Goal: Information Seeking & Learning: Learn about a topic

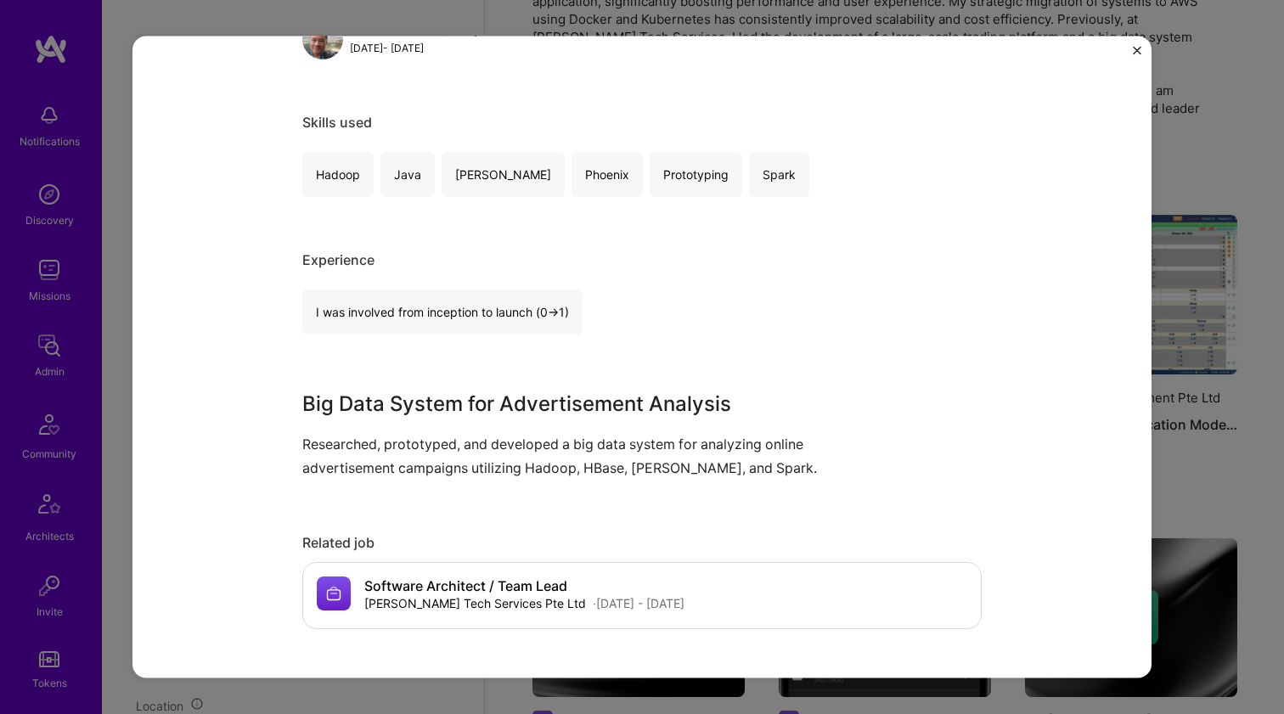
scroll to position [953, 0]
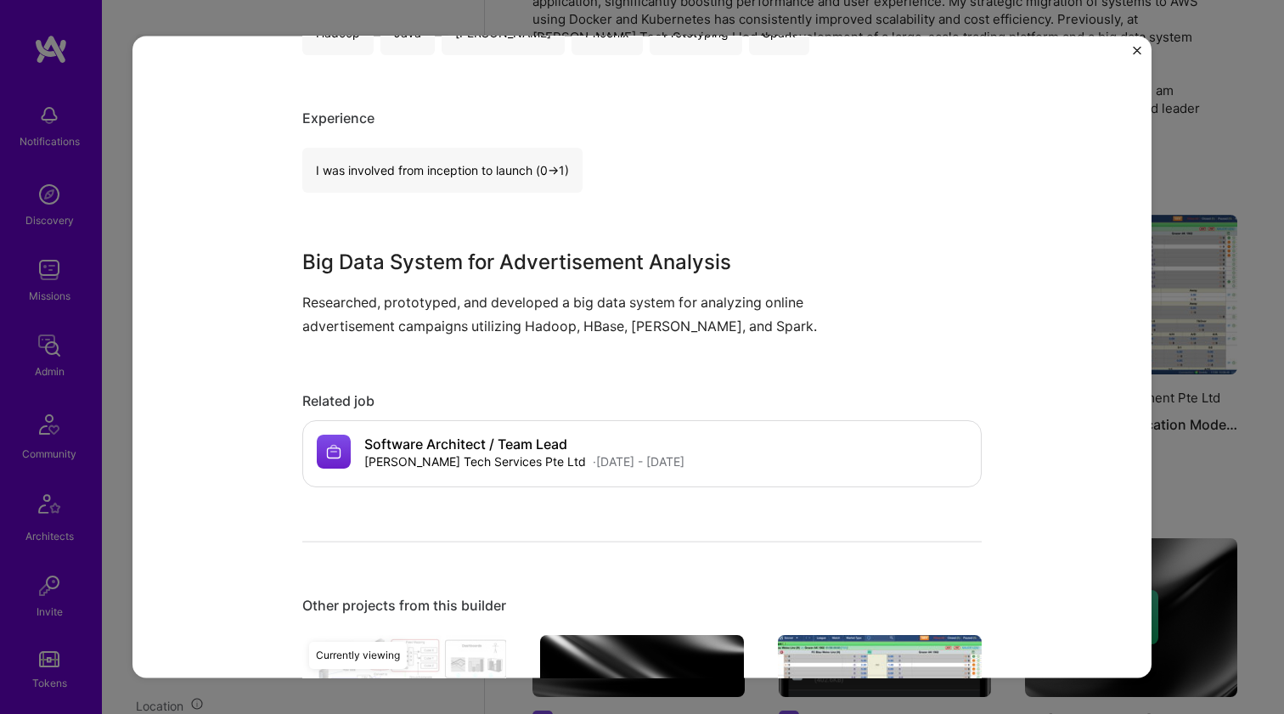
click at [319, 297] on p "Researched, prototyped, and developed a big data system for analyzing online ad…" at bounding box center [578, 314] width 552 height 46
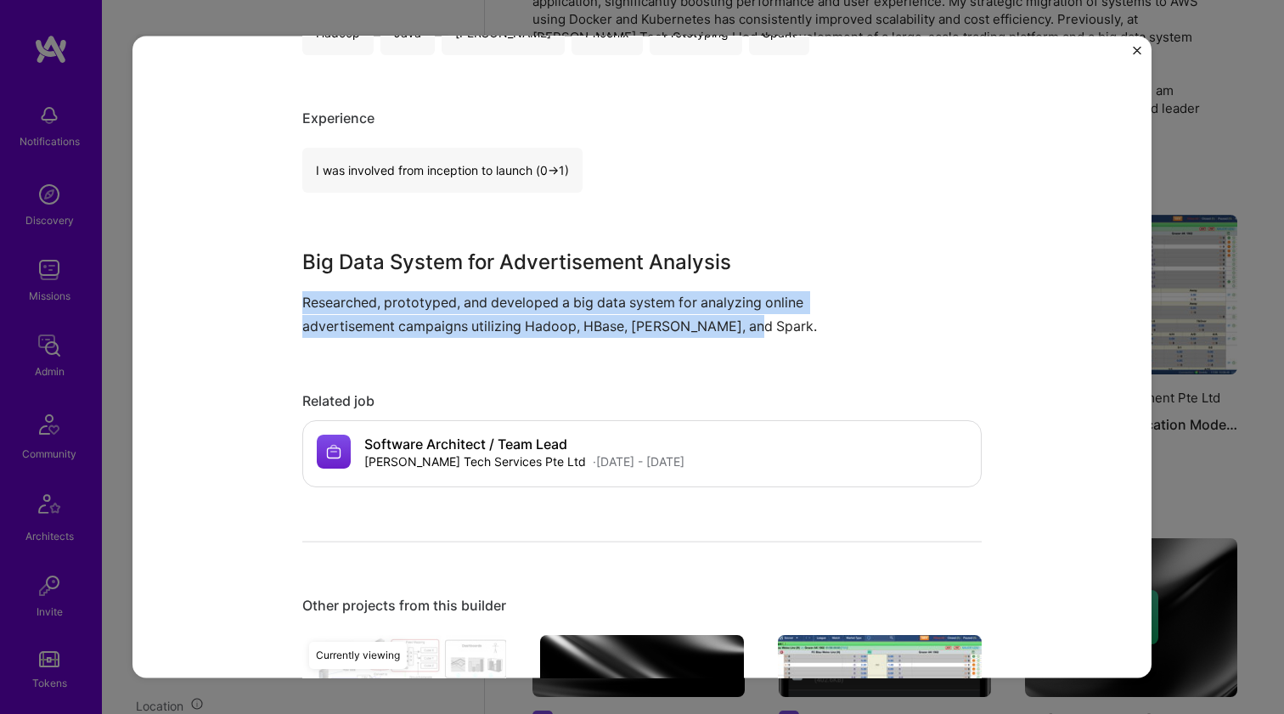
drag, startPoint x: 319, startPoint y: 297, endPoint x: 313, endPoint y: 312, distance: 16.4
click at [313, 312] on p "Researched, prototyped, and developed a big data system for analyzing online ad…" at bounding box center [578, 314] width 552 height 46
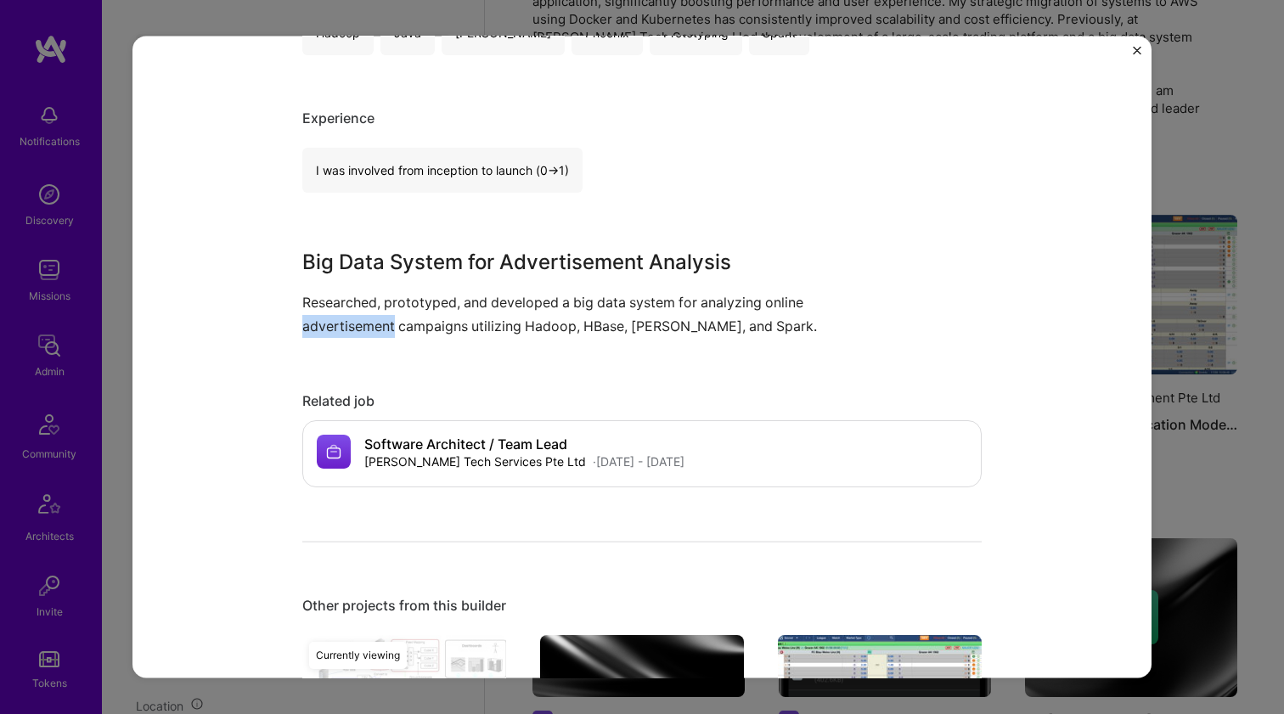
click at [313, 312] on p "Researched, prototyped, and developed a big data system for analyzing online ad…" at bounding box center [578, 314] width 552 height 46
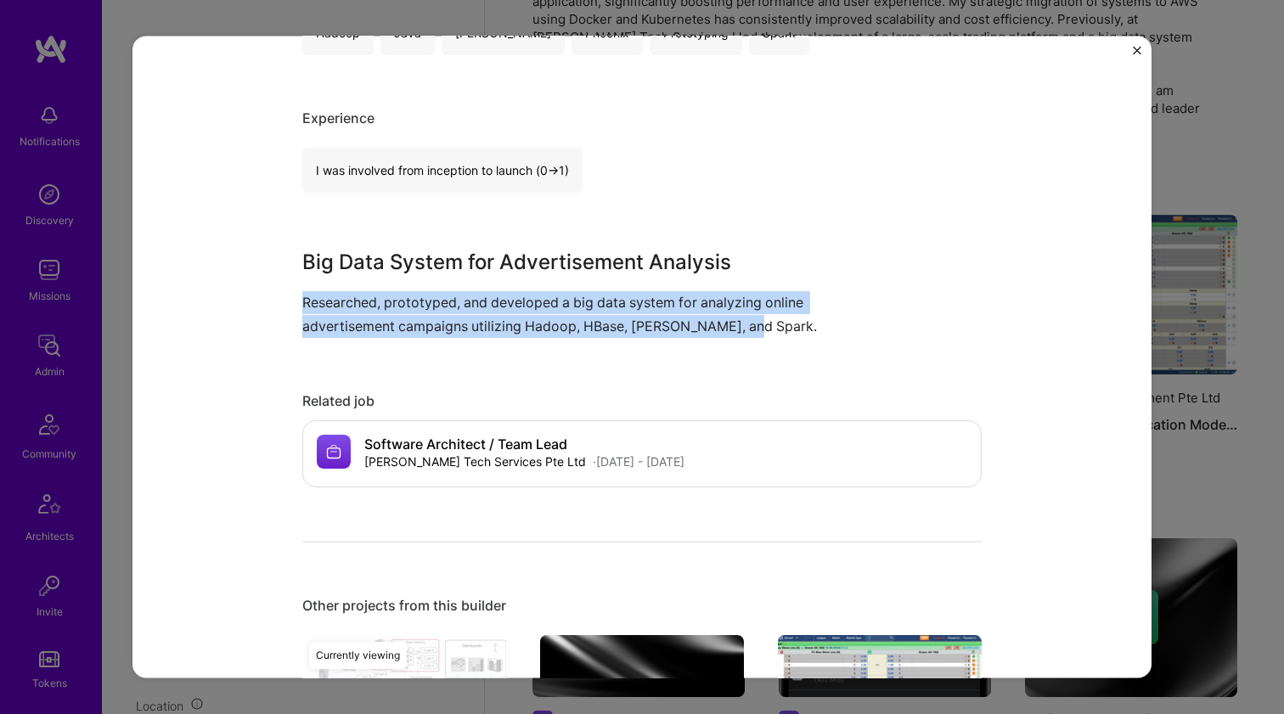
click at [313, 312] on p "Researched, prototyped, and developed a big data system for analyzing online ad…" at bounding box center [578, 314] width 552 height 46
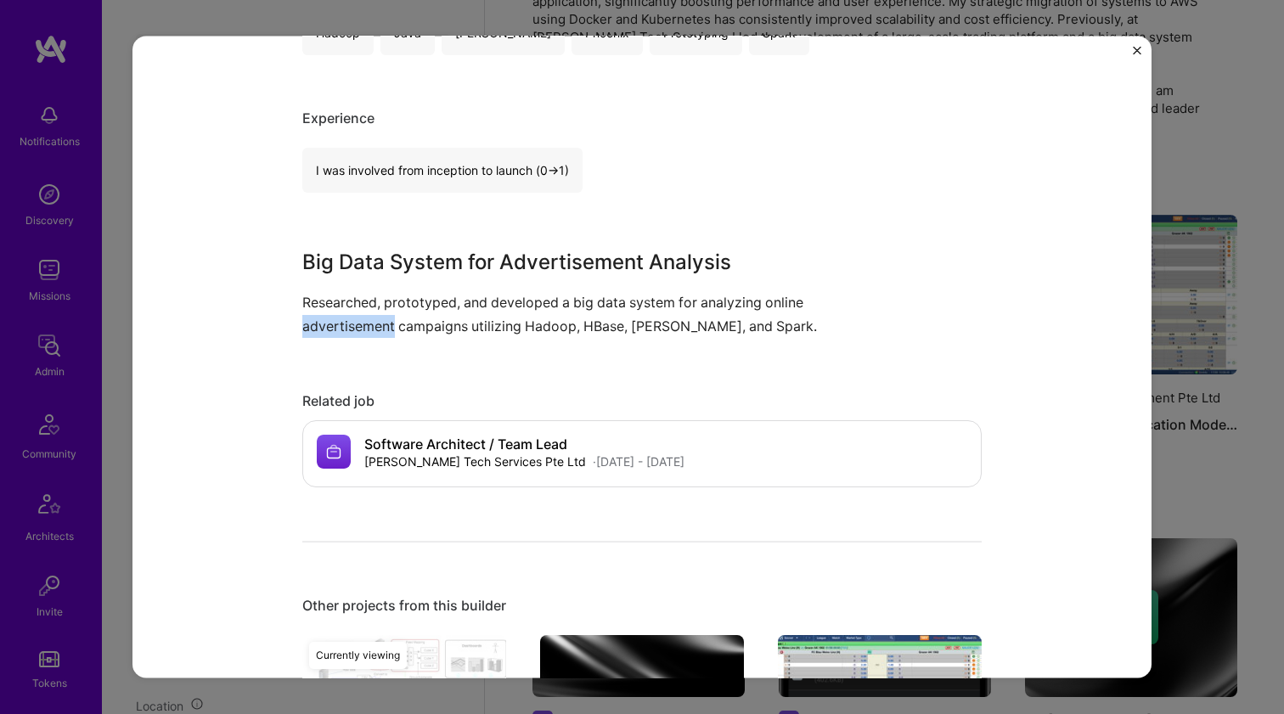
click at [313, 312] on p "Researched, prototyped, and developed a big data system for analyzing online ad…" at bounding box center [578, 314] width 552 height 46
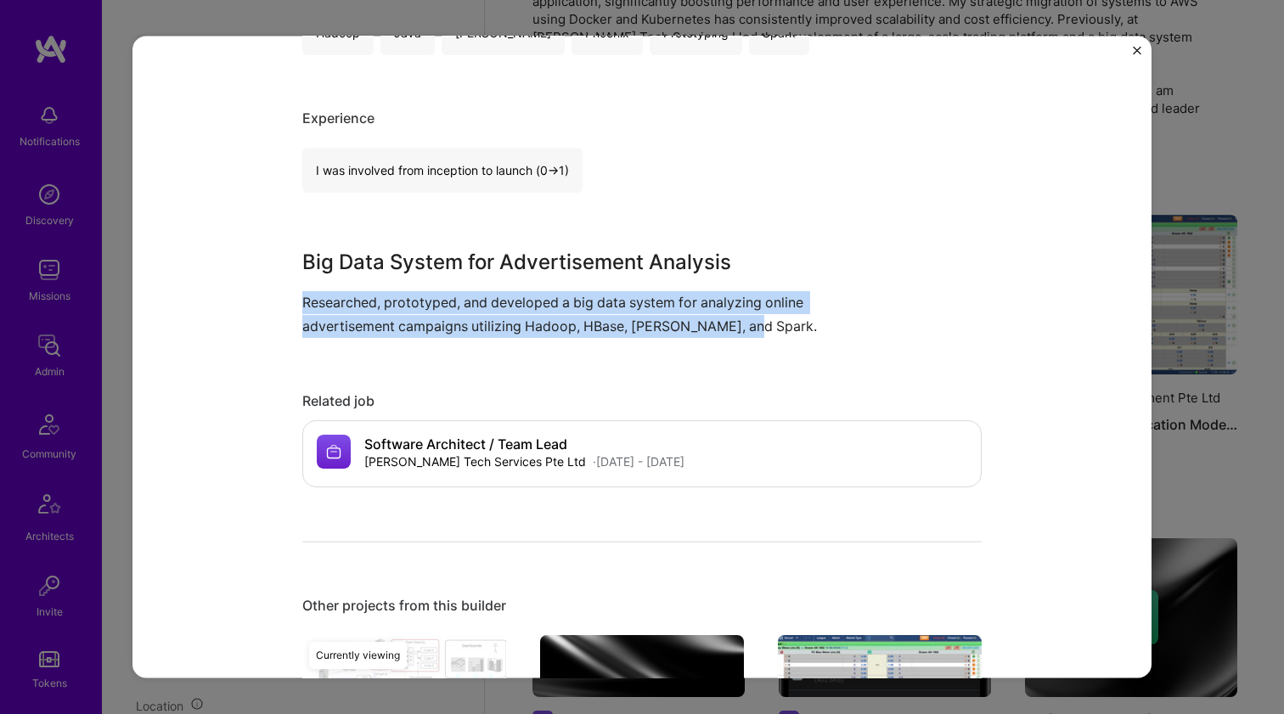
click at [313, 312] on p "Researched, prototyped, and developed a big data system for analyzing online ad…" at bounding box center [578, 314] width 552 height 46
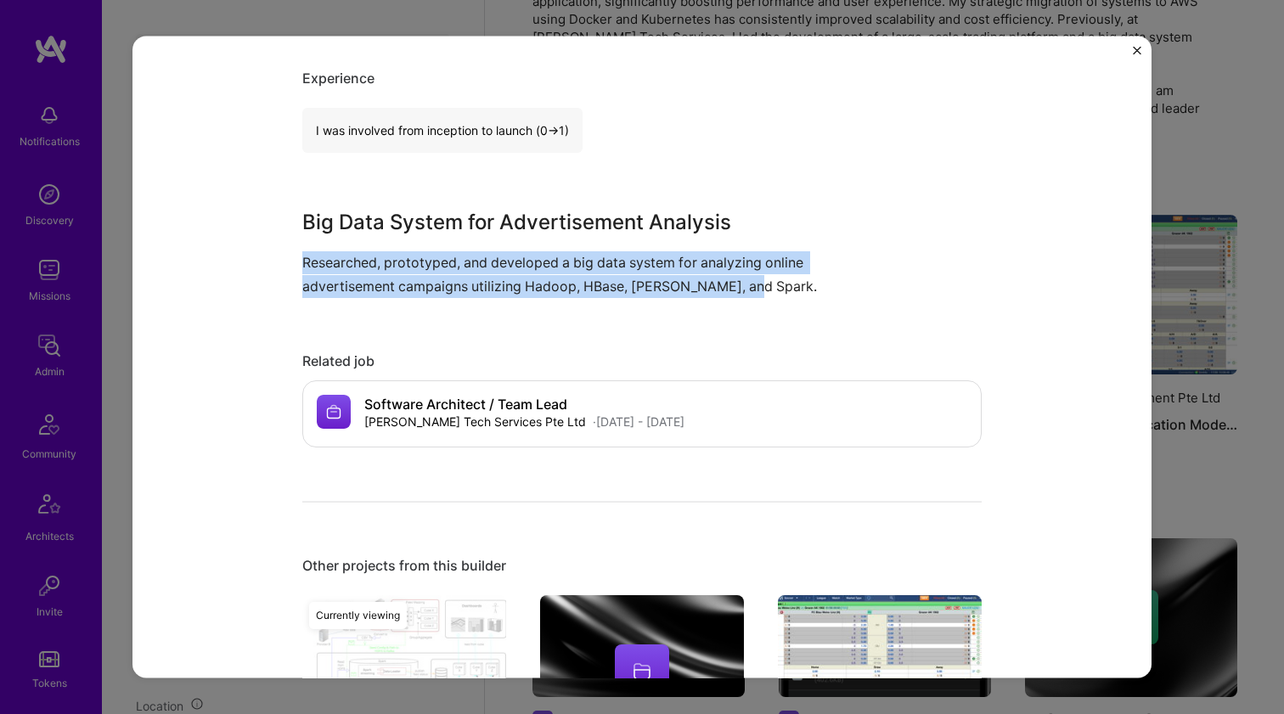
scroll to position [1300, 0]
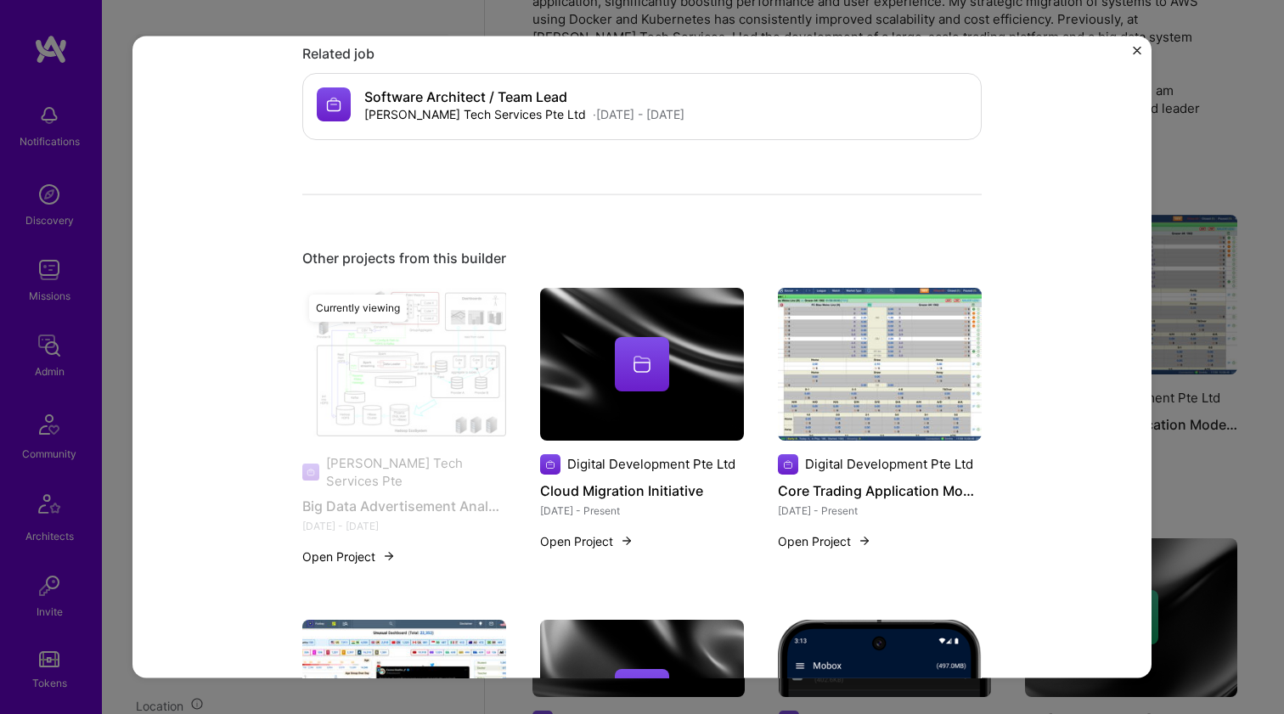
click at [676, 383] on div at bounding box center [642, 363] width 204 height 54
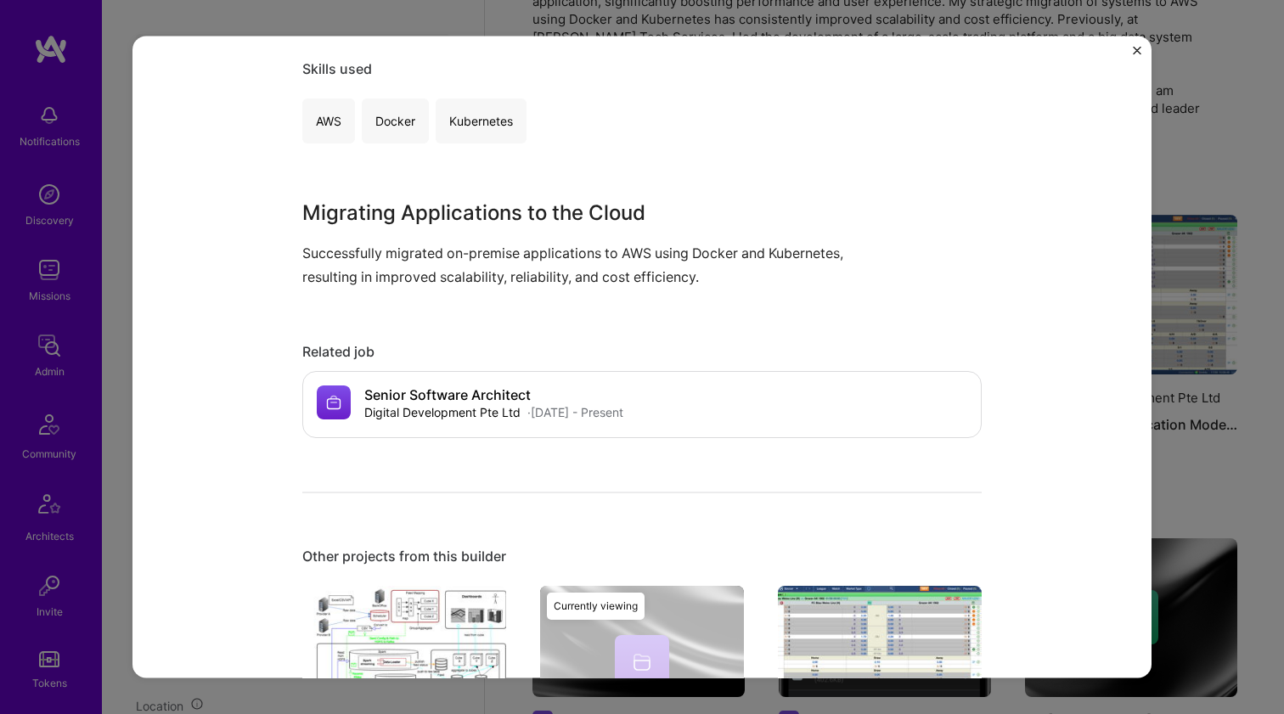
scroll to position [318, 0]
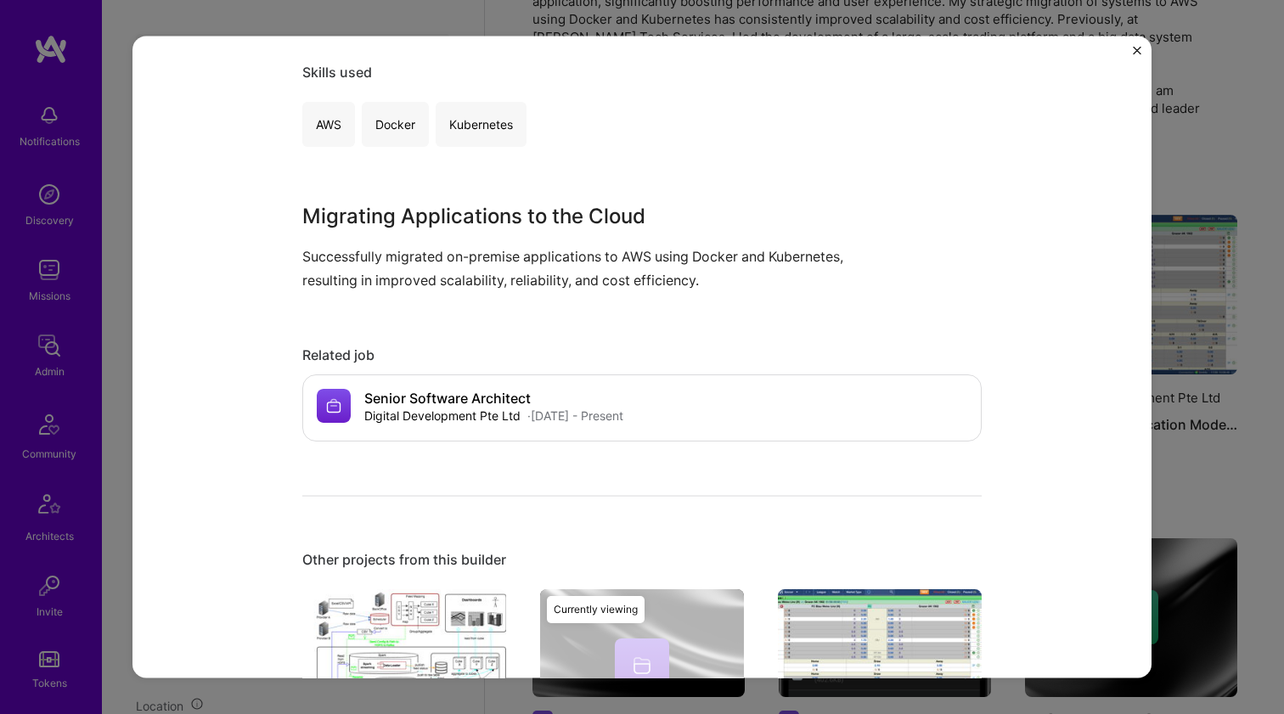
click at [474, 260] on p "Successfully migrated on-premise applications to AWS using Docker and Kubernete…" at bounding box center [578, 268] width 552 height 46
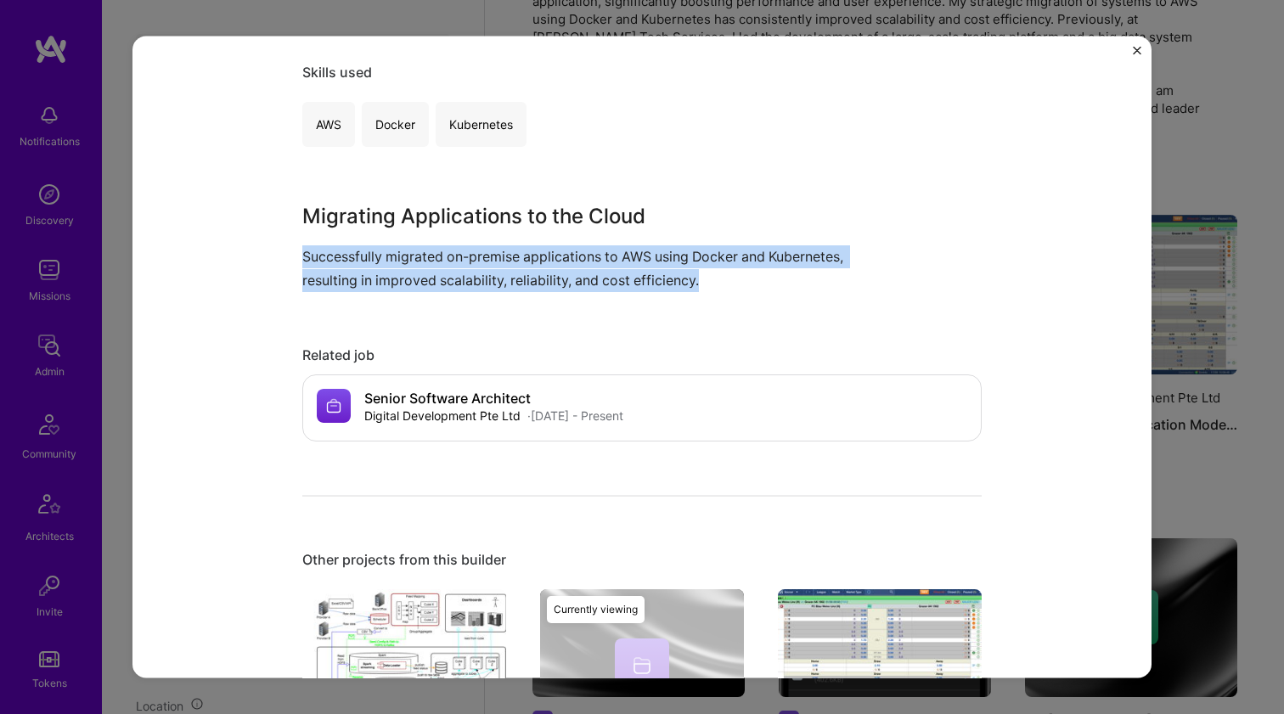
click at [474, 260] on p "Successfully migrated on-premise applications to AWS using Docker and Kubernete…" at bounding box center [578, 268] width 552 height 46
click at [458, 279] on p "Successfully migrated on-premise applications to AWS using Docker and Kubernete…" at bounding box center [578, 268] width 552 height 46
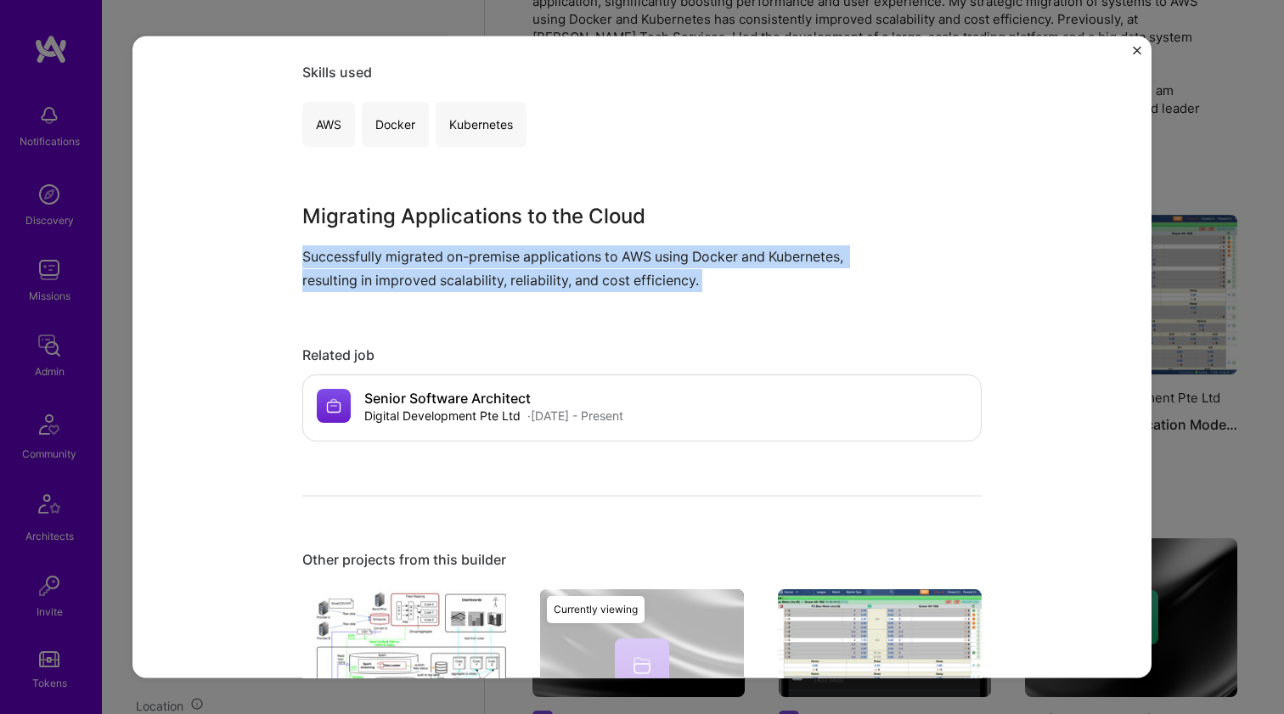
click at [458, 279] on p "Successfully migrated on-premise applications to AWS using Docker and Kubernete…" at bounding box center [578, 268] width 552 height 46
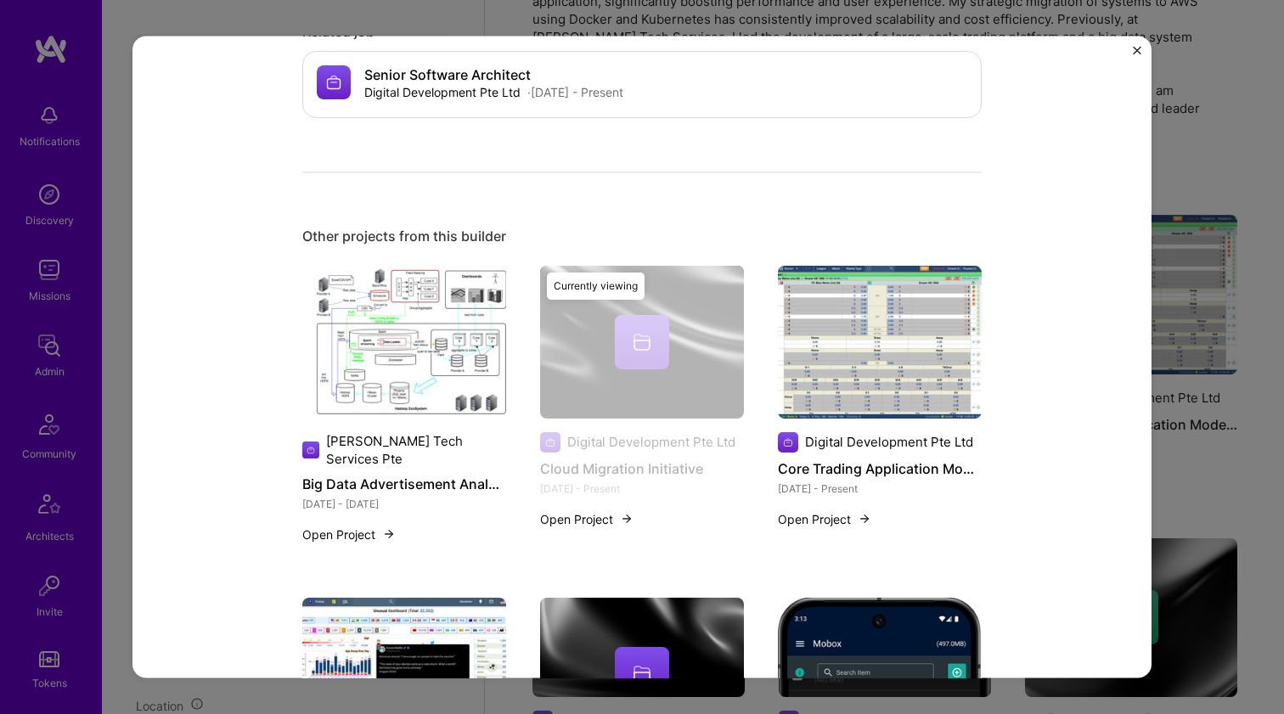
click at [892, 356] on img at bounding box center [880, 341] width 204 height 153
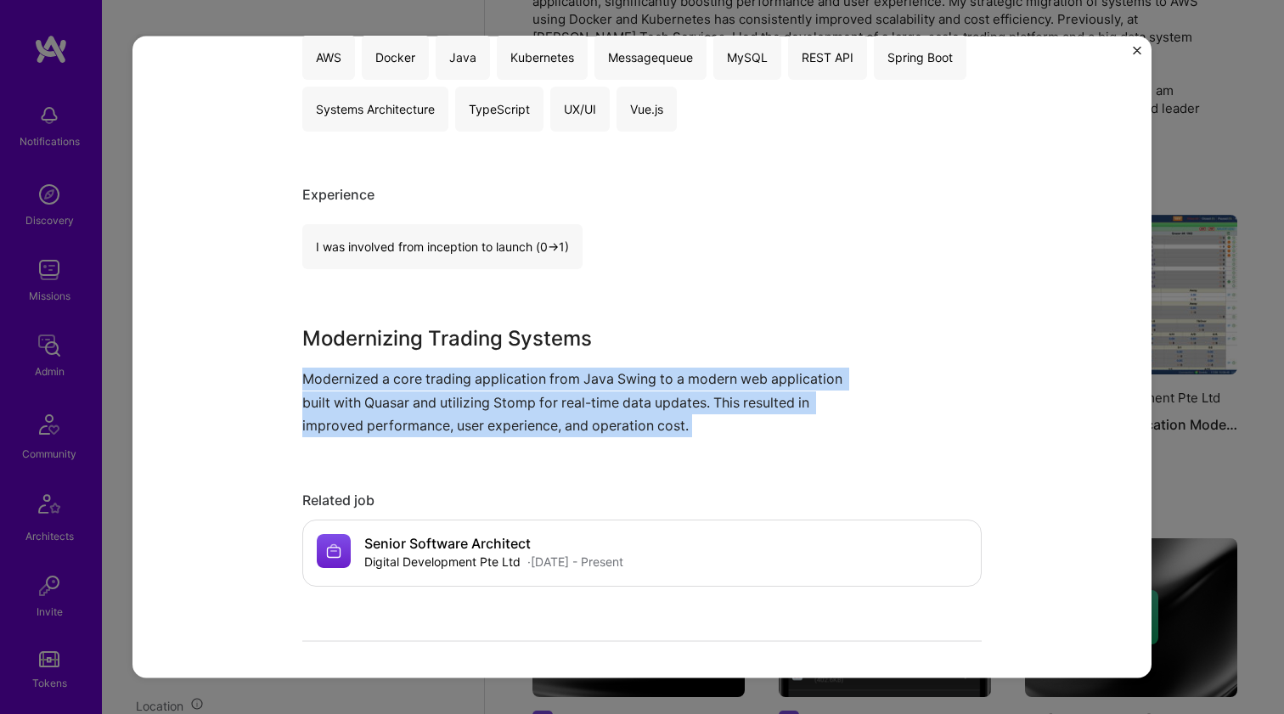
click at [667, 378] on p "Modernized a core trading application from Java Swing to a modern web applicati…" at bounding box center [578, 403] width 552 height 70
click at [667, 377] on p "Modernized a core trading application from Java Swing to a modern web applicati…" at bounding box center [578, 403] width 552 height 70
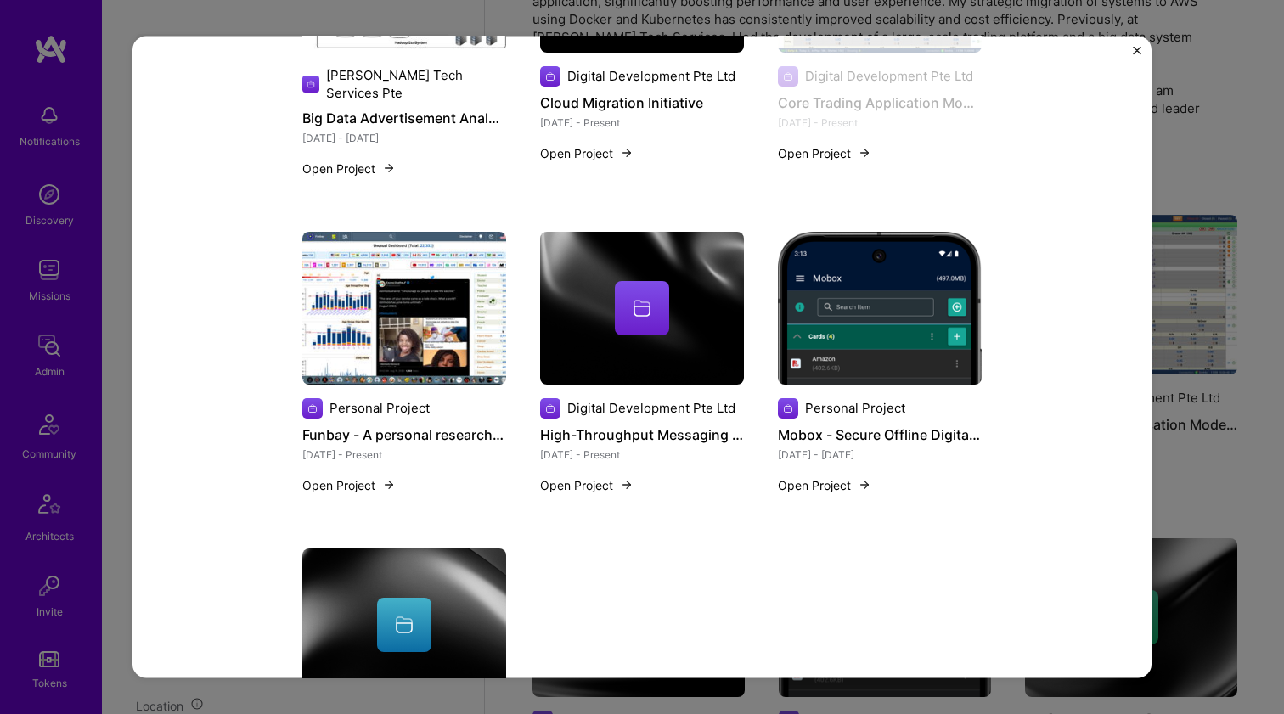
scroll to position [1617, 0]
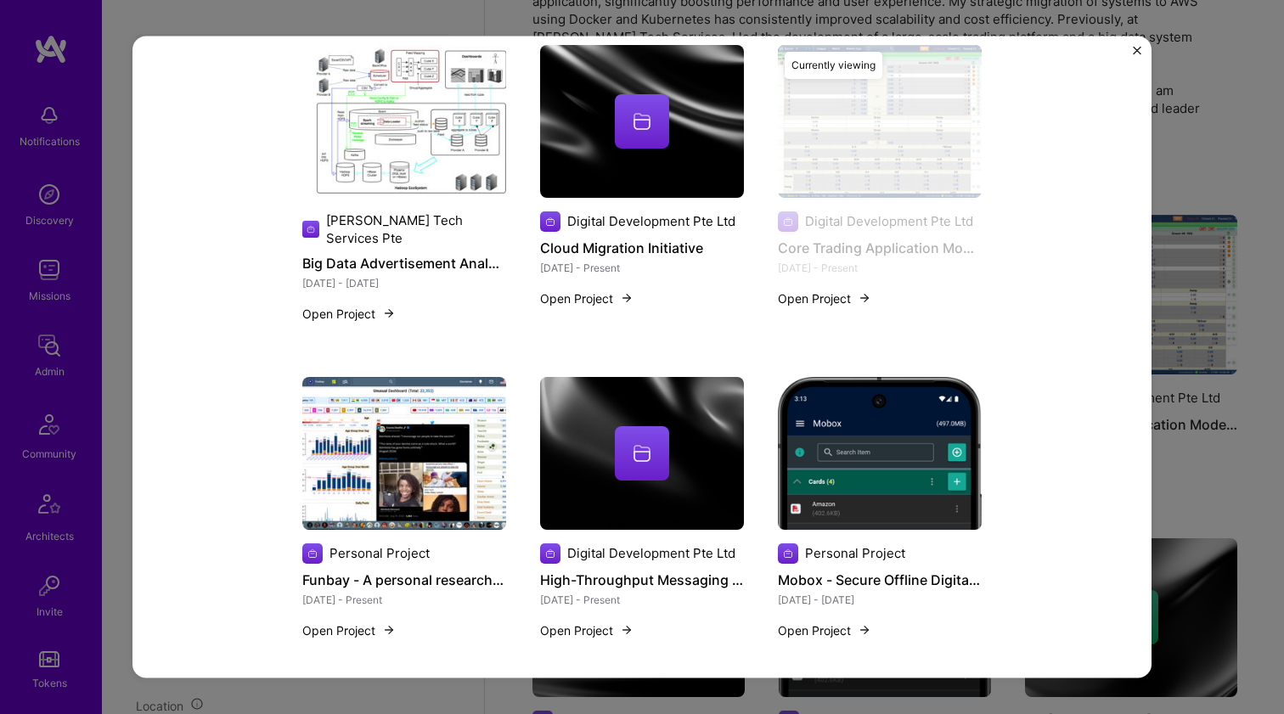
click at [438, 446] on img at bounding box center [404, 452] width 204 height 153
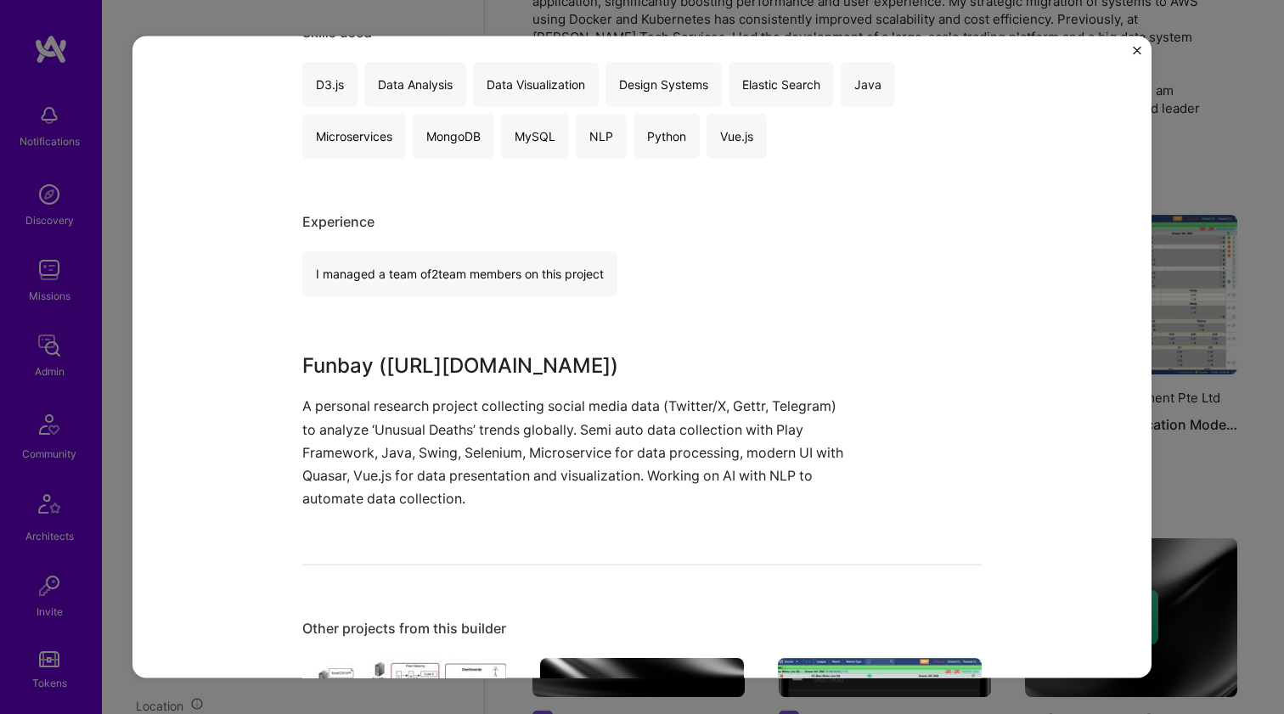
scroll to position [904, 0]
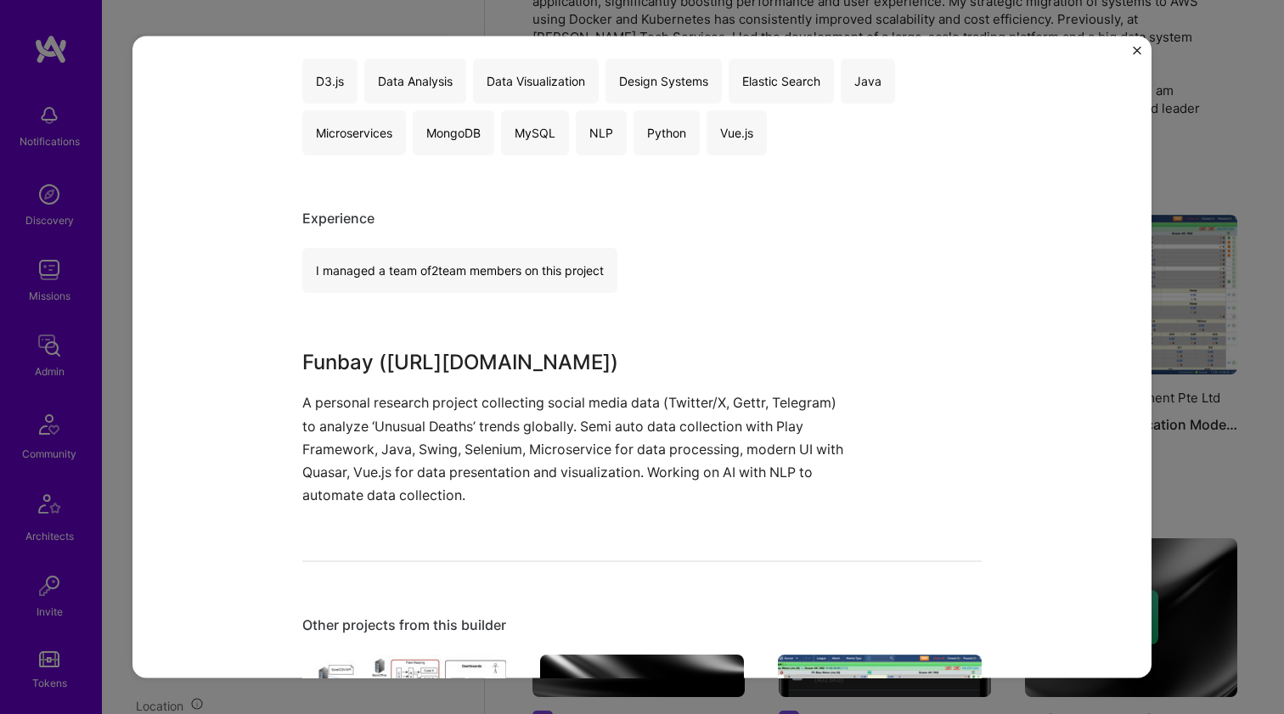
click at [451, 438] on p "A personal research project collecting social media data (Twitter/X, Gettr, Tel…" at bounding box center [578, 448] width 552 height 115
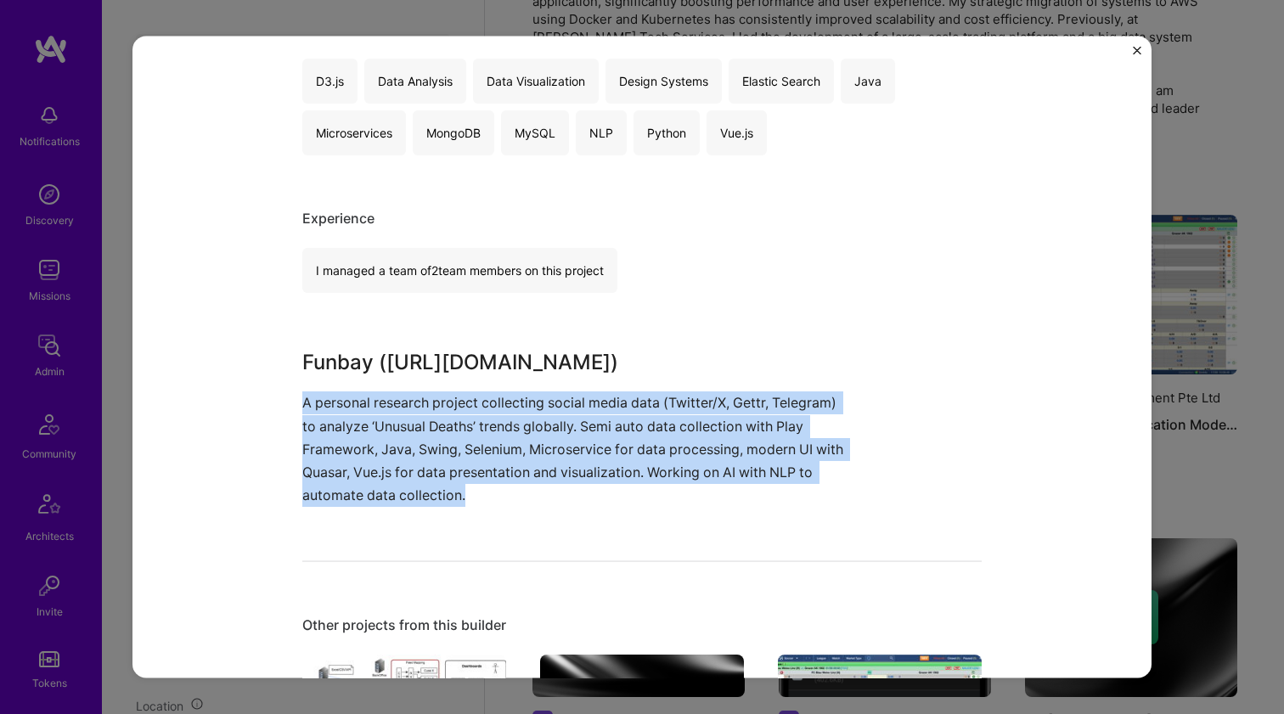
click at [451, 438] on p "A personal research project collecting social media data (Twitter/X, Gettr, Tel…" at bounding box center [578, 448] width 552 height 115
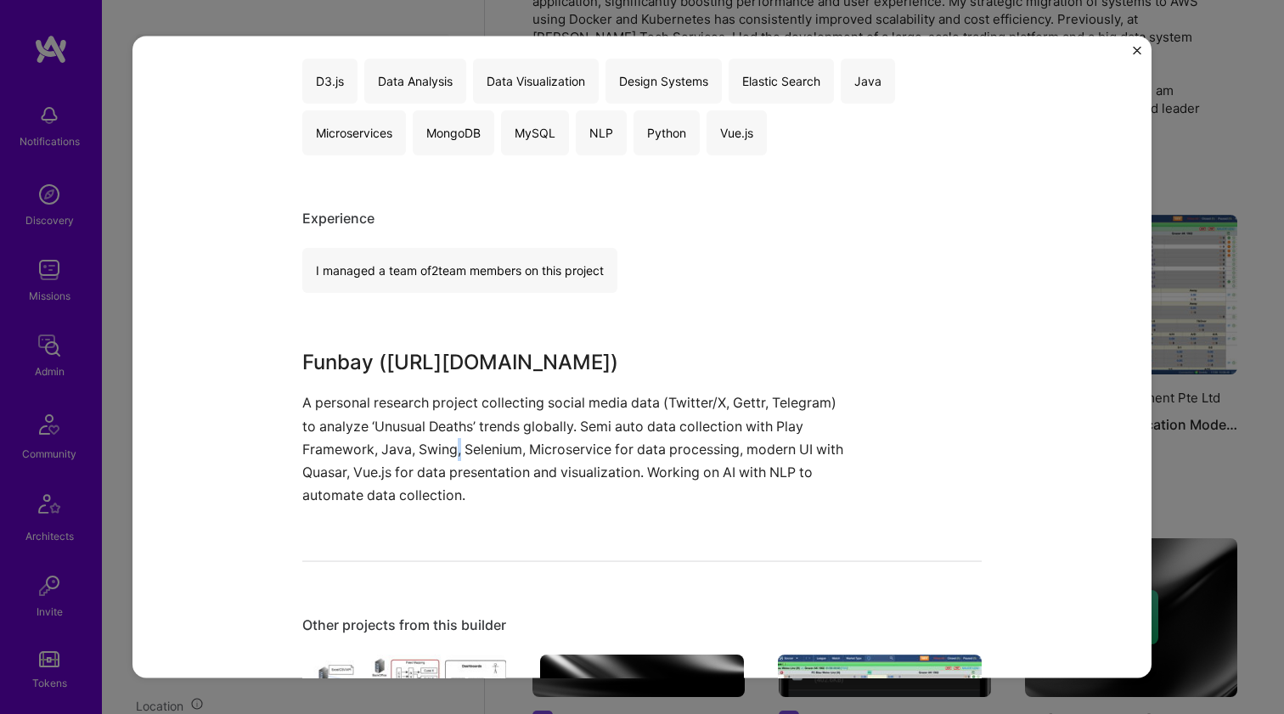
click at [451, 438] on p "A personal research project collecting social media data (Twitter/X, Gettr, Tel…" at bounding box center [578, 448] width 552 height 115
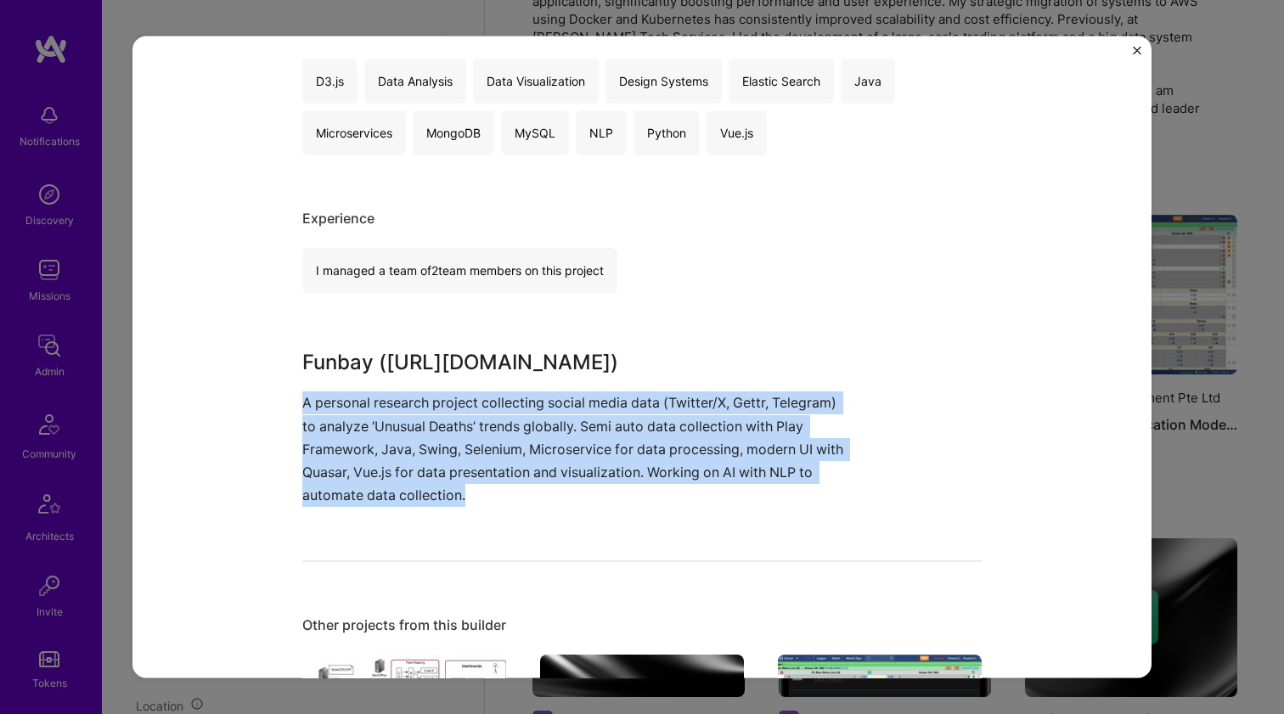
click at [451, 438] on p "A personal research project collecting social media data (Twitter/X, Gettr, Tel…" at bounding box center [578, 448] width 552 height 115
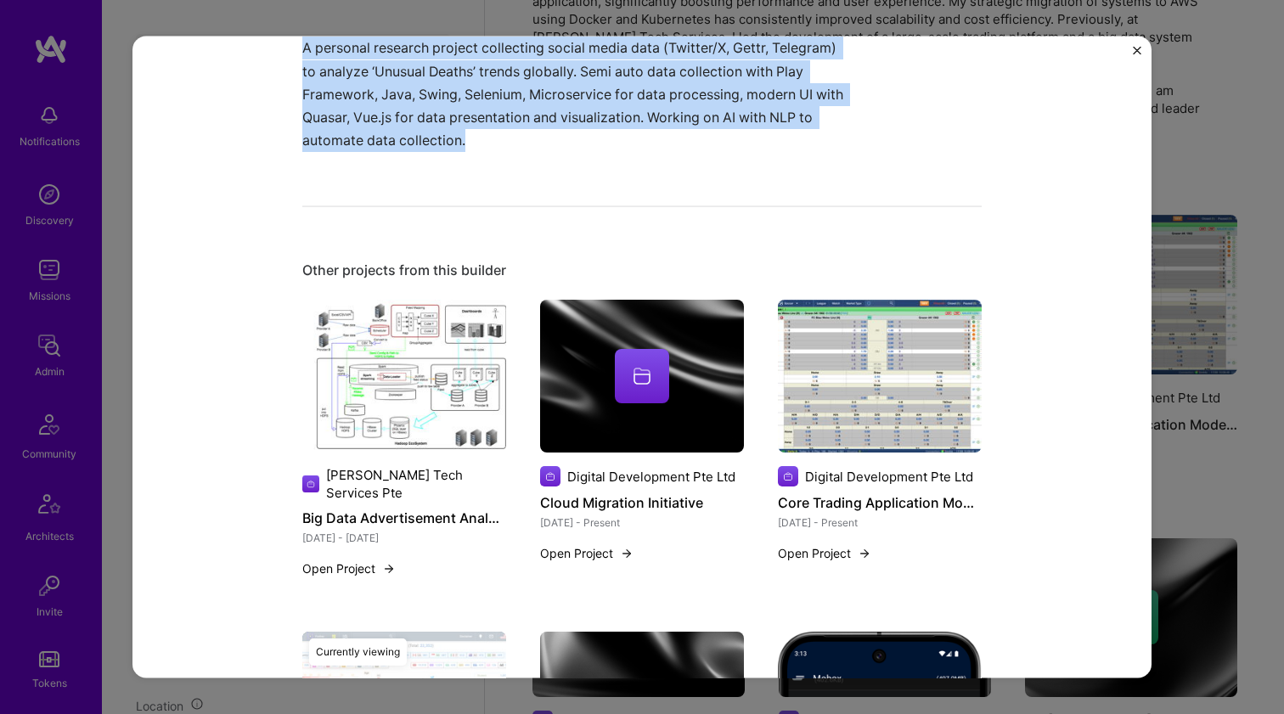
scroll to position [1578, 0]
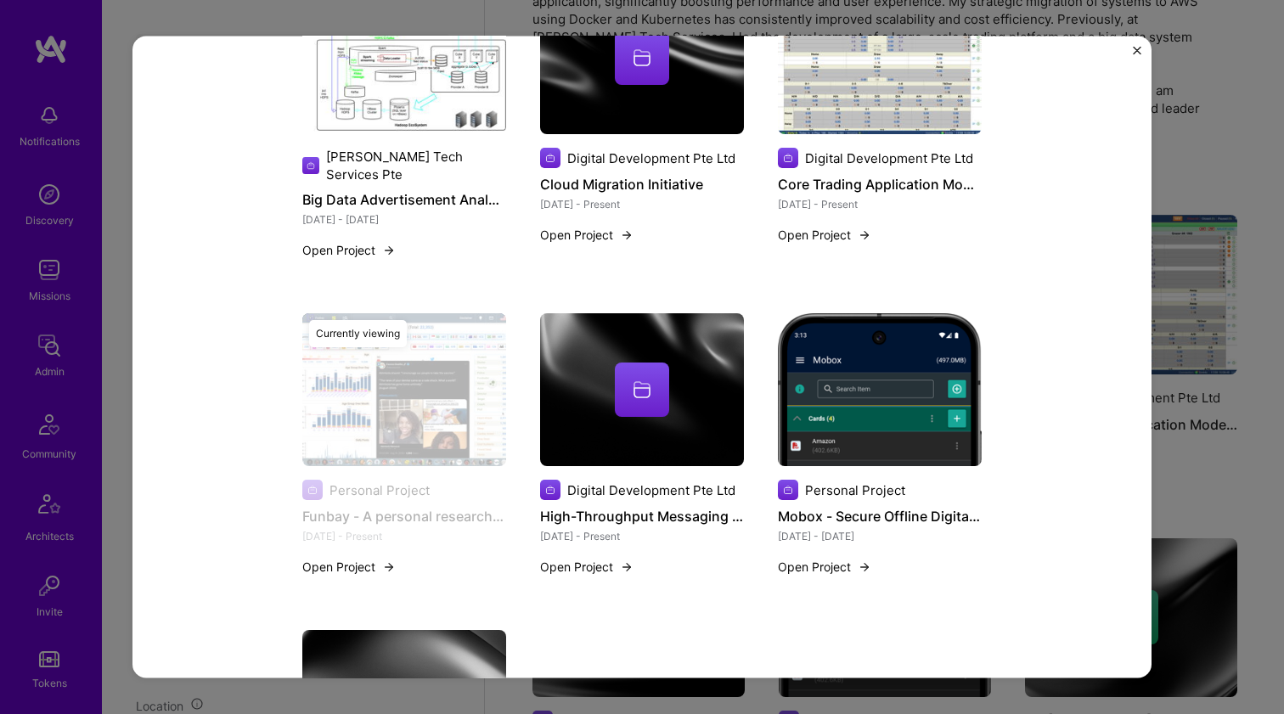
click at [564, 399] on div at bounding box center [642, 390] width 204 height 54
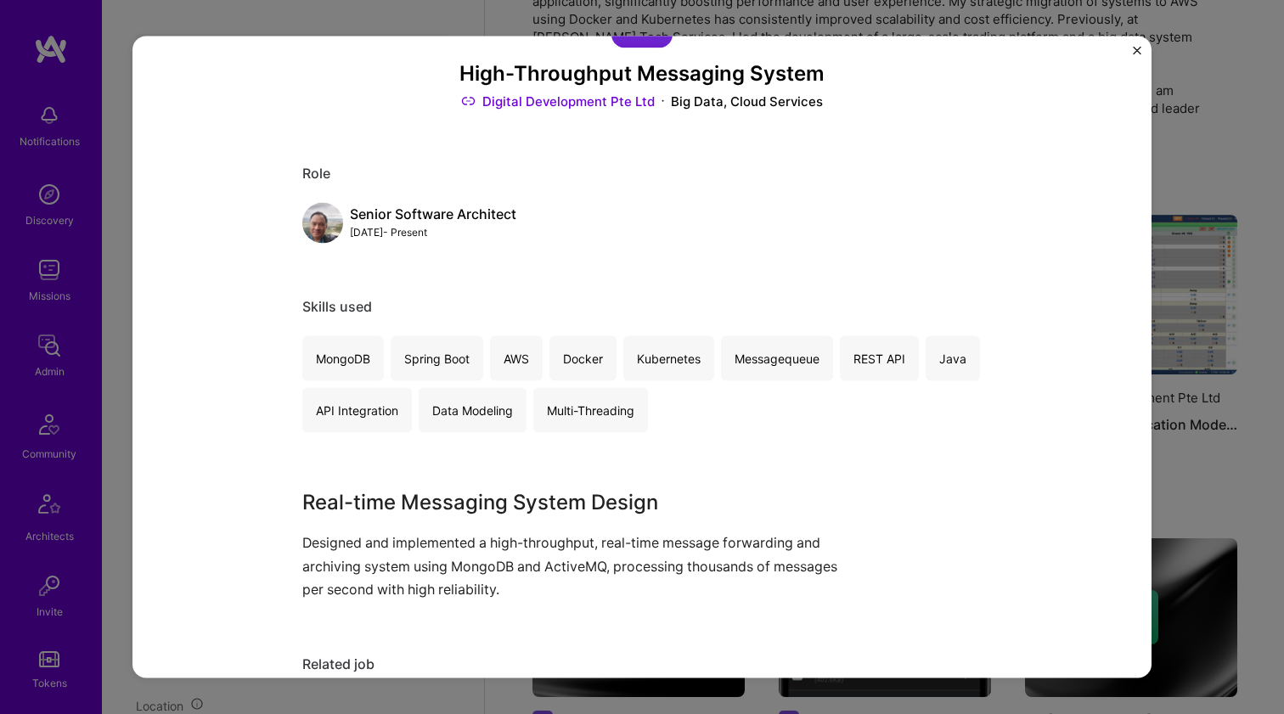
scroll to position [259, 0]
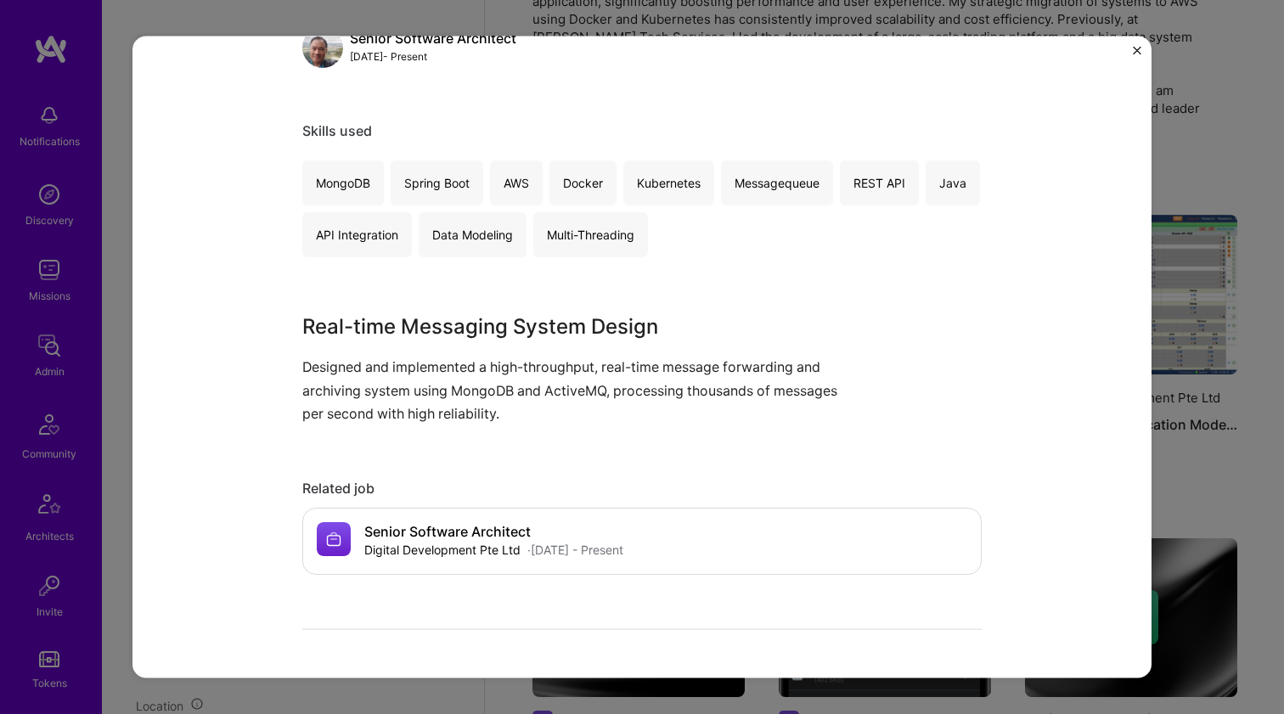
click at [504, 325] on h3 "Real-time Messaging System Design" at bounding box center [578, 327] width 552 height 31
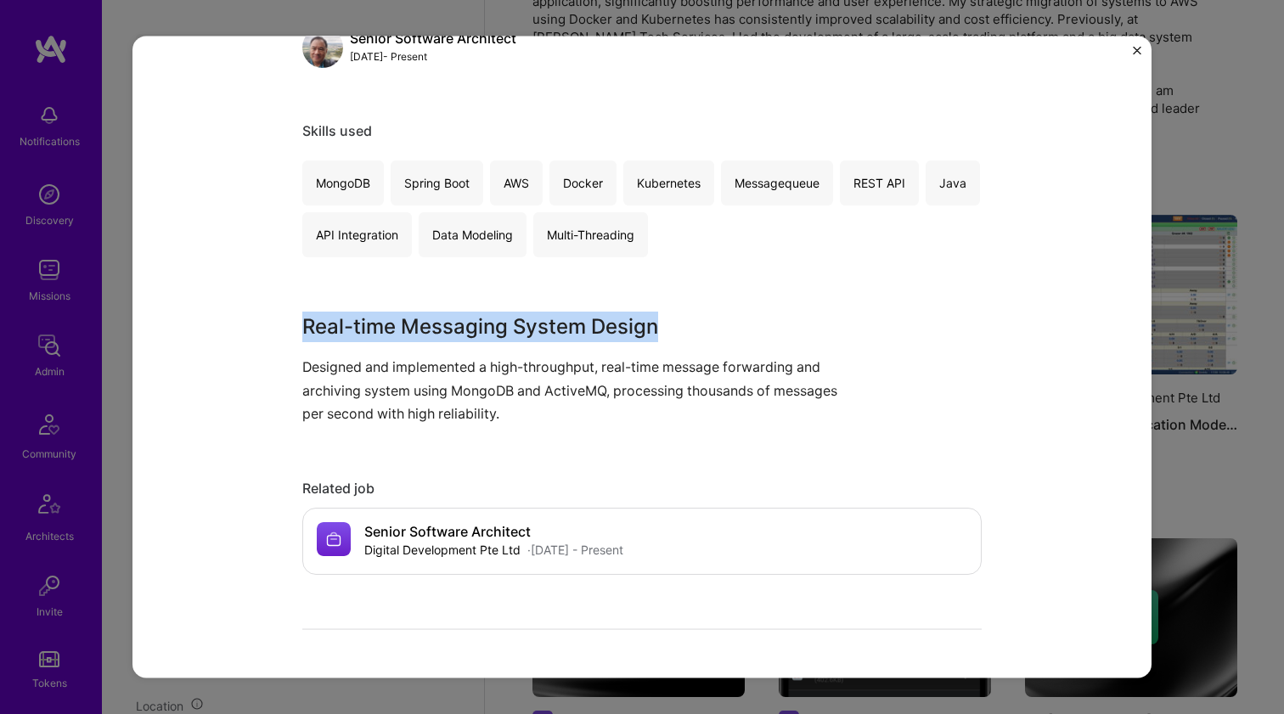
drag, startPoint x: 504, startPoint y: 325, endPoint x: 465, endPoint y: 386, distance: 72.5
click at [465, 386] on div "Real-time Messaging System Design Designed and implemented a high-throughput, r…" at bounding box center [578, 369] width 552 height 114
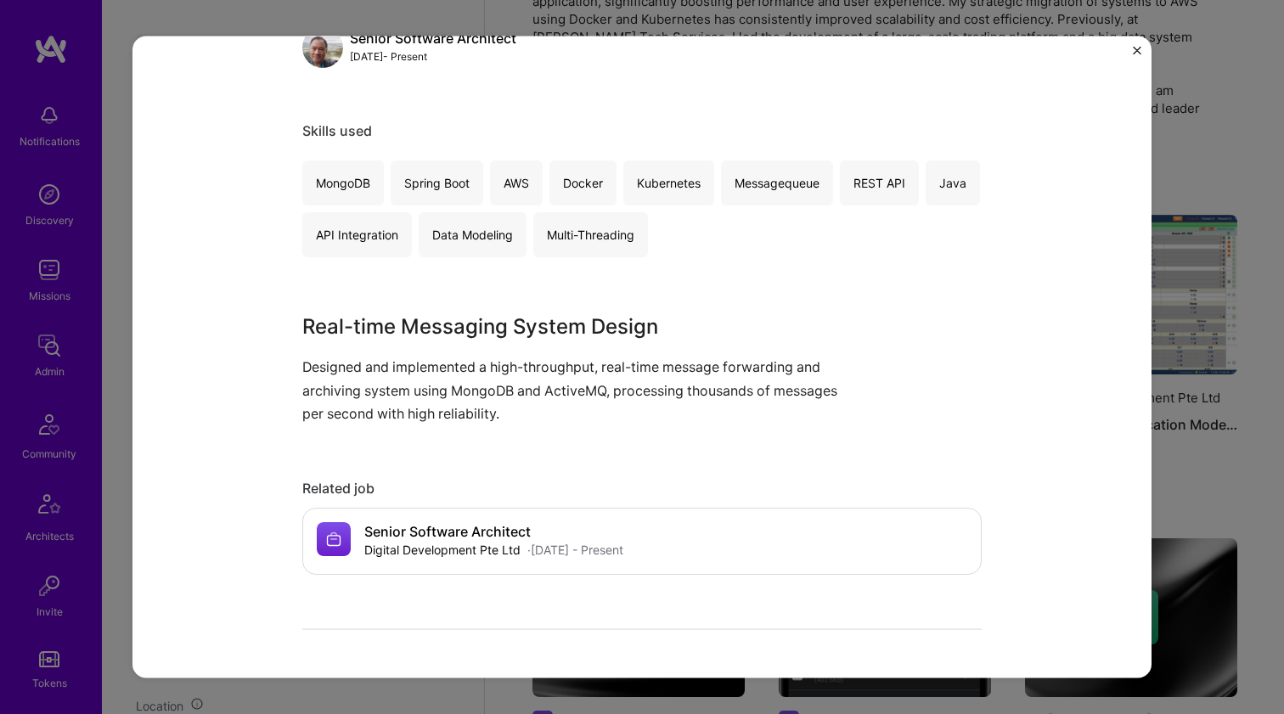
click at [465, 386] on p "Designed and implemented a high-throughput, real-time message forwarding and ar…" at bounding box center [578, 391] width 552 height 70
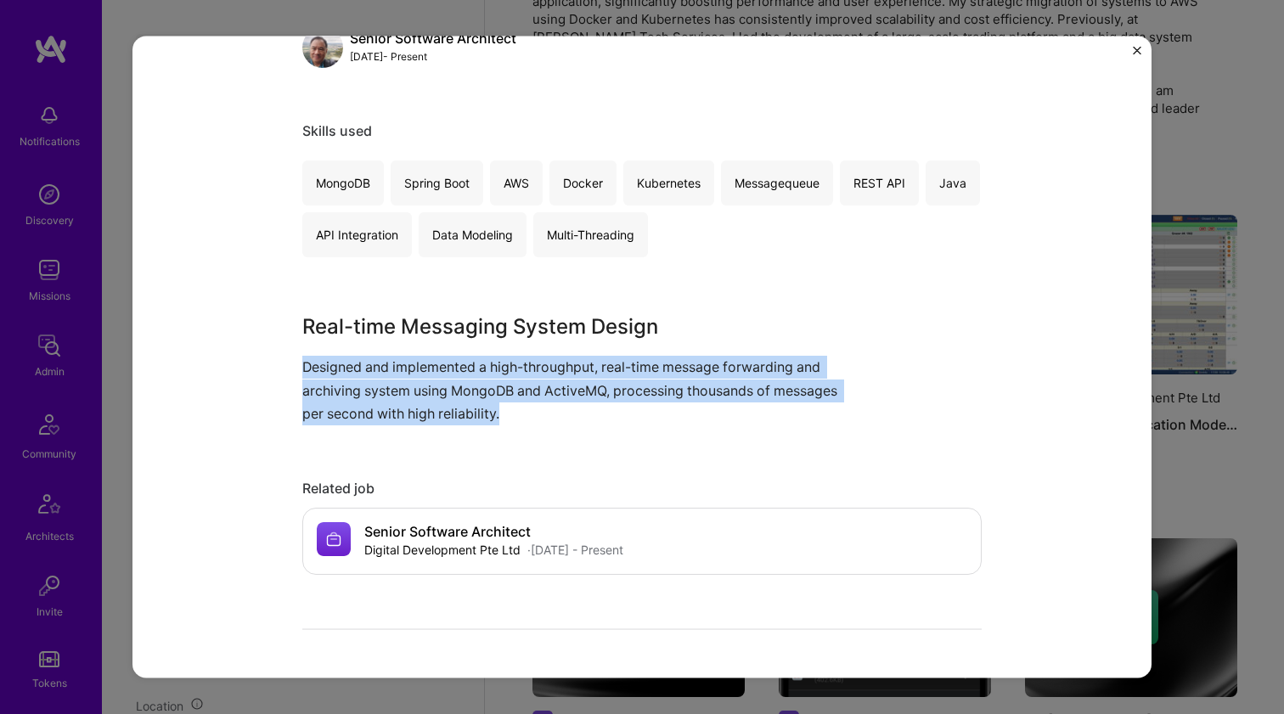
click at [465, 386] on p "Designed and implemented a high-throughput, real-time message forwarding and ar…" at bounding box center [578, 391] width 552 height 70
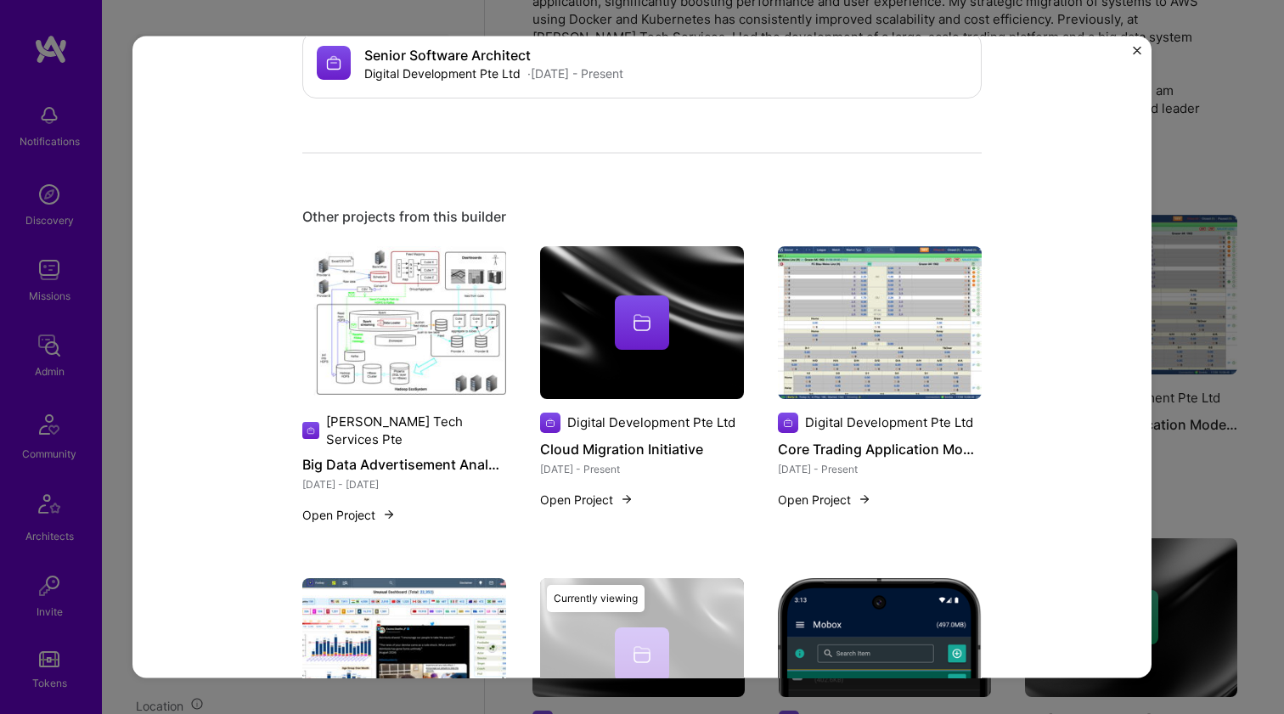
scroll to position [1021, 0]
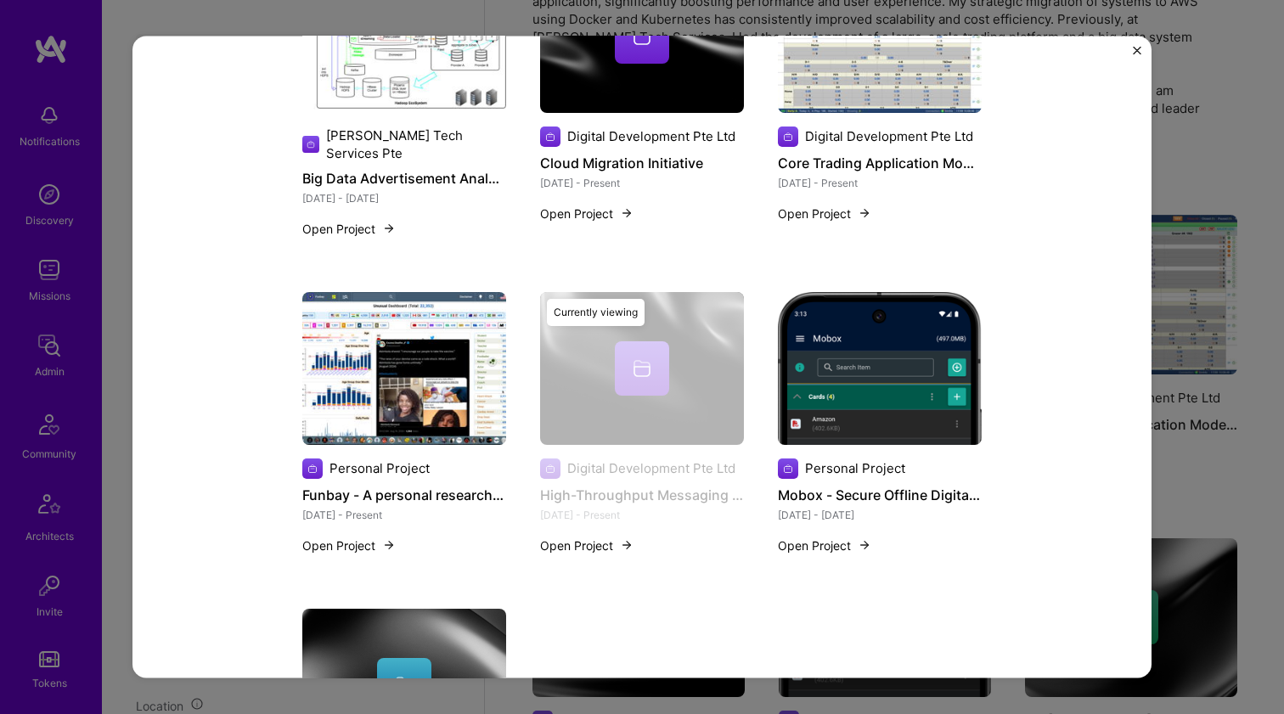
click at [819, 397] on img at bounding box center [880, 367] width 204 height 153
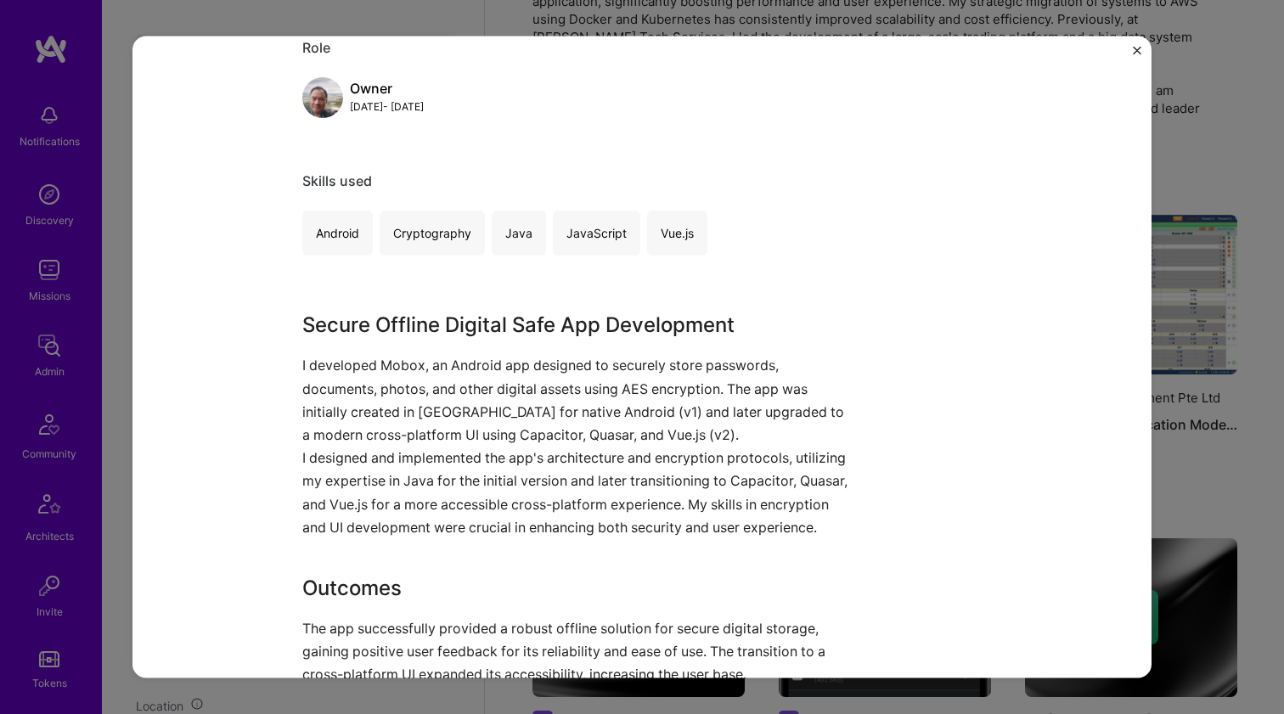
scroll to position [749, 0]
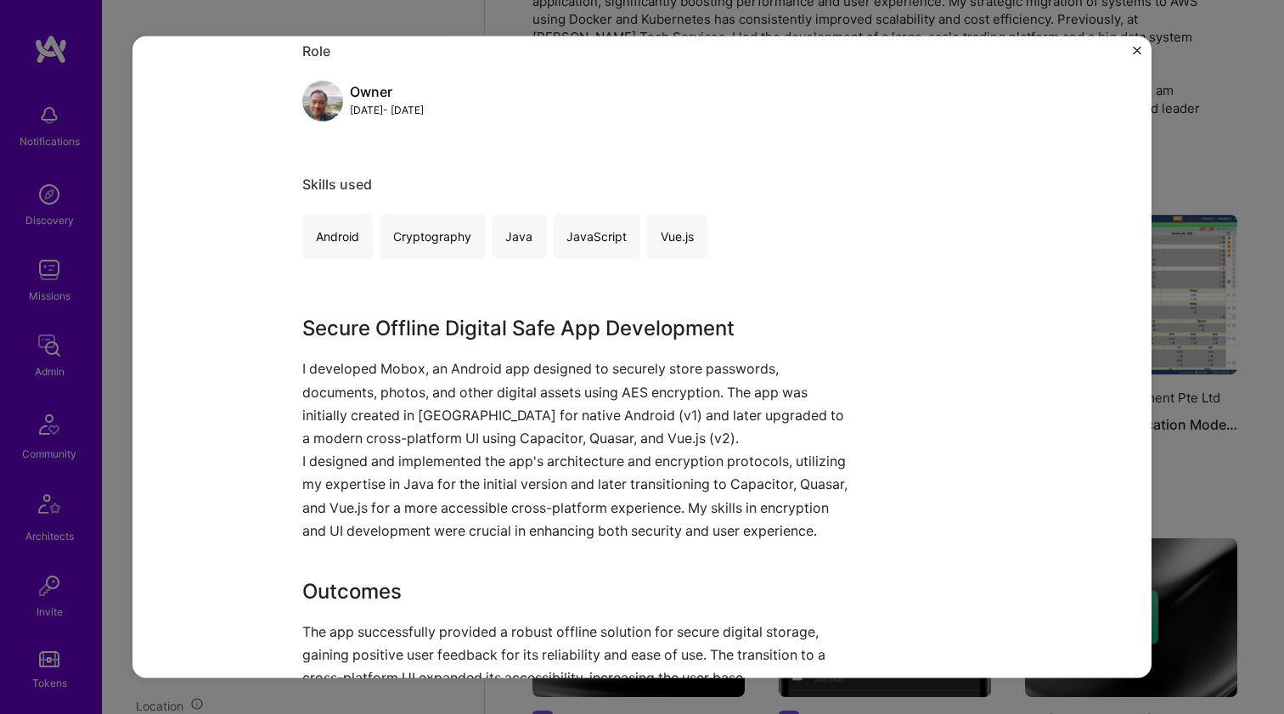
click at [470, 359] on p "I developed Mobox, an Android app designed to securely store passwords, documen…" at bounding box center [578, 403] width 552 height 93
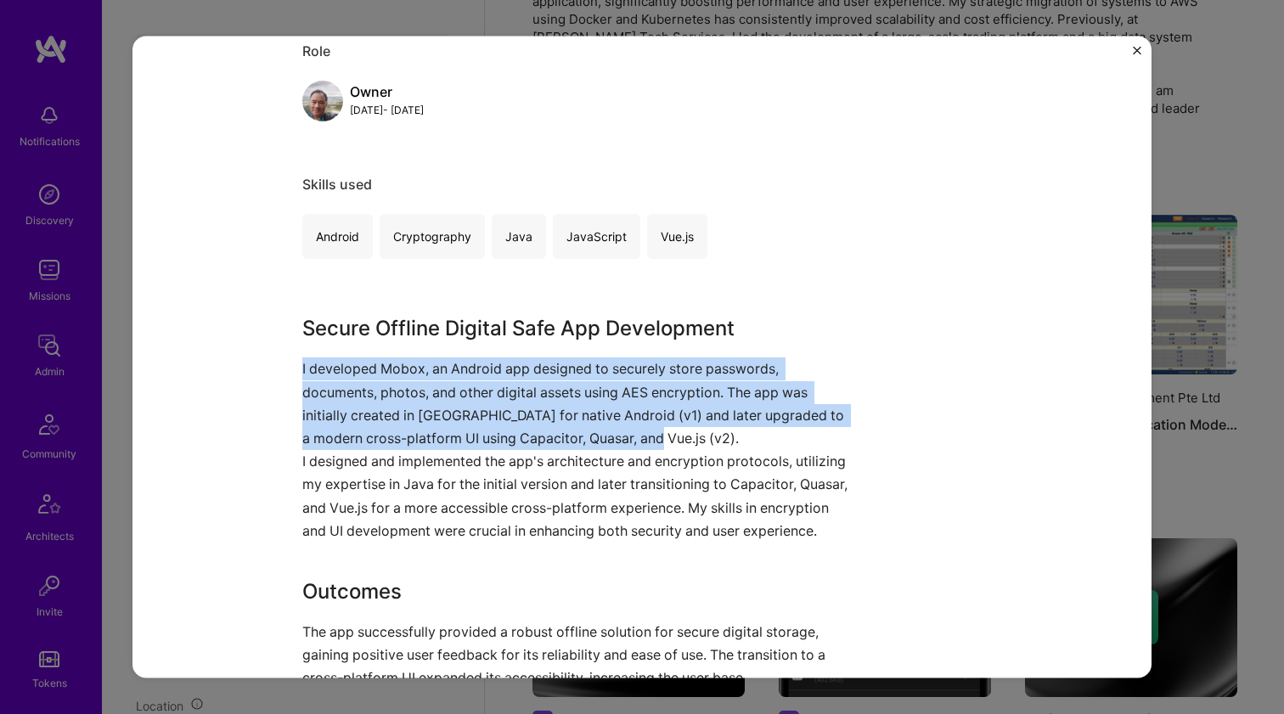
drag, startPoint x: 470, startPoint y: 359, endPoint x: 413, endPoint y: 487, distance: 139.9
click at [413, 487] on div "Secure Offline Digital Safe App Development I developed Mobox, an Android app d…" at bounding box center [578, 501] width 552 height 376
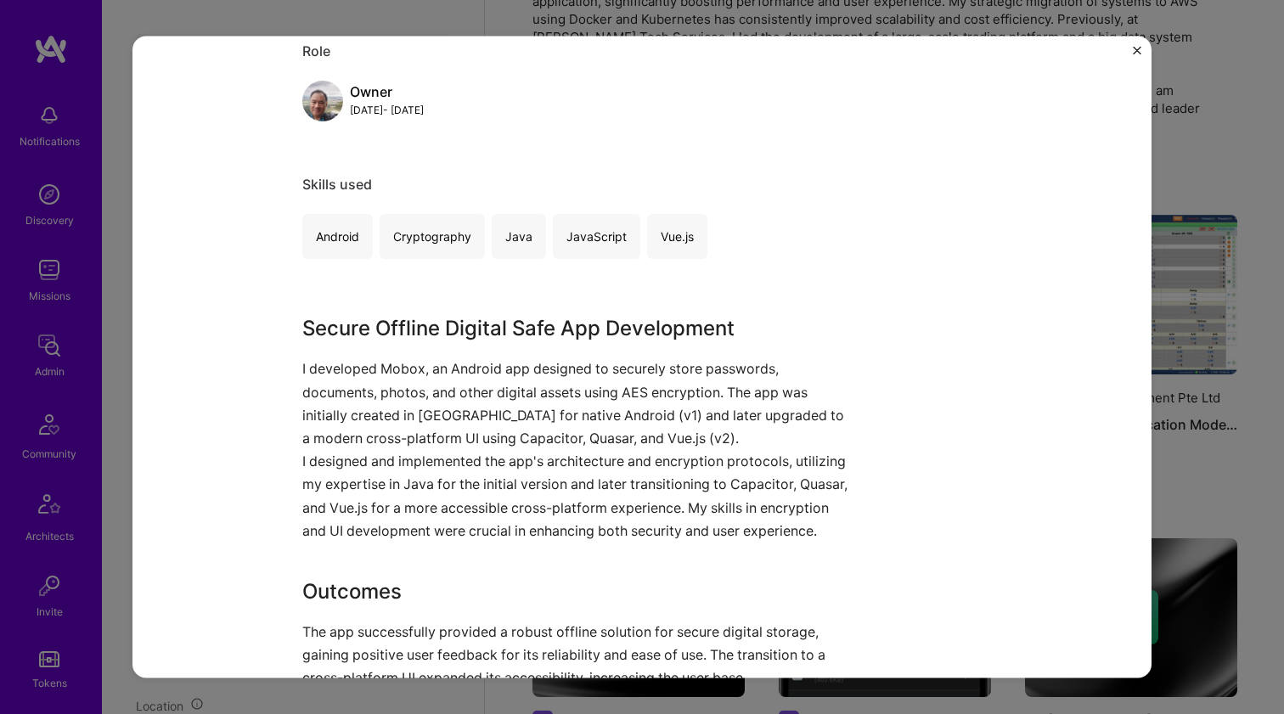
click at [413, 487] on p "I designed and implemented the app's architecture and encryption protocols, uti…" at bounding box center [578, 496] width 552 height 93
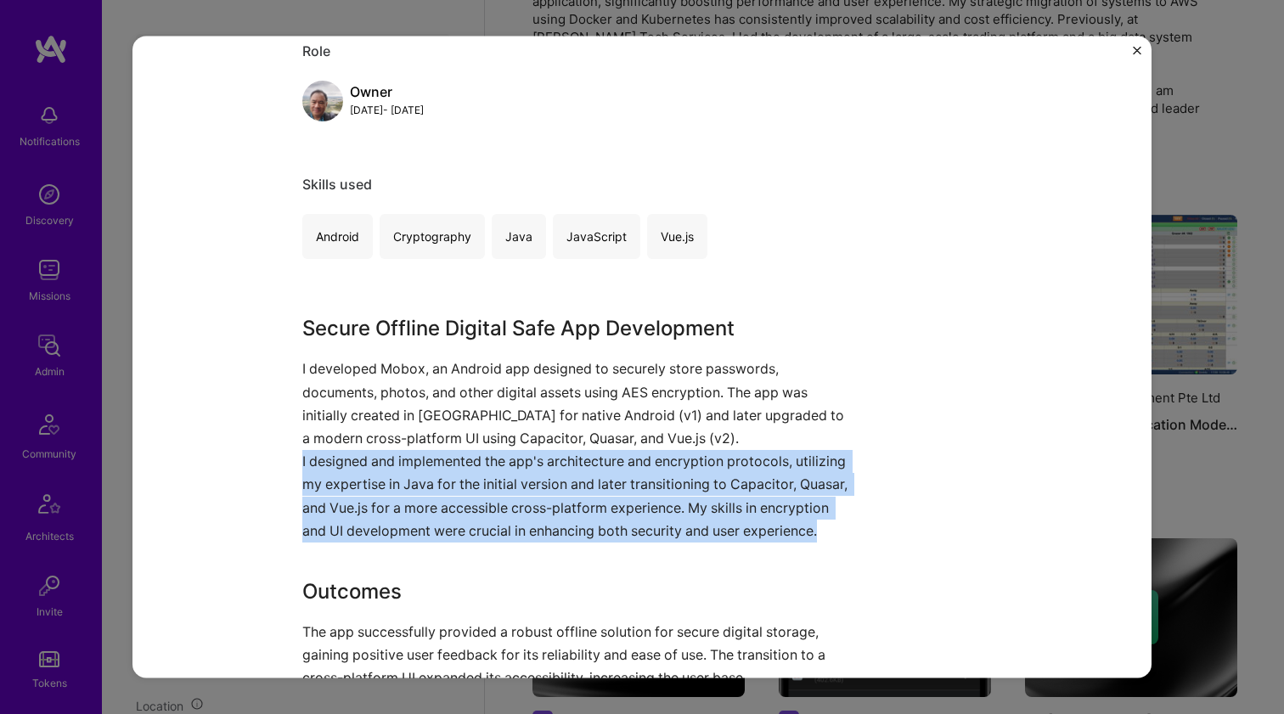
drag, startPoint x: 413, startPoint y: 487, endPoint x: 414, endPoint y: 436, distance: 51.0
click at [413, 440] on div "Secure Offline Digital Safe App Development I developed Mobox, an Android app d…" at bounding box center [578, 501] width 552 height 376
click at [417, 426] on p "I developed Mobox, an Android app designed to securely store passwords, documen…" at bounding box center [578, 403] width 552 height 93
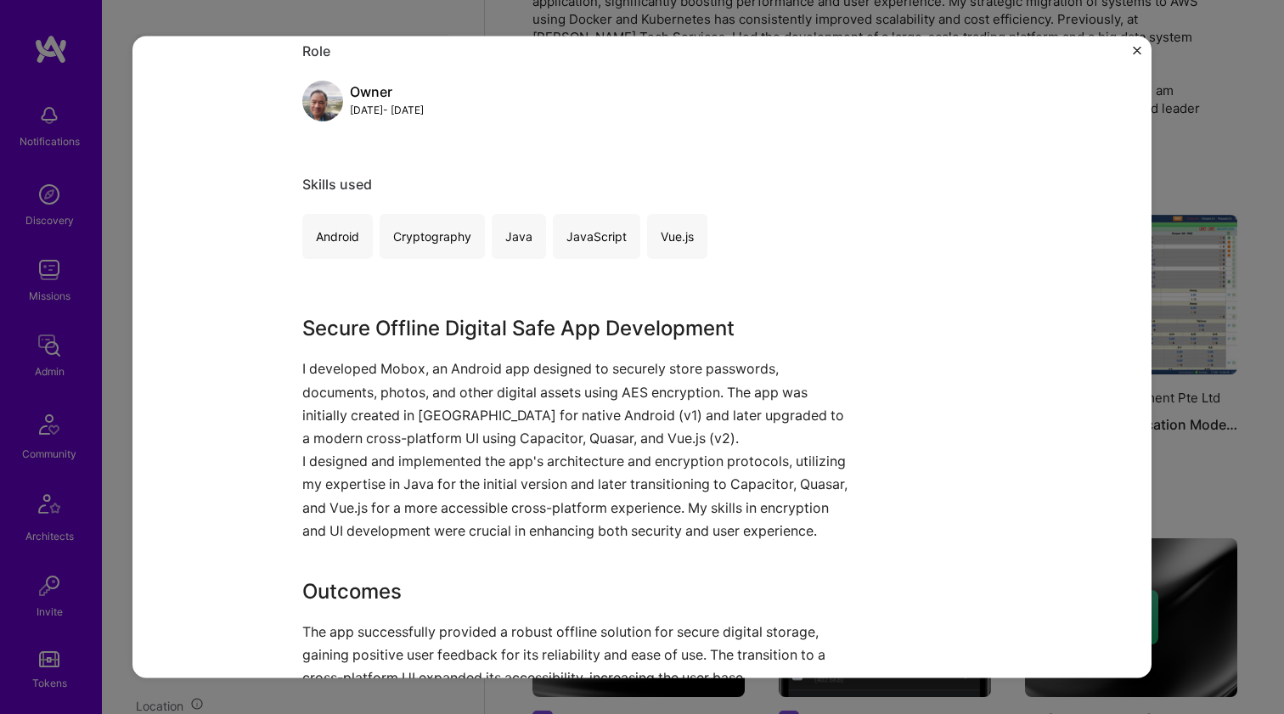
click at [417, 426] on p "I developed Mobox, an Android app designed to securely store passwords, documen…" at bounding box center [578, 403] width 552 height 93
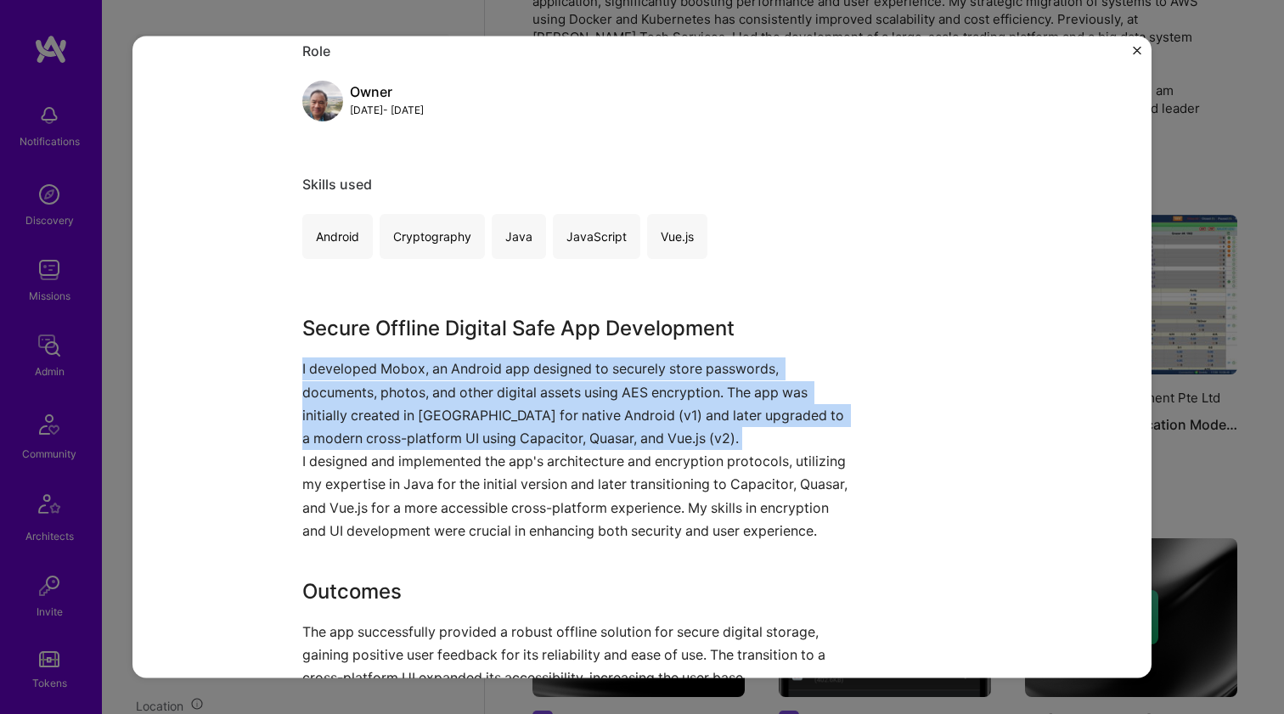
click at [417, 426] on p "I developed Mobox, an Android app designed to securely store passwords, documen…" at bounding box center [578, 403] width 552 height 93
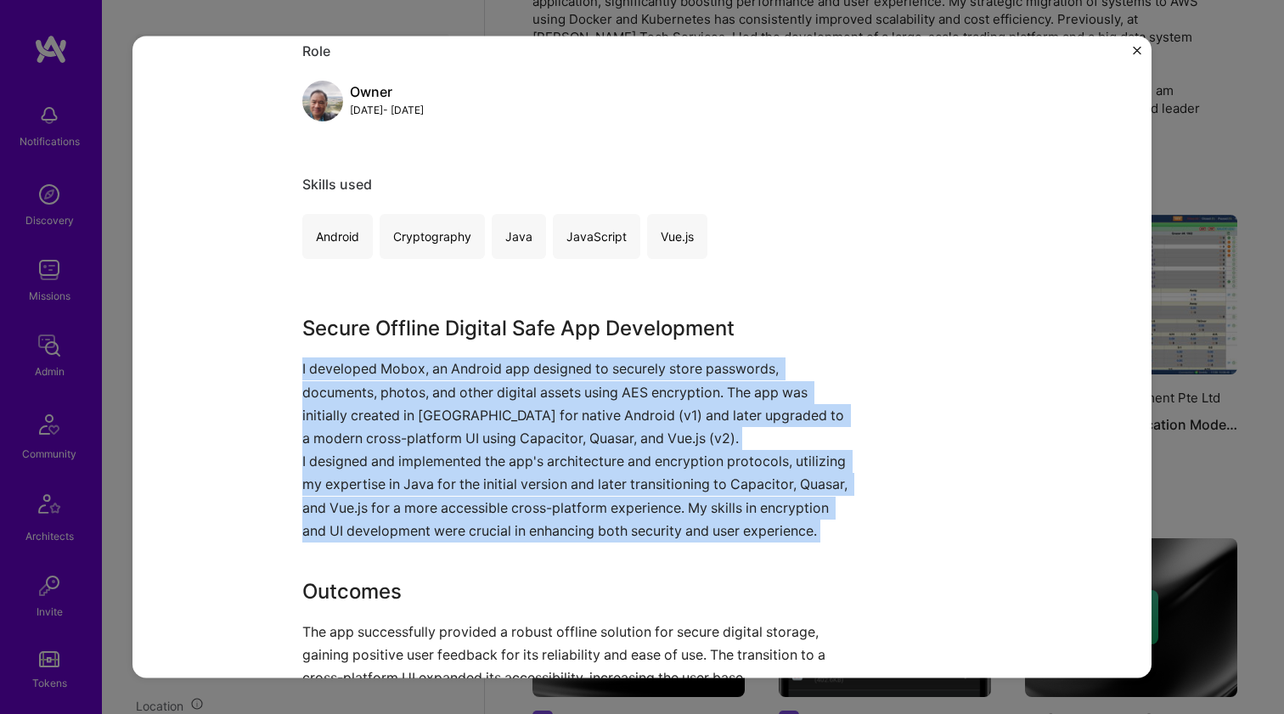
click at [404, 479] on p "I designed and implemented the app's architecture and encryption protocols, uti…" at bounding box center [578, 496] width 552 height 93
click at [404, 478] on p "I designed and implemented the app's architecture and encryption protocols, uti…" at bounding box center [578, 496] width 552 height 93
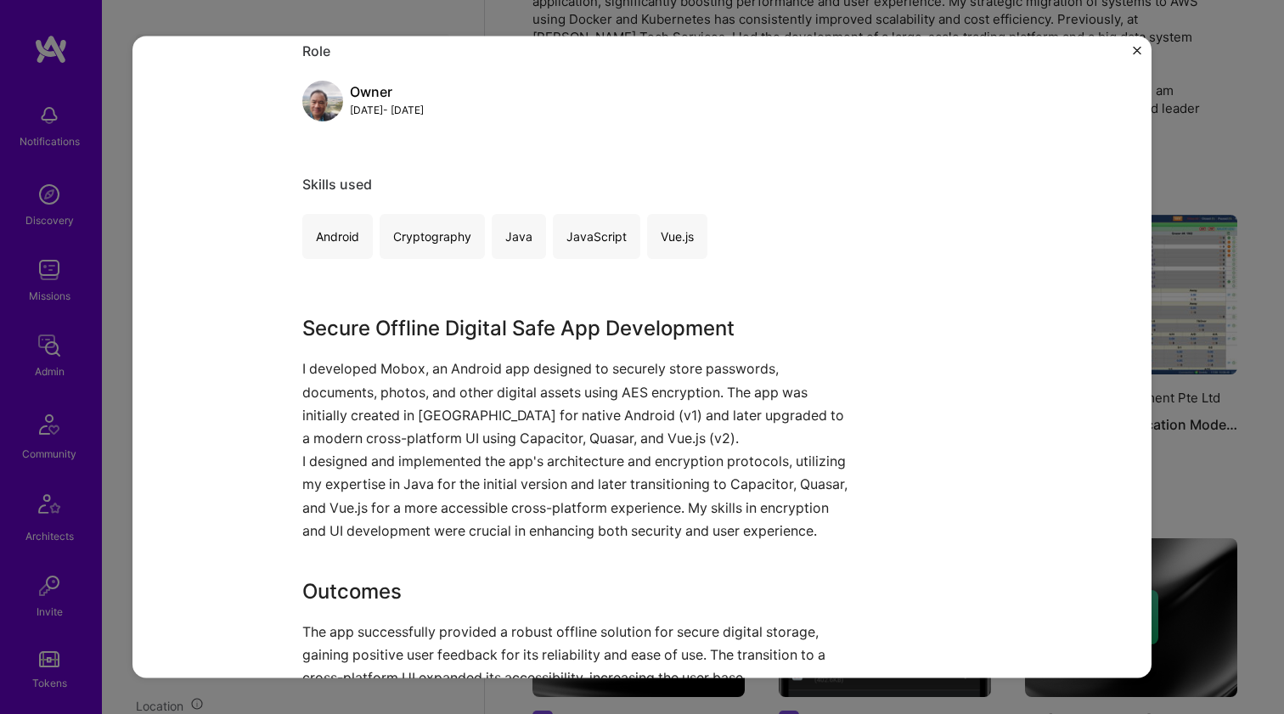
click at [404, 478] on p "I designed and implemented the app's architecture and encryption protocols, uti…" at bounding box center [578, 496] width 552 height 93
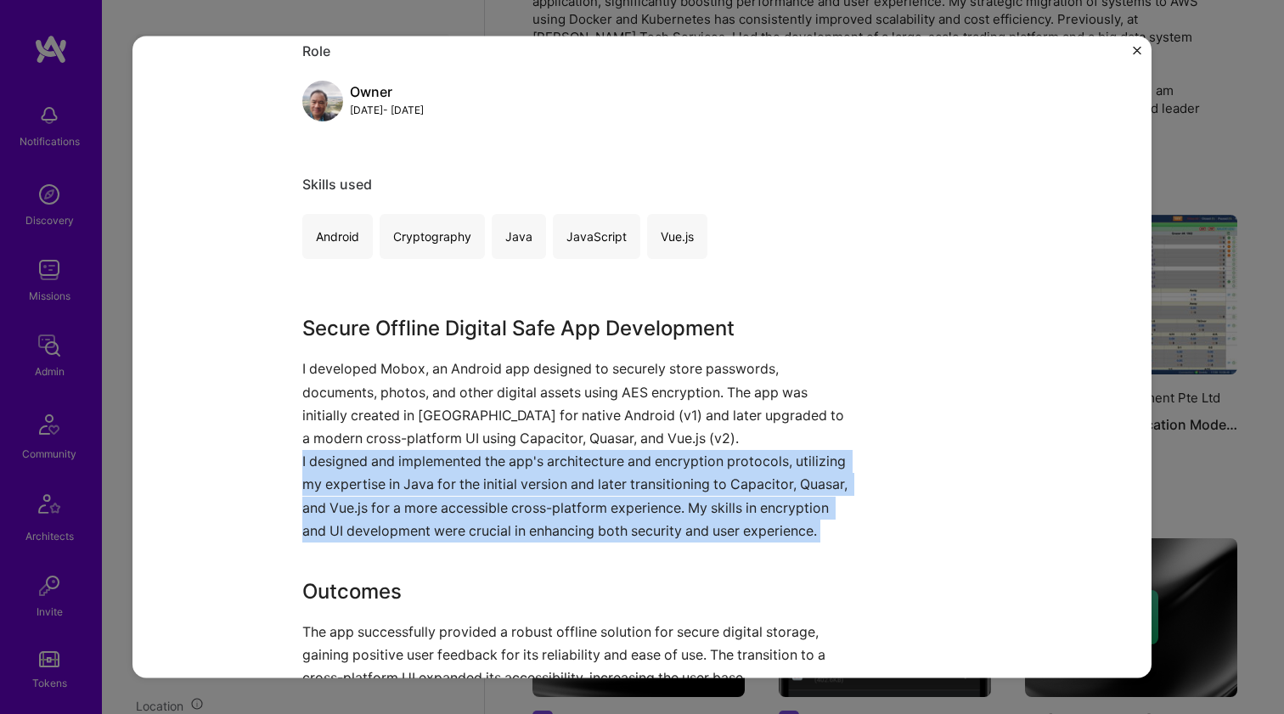
click at [404, 478] on p "I designed and implemented the app's architecture and encryption protocols, uti…" at bounding box center [578, 496] width 552 height 93
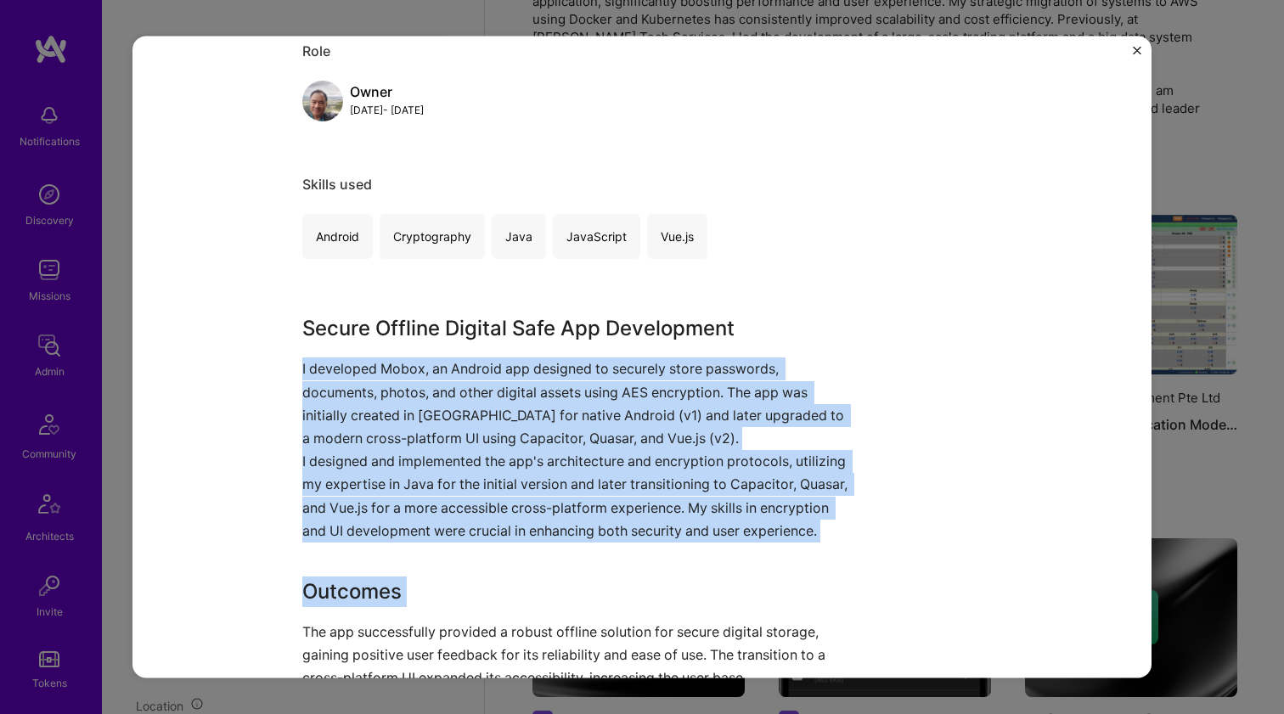
click at [422, 419] on p "I developed Mobox, an Android app designed to securely store passwords, documen…" at bounding box center [578, 403] width 552 height 93
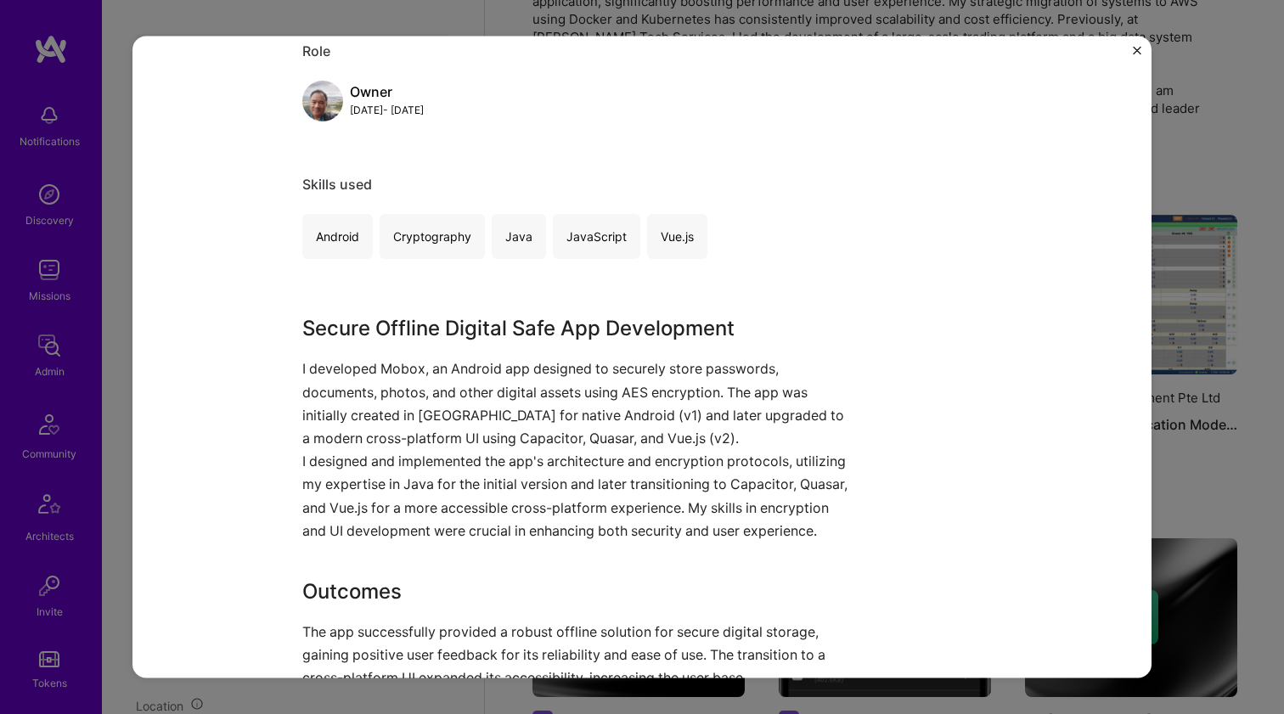
click at [422, 419] on p "I developed Mobox, an Android app designed to securely store passwords, documen…" at bounding box center [578, 403] width 552 height 93
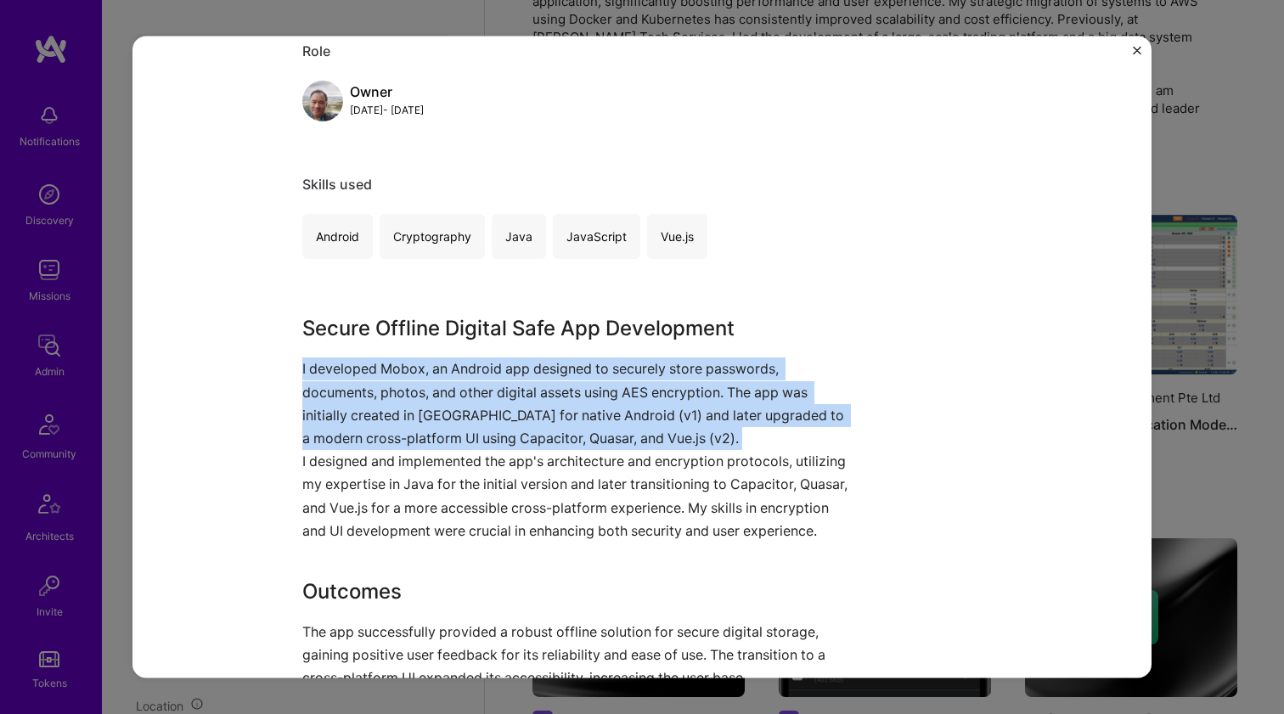
click at [422, 419] on p "I developed Mobox, an Android app designed to securely store passwords, documen…" at bounding box center [578, 403] width 552 height 93
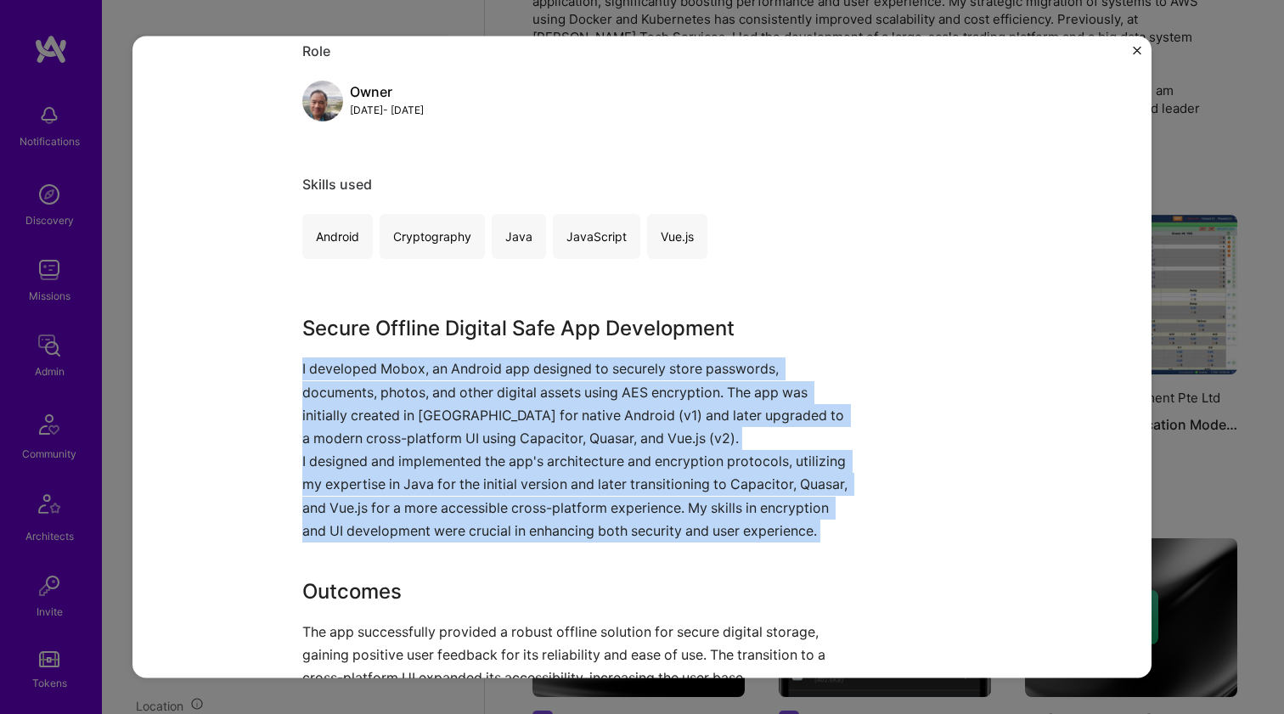
click at [413, 460] on p "I designed and implemented the app's architecture and encryption protocols, uti…" at bounding box center [578, 496] width 552 height 93
click at [413, 459] on p "I designed and implemented the app's architecture and encryption protocols, uti…" at bounding box center [578, 496] width 552 height 93
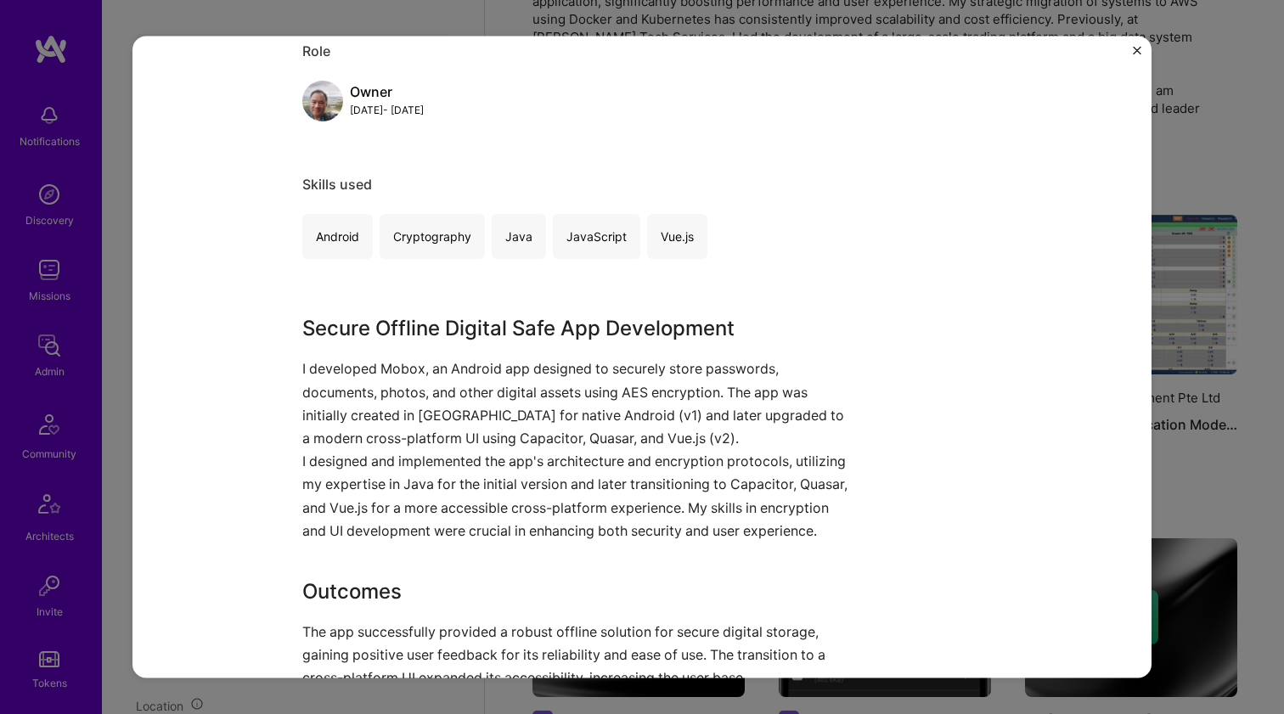
click at [413, 459] on p "I designed and implemented the app's architecture and encryption protocols, uti…" at bounding box center [578, 496] width 552 height 93
click at [414, 458] on p "I designed and implemented the app's architecture and encryption protocols, uti…" at bounding box center [578, 496] width 552 height 93
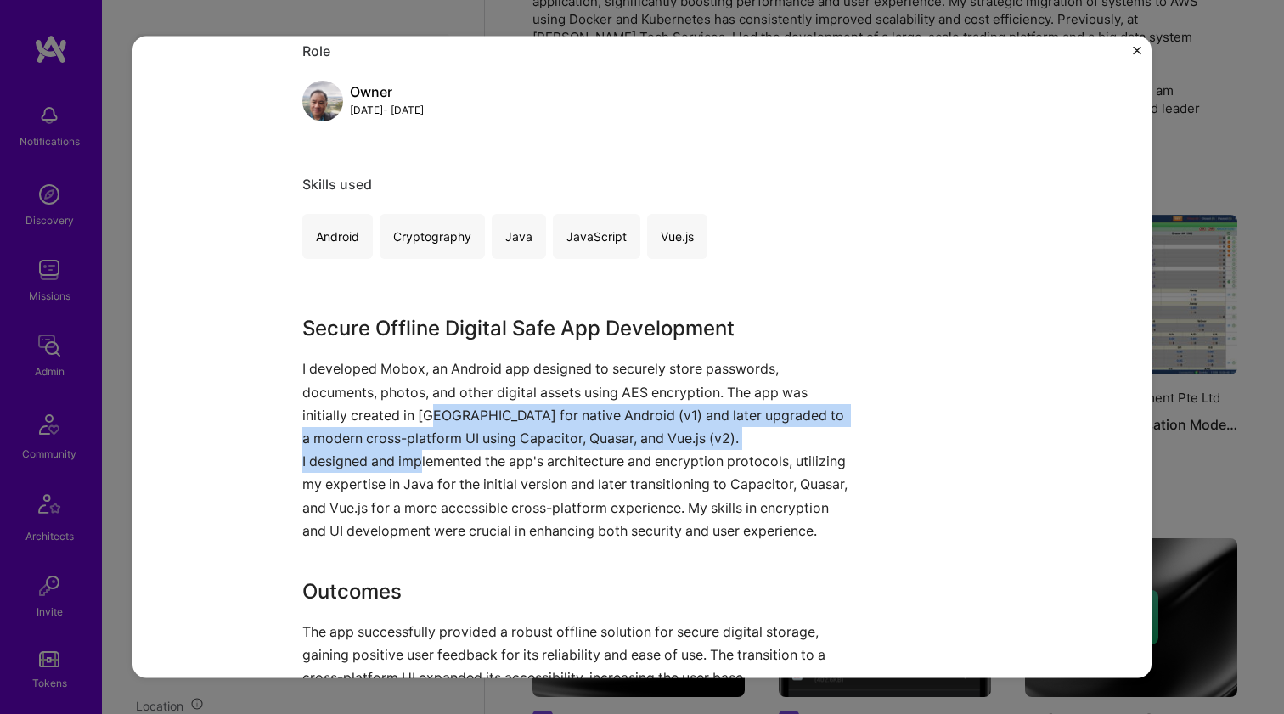
click at [426, 418] on p "I developed Mobox, an Android app designed to securely store passwords, documen…" at bounding box center [578, 403] width 552 height 93
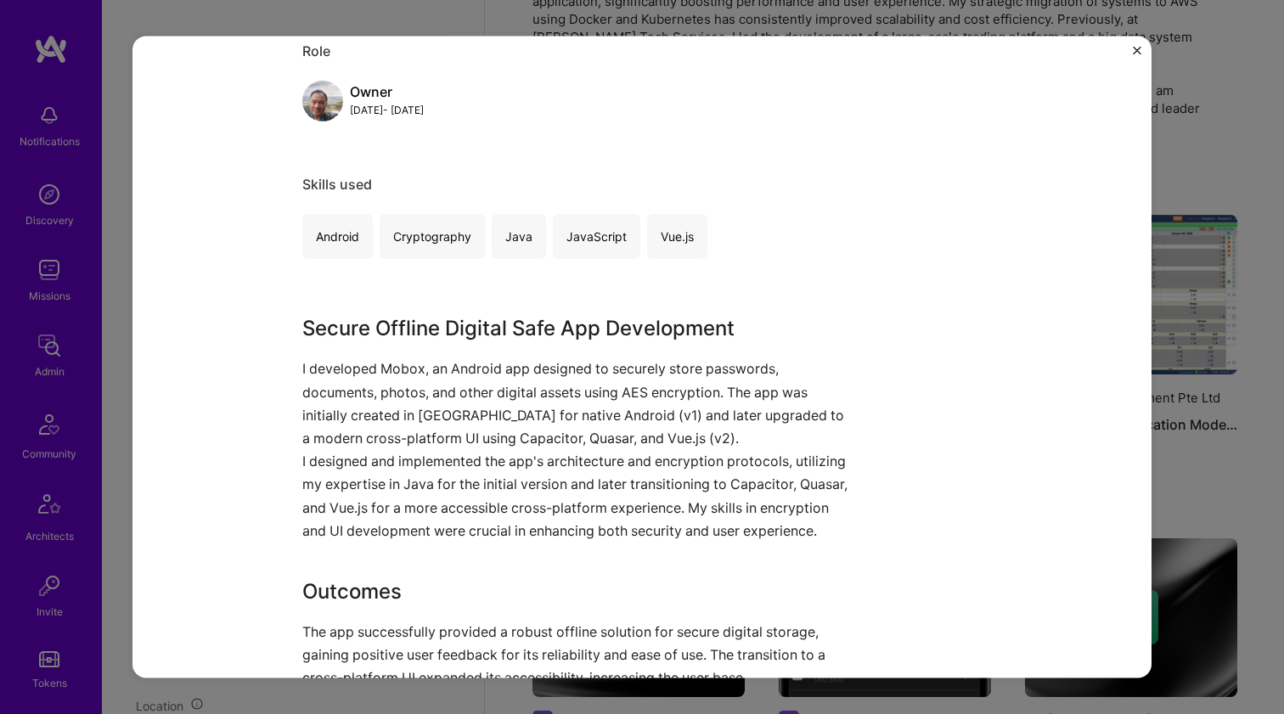
click at [426, 418] on p "I developed Mobox, an Android app designed to securely store passwords, documen…" at bounding box center [578, 403] width 552 height 93
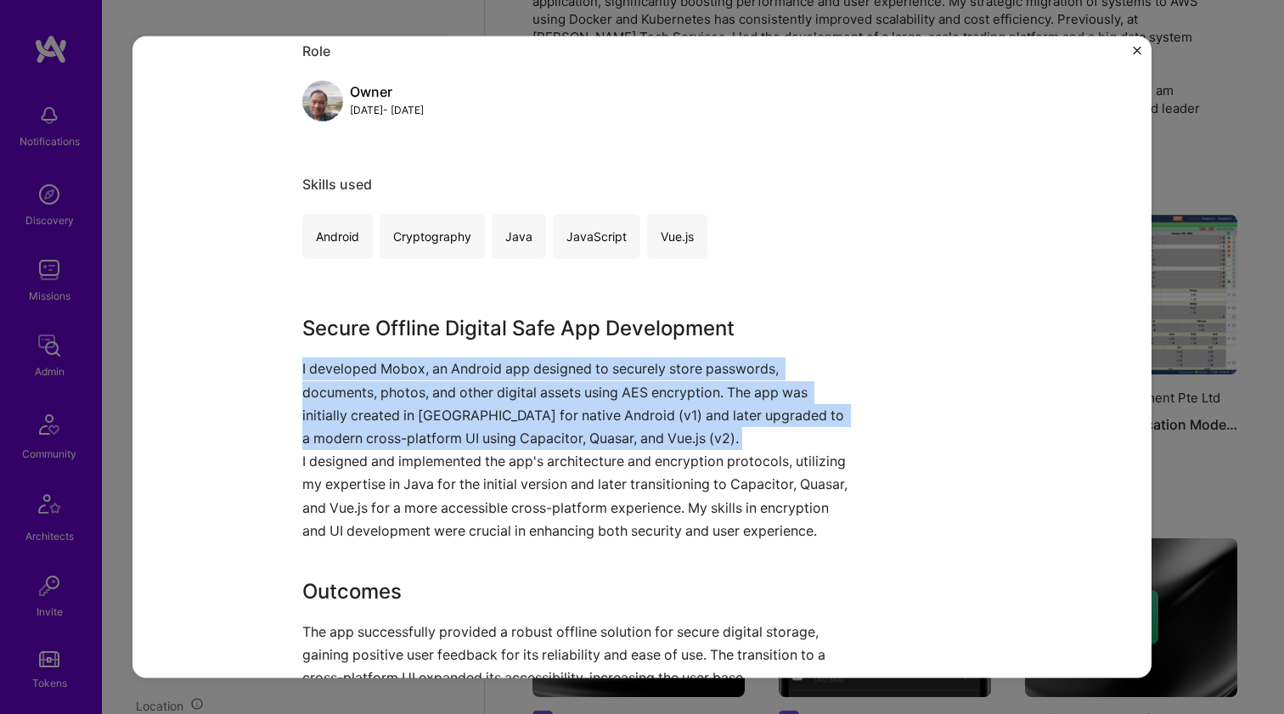
click at [426, 418] on p "I developed Mobox, an Android app designed to securely store passwords, documen…" at bounding box center [578, 403] width 552 height 93
click at [422, 447] on p "I developed Mobox, an Android app designed to securely store passwords, documen…" at bounding box center [578, 403] width 552 height 93
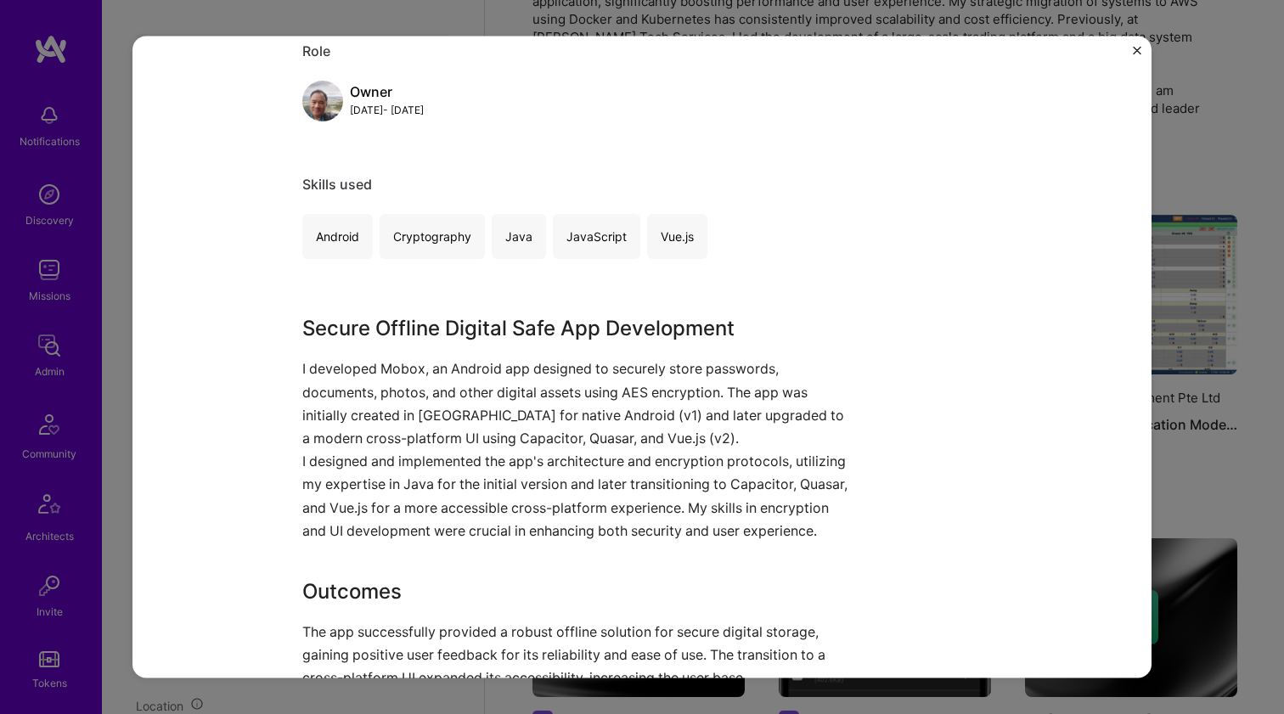
click at [418, 460] on p "I designed and implemented the app's architecture and encryption protocols, uti…" at bounding box center [578, 496] width 552 height 93
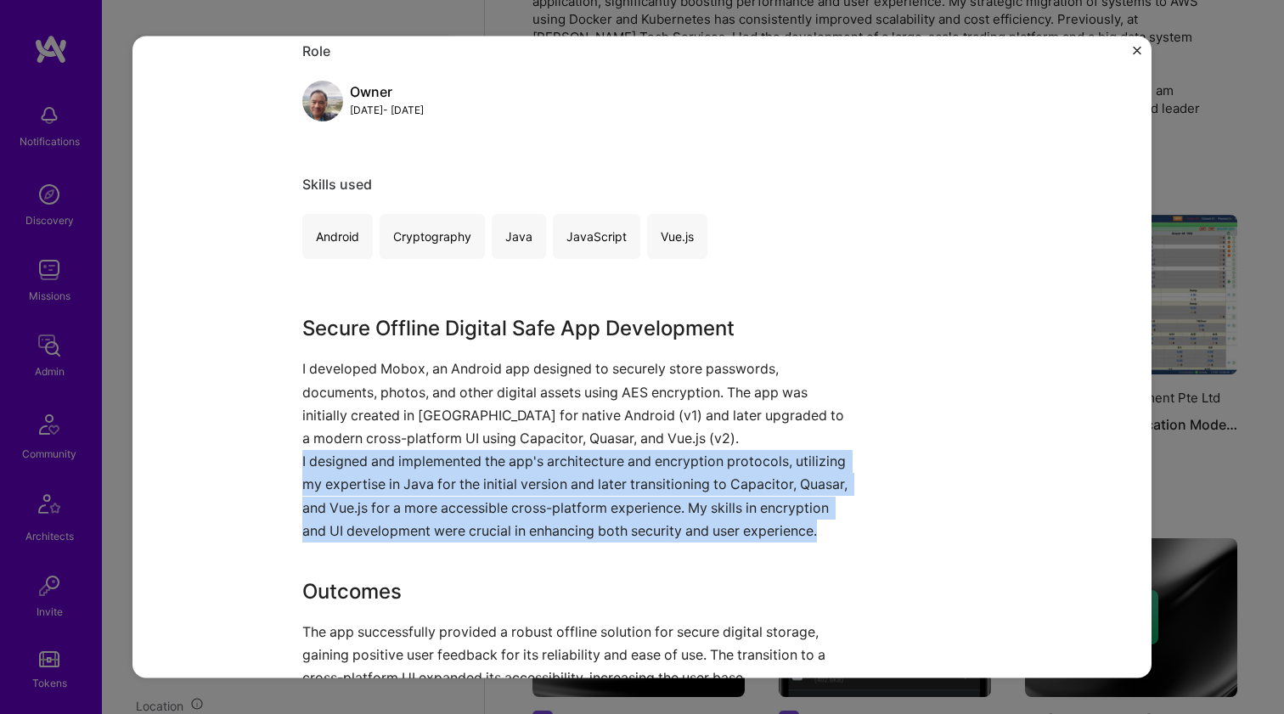
click at [418, 460] on p "I designed and implemented the app's architecture and encryption protocols, uti…" at bounding box center [578, 496] width 552 height 93
click at [426, 432] on p "I developed Mobox, an Android app designed to securely store passwords, documen…" at bounding box center [578, 403] width 552 height 93
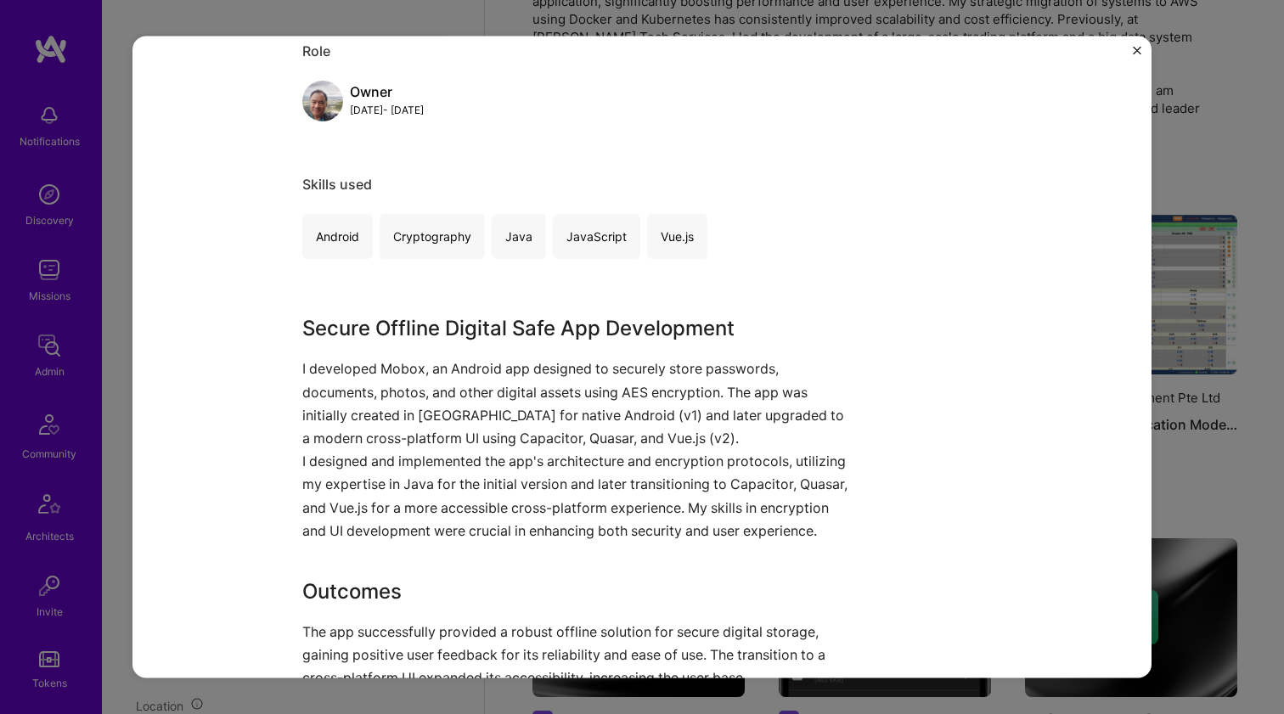
click at [426, 432] on p "I developed Mobox, an Android app designed to securely store passwords, documen…" at bounding box center [578, 403] width 552 height 93
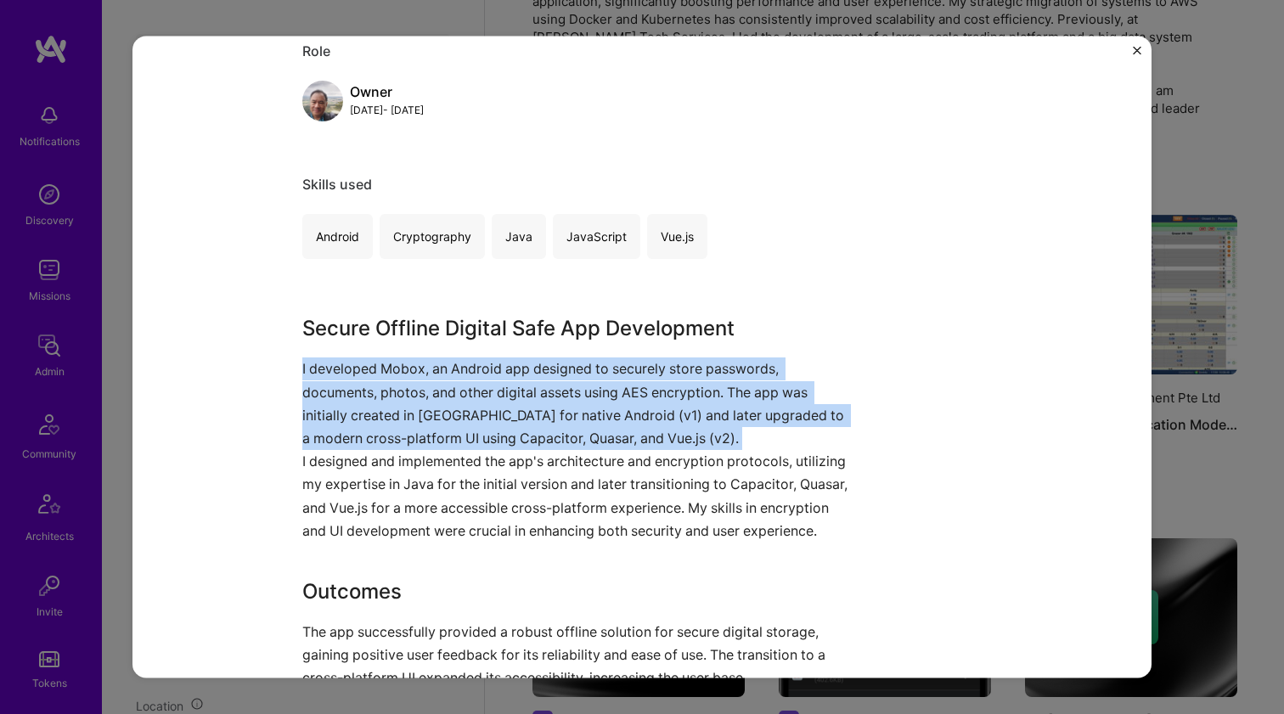
click at [426, 432] on p "I developed Mobox, an Android app designed to securely store passwords, documen…" at bounding box center [578, 403] width 552 height 93
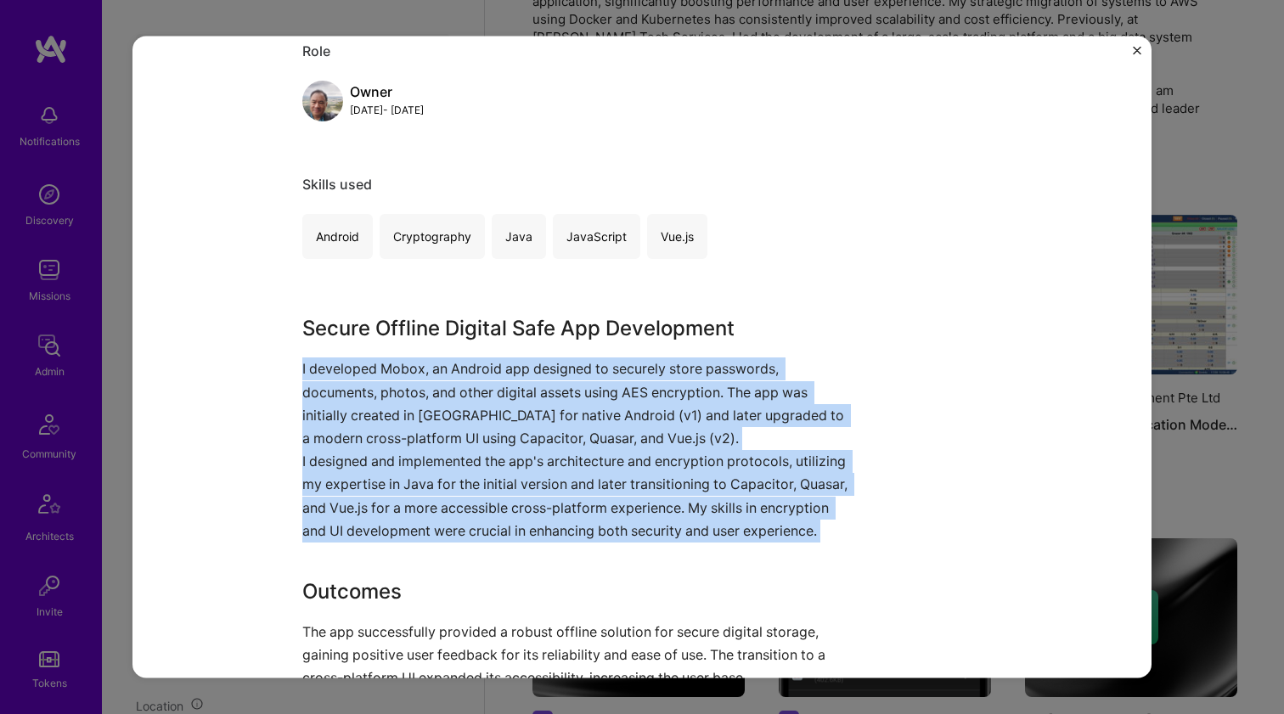
click at [415, 467] on p "I designed and implemented the app's architecture and encryption protocols, uti…" at bounding box center [578, 496] width 552 height 93
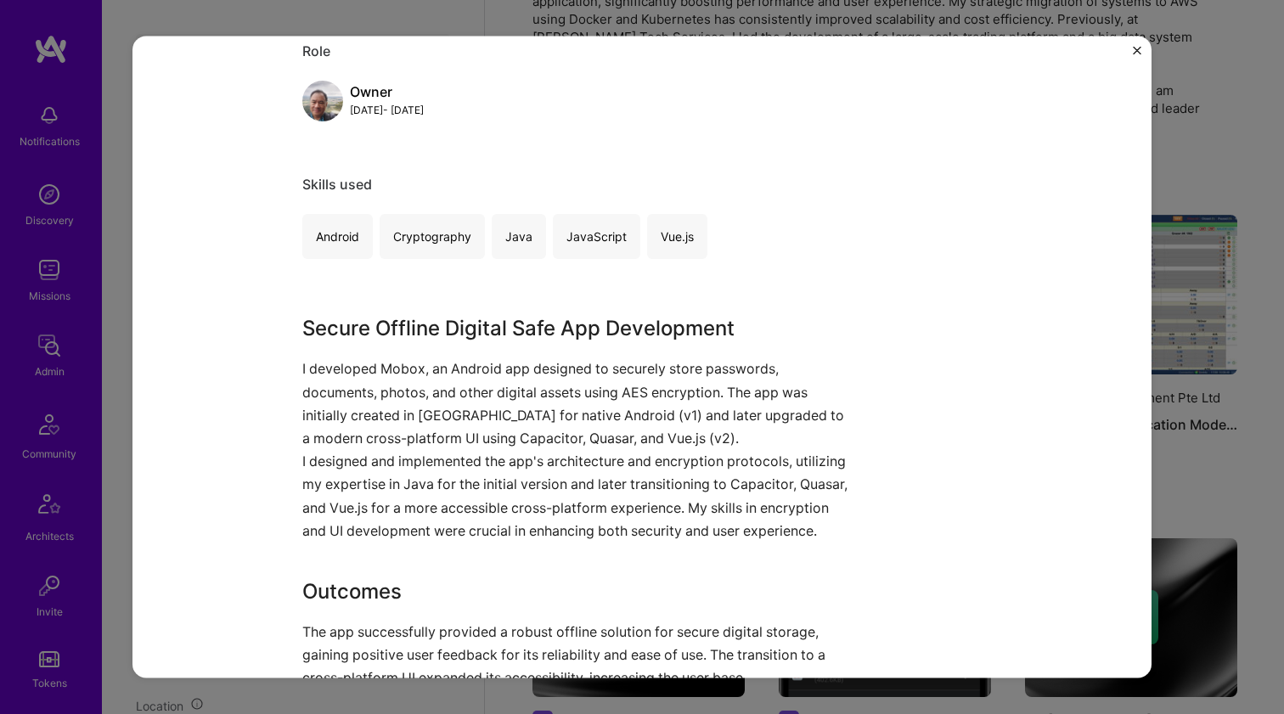
click at [415, 466] on p "I designed and implemented the app's architecture and encryption protocols, uti…" at bounding box center [578, 496] width 552 height 93
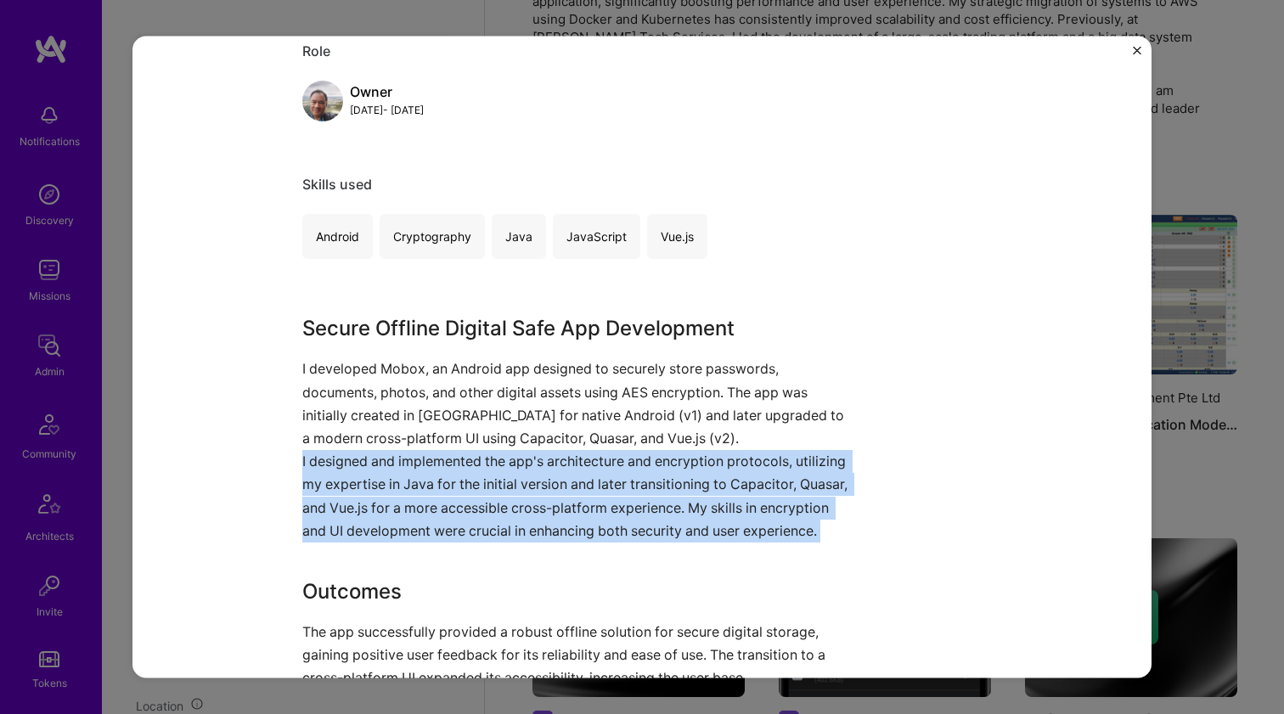
click at [415, 466] on p "I designed and implemented the app's architecture and encryption protocols, uti…" at bounding box center [578, 496] width 552 height 93
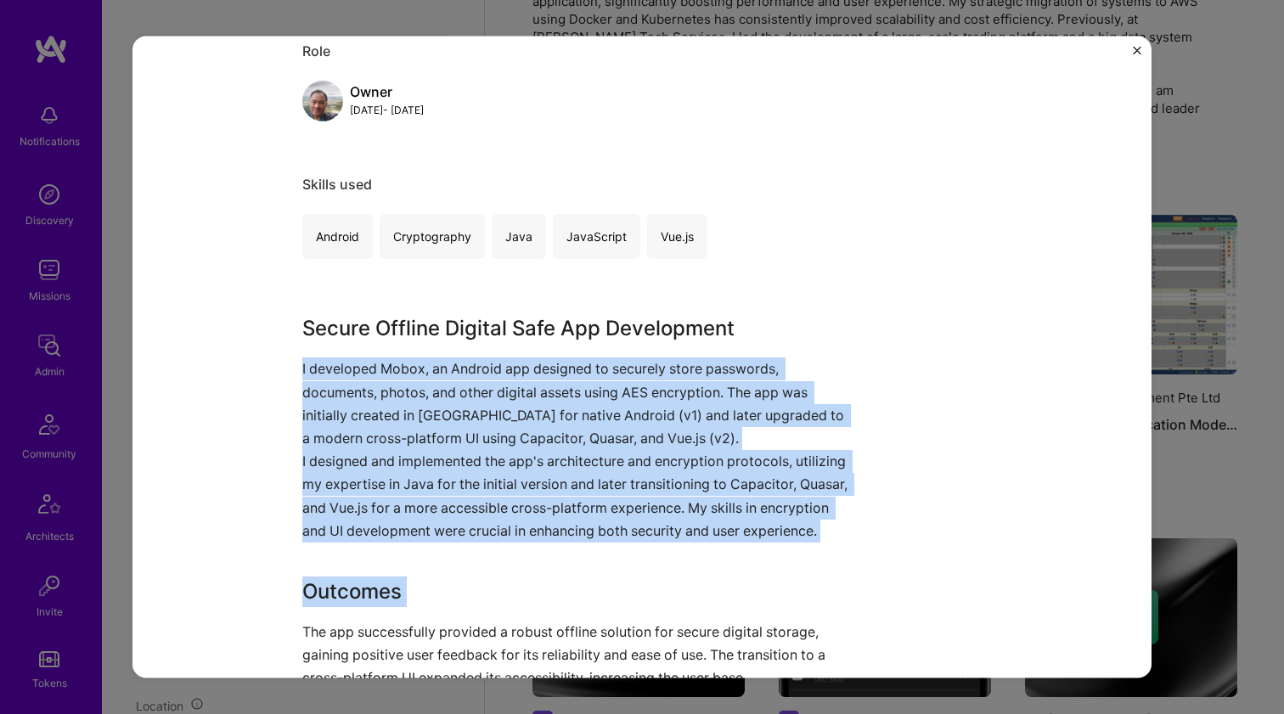
click at [426, 413] on p "I developed Mobox, an Android app designed to securely store passwords, documen…" at bounding box center [578, 403] width 552 height 93
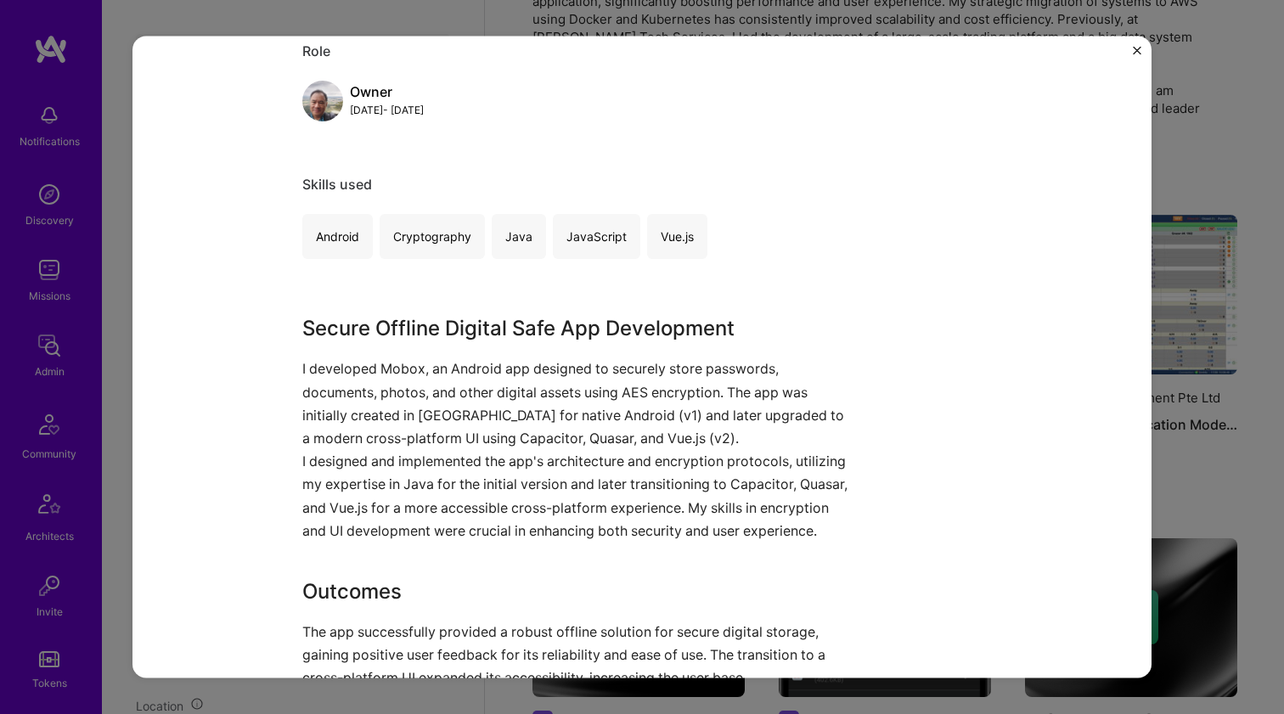
click at [426, 413] on p "I developed Mobox, an Android app designed to securely store passwords, documen…" at bounding box center [578, 403] width 552 height 93
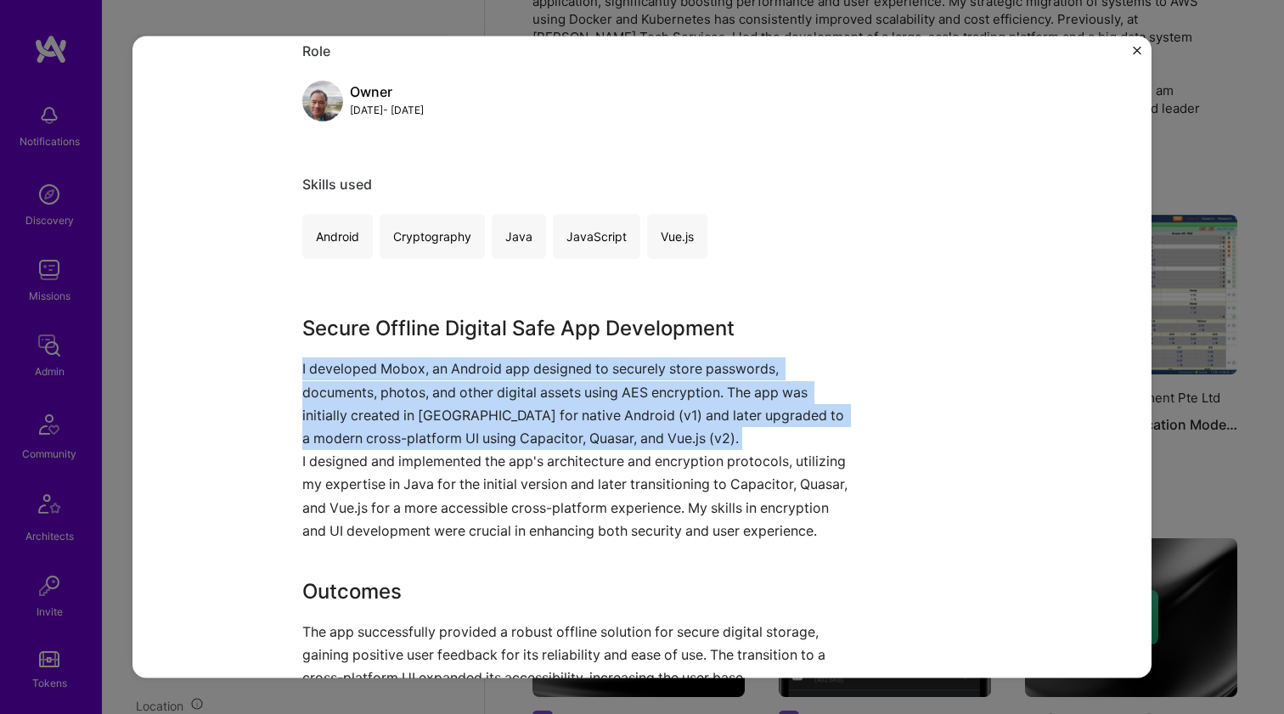
click at [426, 413] on p "I developed Mobox, an Android app designed to securely store passwords, documen…" at bounding box center [578, 403] width 552 height 93
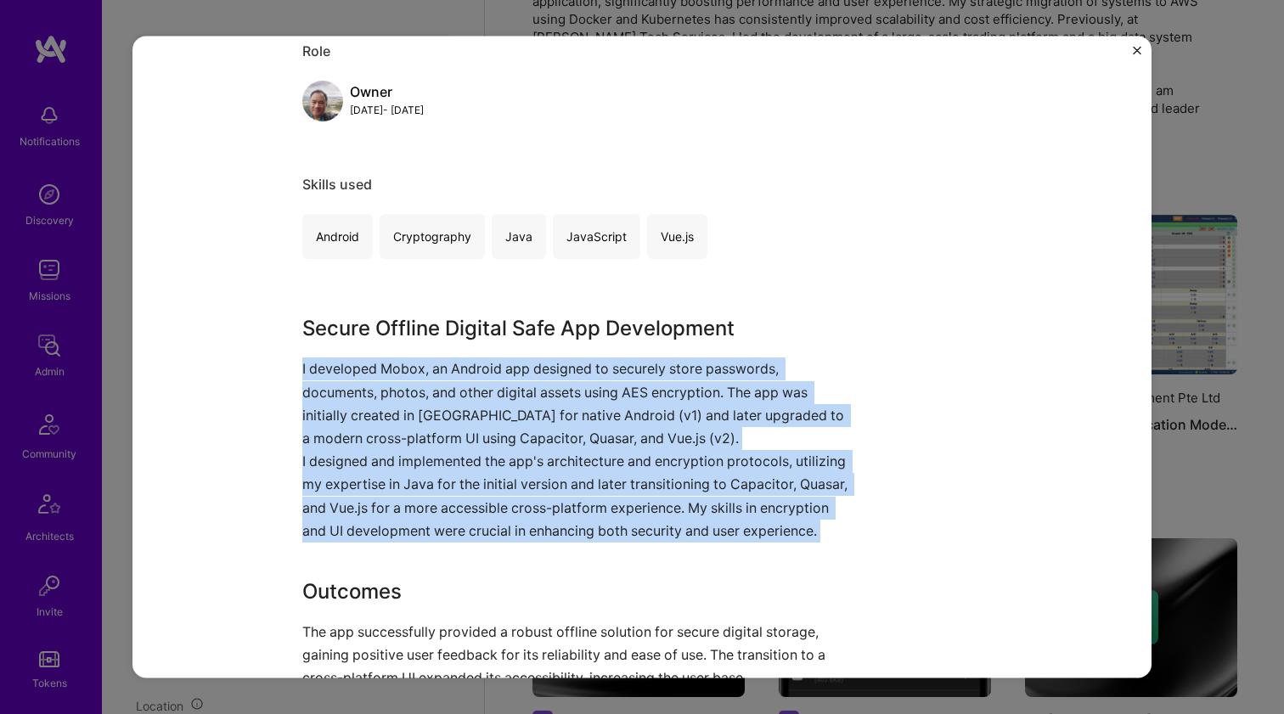
click at [408, 481] on p "I designed and implemented the app's architecture and encryption protocols, uti…" at bounding box center [578, 496] width 552 height 93
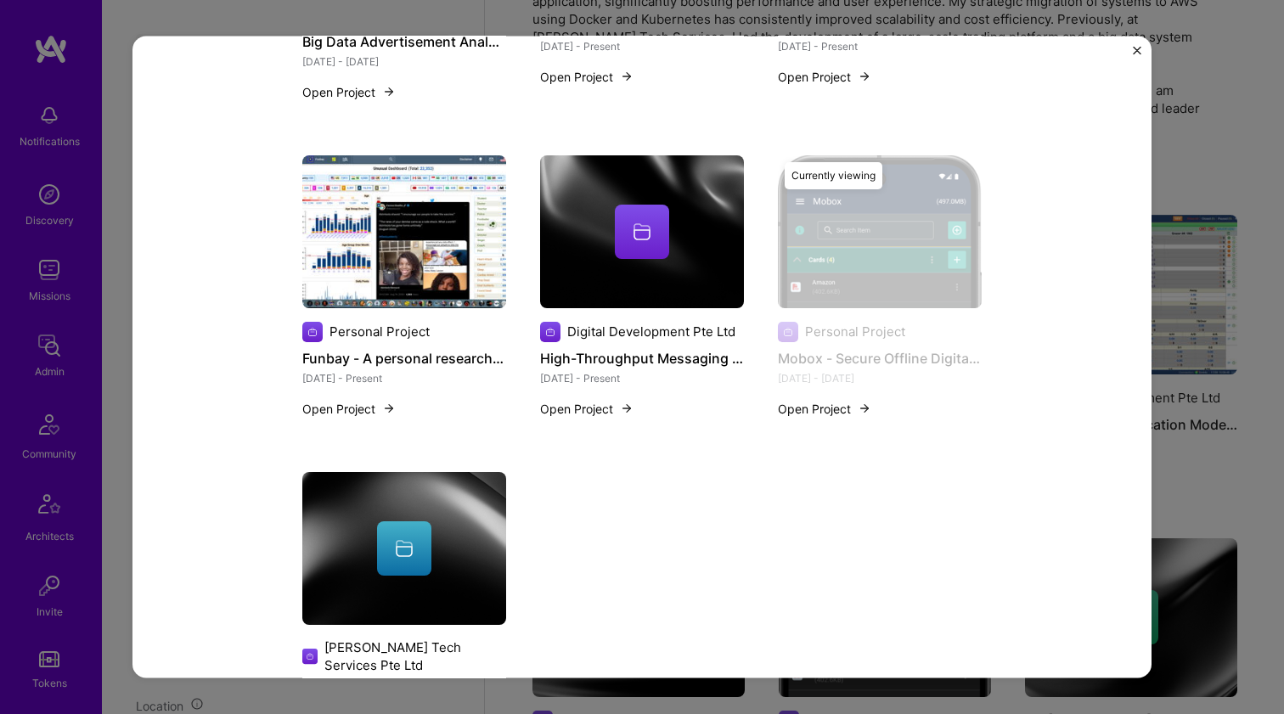
scroll to position [1855, 0]
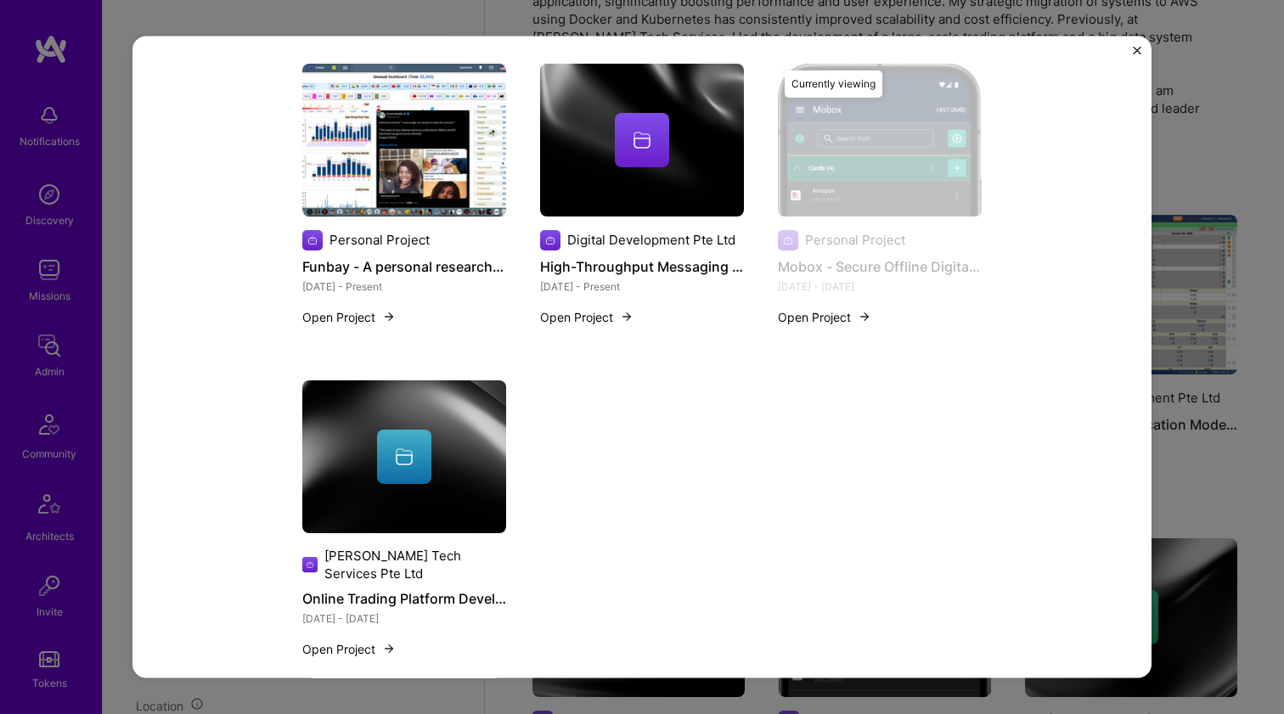
click at [403, 482] on img at bounding box center [404, 456] width 204 height 153
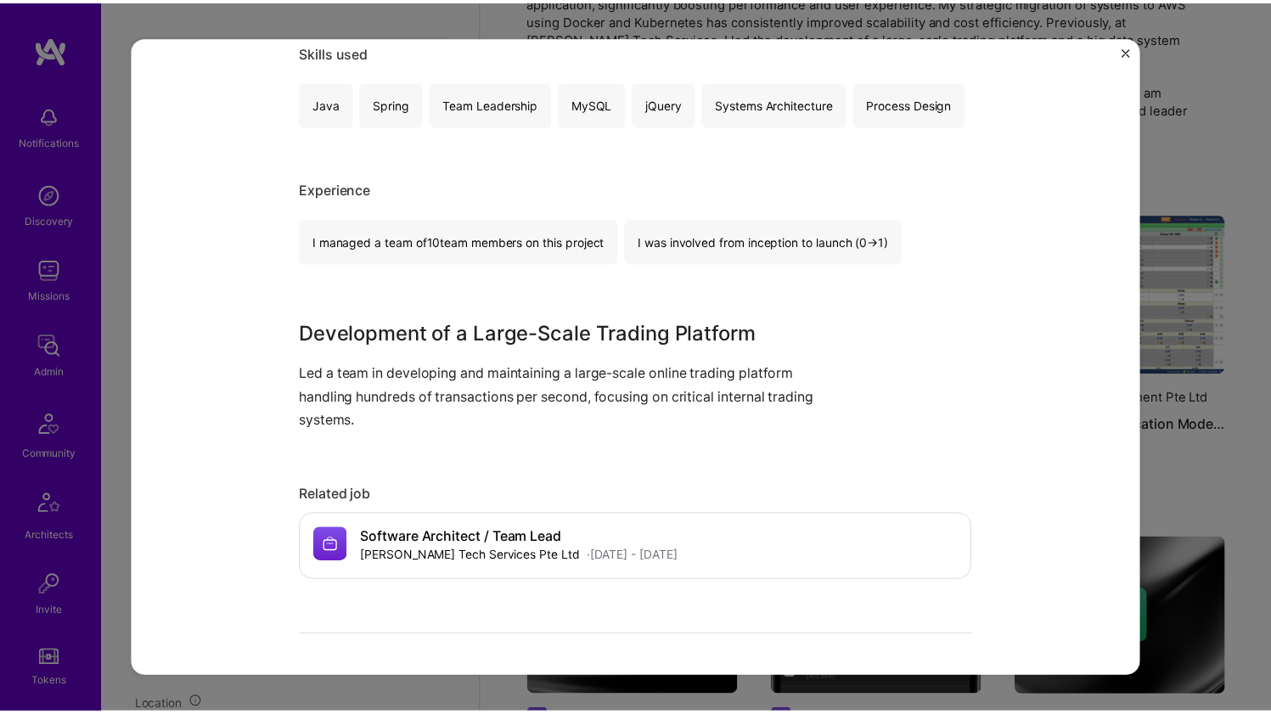
scroll to position [517, 0]
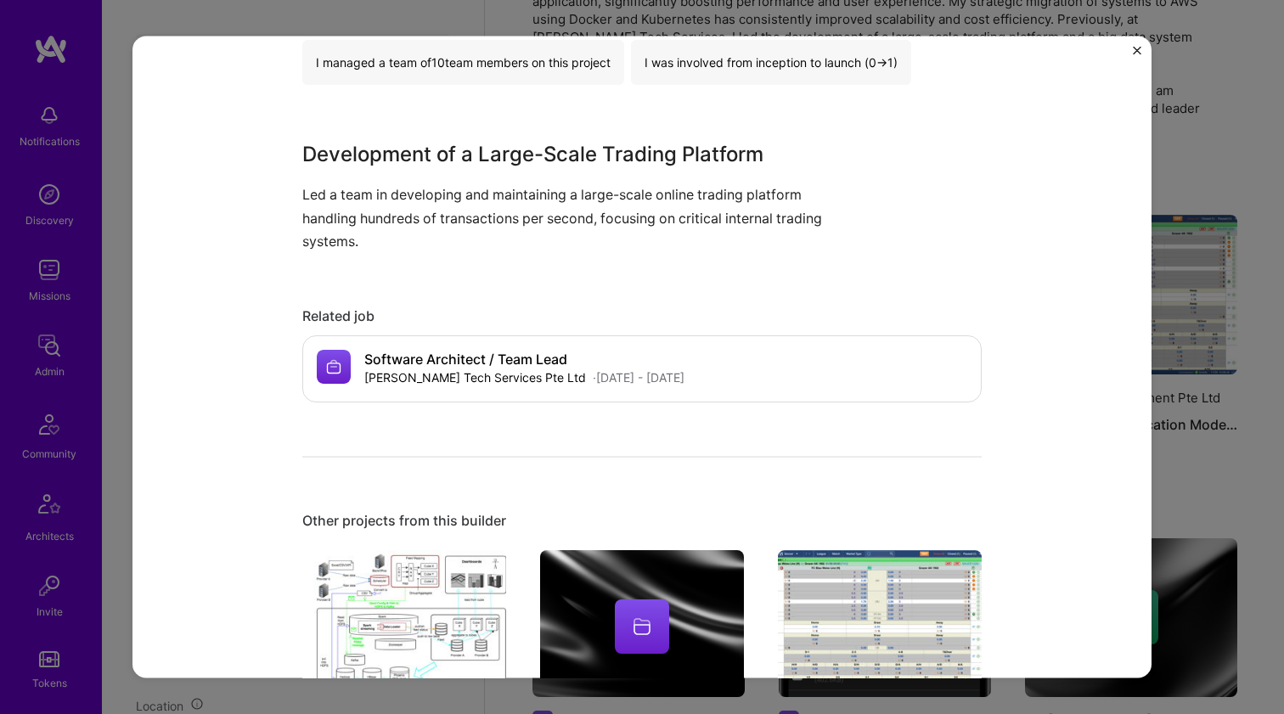
click at [1223, 177] on div "Online Trading Platform Development Leo Tech Services Pte Ltd Gaming & e-Sports…" at bounding box center [642, 357] width 1284 height 714
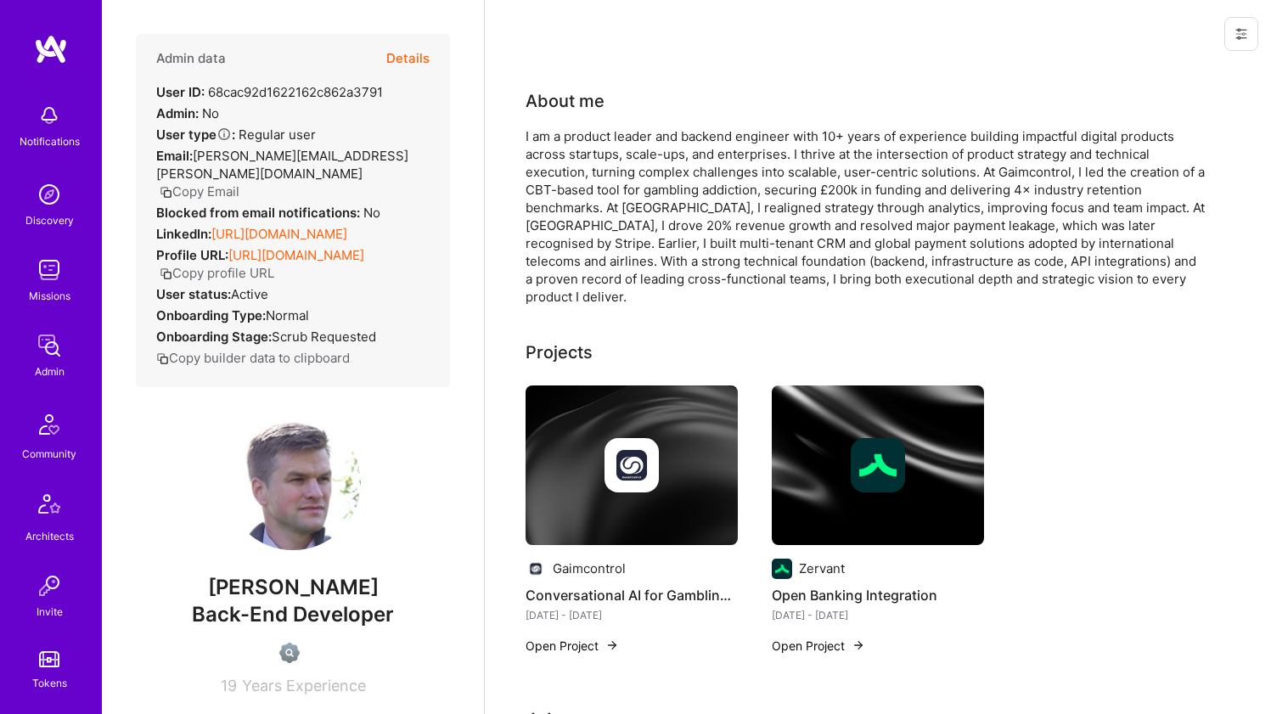
click at [299, 226] on link "https://linkedin.com/in/ykarulin" at bounding box center [279, 234] width 136 height 16
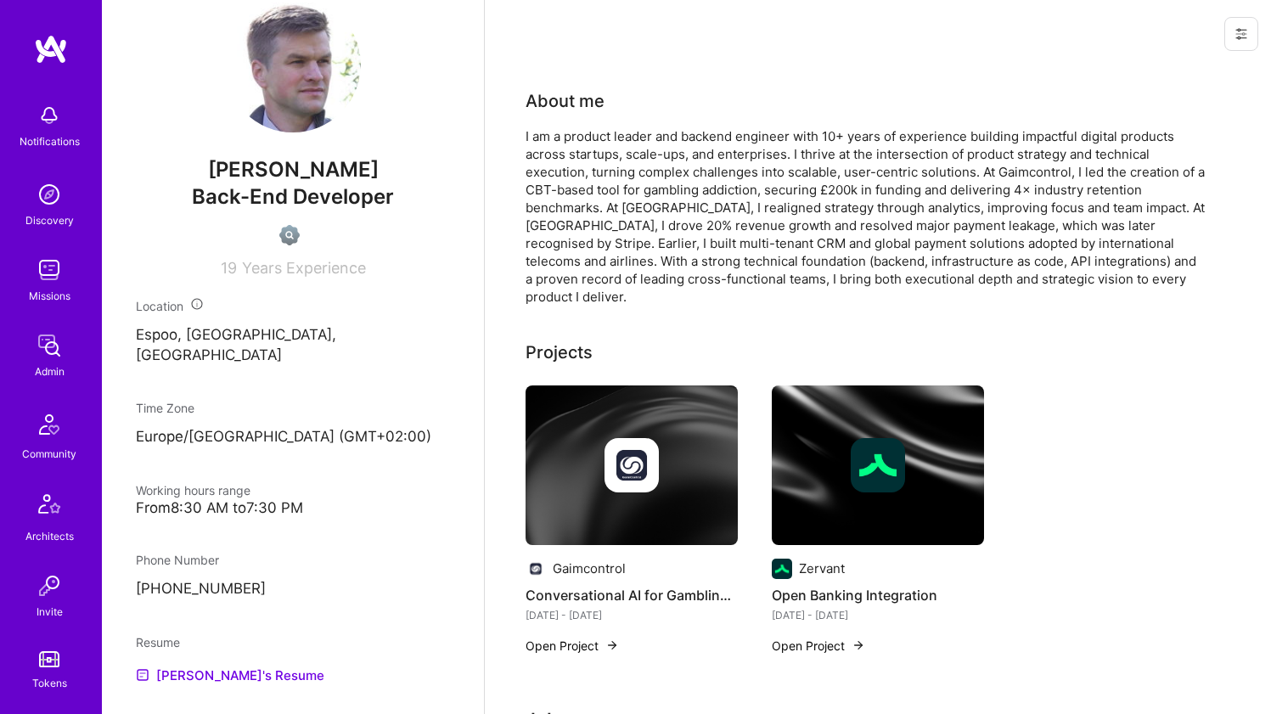
scroll to position [593, 0]
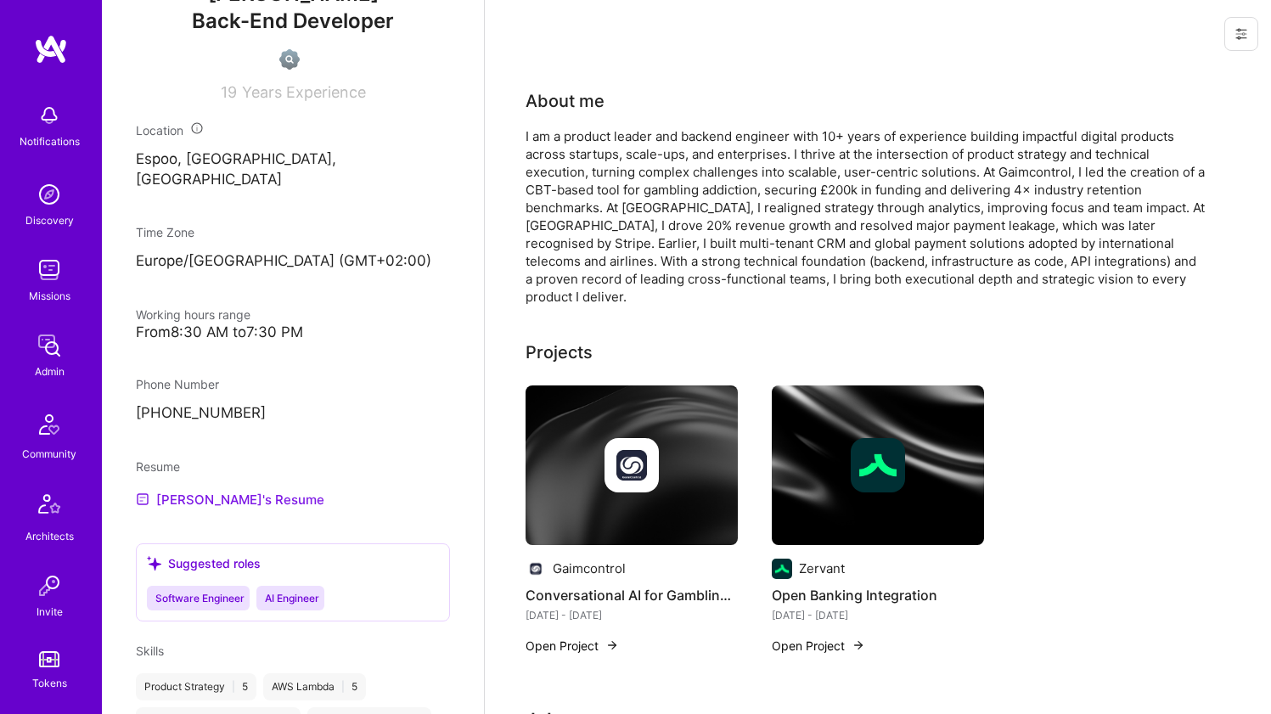
click at [231, 489] on link "Yaroslav's Resume" at bounding box center [230, 499] width 188 height 20
click at [651, 217] on div "I am a product leader and backend engineer with 10+ years of experience buildin…" at bounding box center [865, 216] width 679 height 178
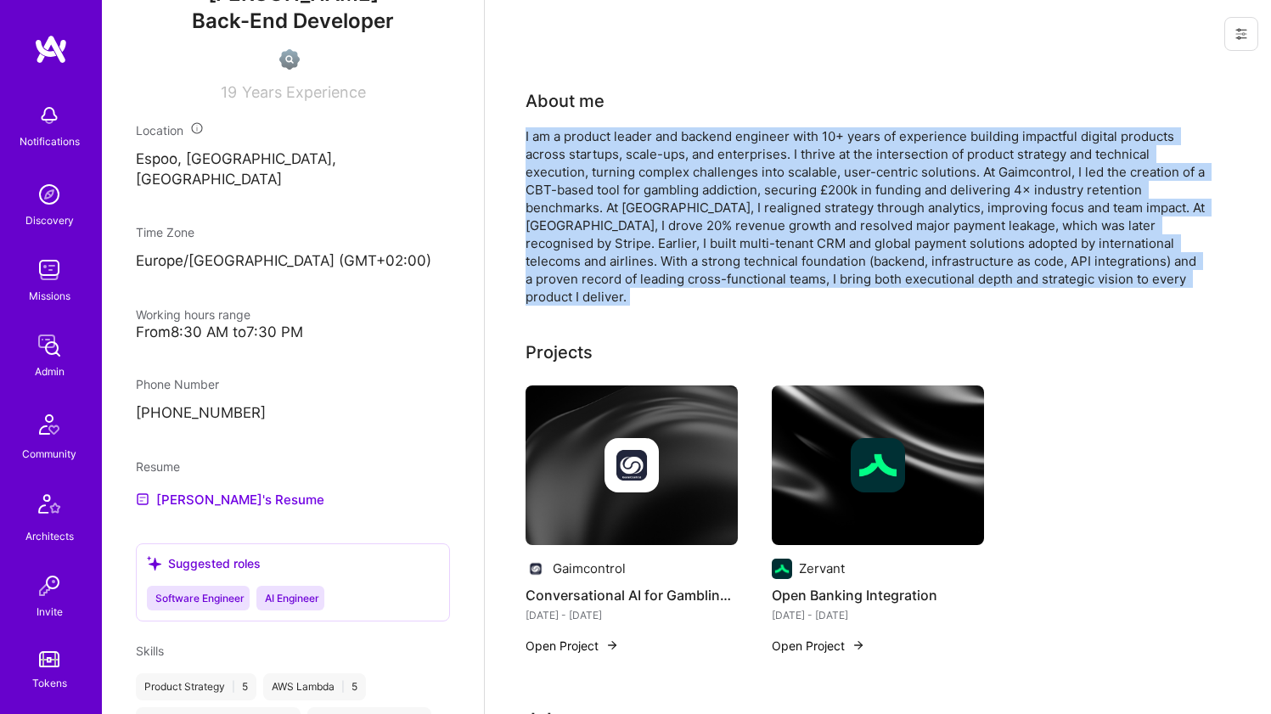
click at [651, 217] on div "I am a product leader and backend engineer with 10+ years of experience buildin…" at bounding box center [865, 216] width 679 height 178
click at [595, 215] on div "I am a product leader and backend engineer with 10+ years of experience buildin…" at bounding box center [865, 216] width 679 height 178
click at [595, 214] on div "I am a product leader and backend engineer with 10+ years of experience buildin…" at bounding box center [865, 216] width 679 height 178
click at [594, 214] on div "I am a product leader and backend engineer with 10+ years of experience buildin…" at bounding box center [865, 216] width 679 height 178
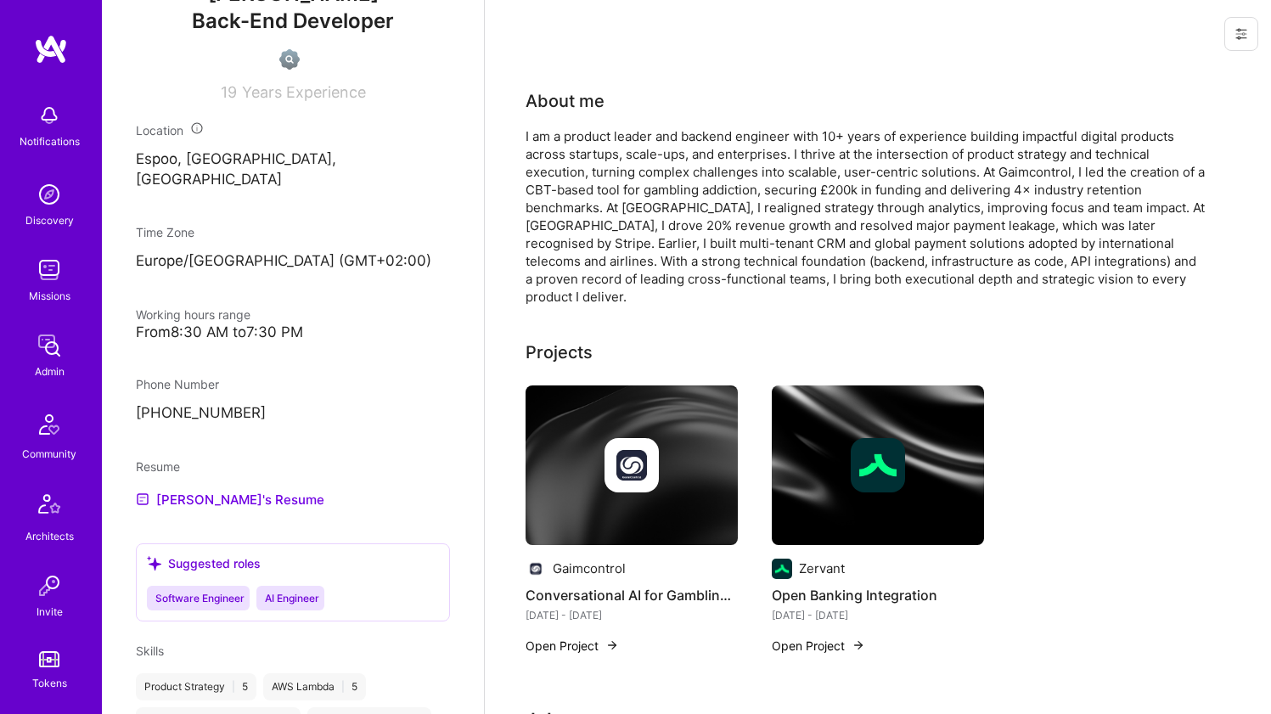
click at [594, 214] on div "I am a product leader and backend engineer with 10+ years of experience buildin…" at bounding box center [865, 216] width 679 height 178
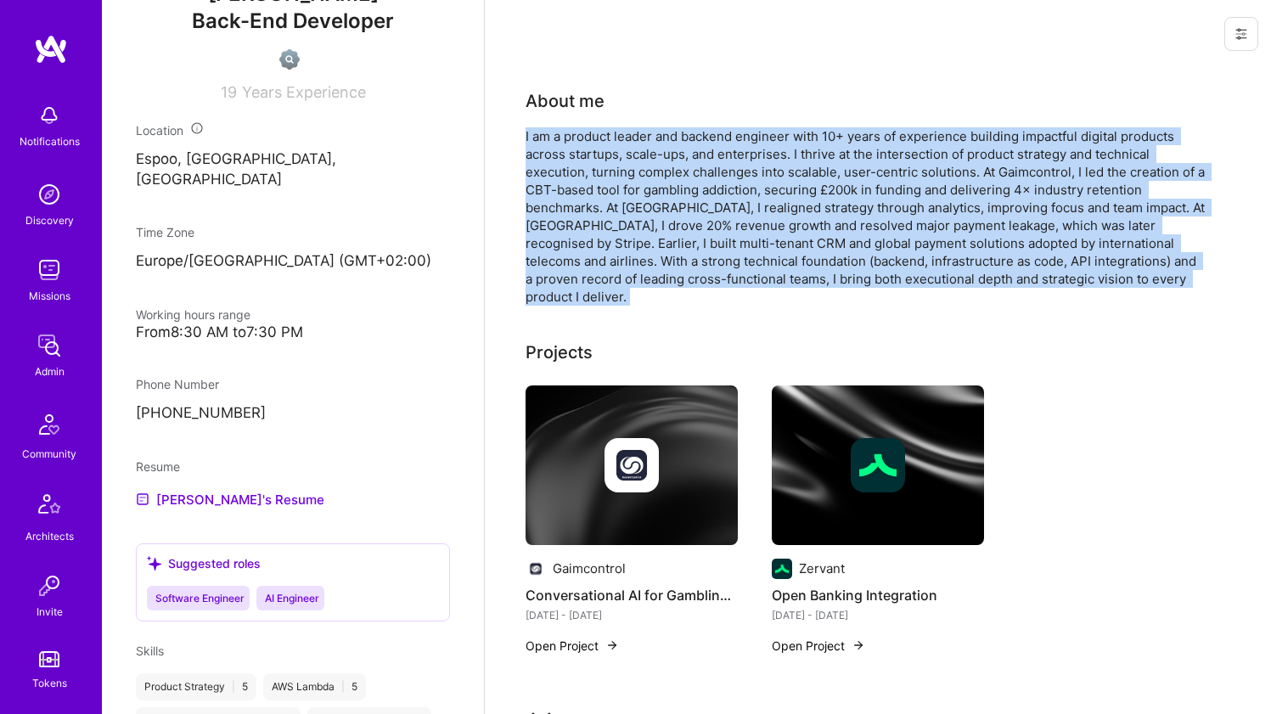
click at [594, 214] on div "I am a product leader and backend engineer with 10+ years of experience buildin…" at bounding box center [865, 216] width 679 height 178
click at [617, 194] on div "I am a product leader and backend engineer with 10+ years of experience buildin…" at bounding box center [865, 216] width 679 height 178
click at [620, 152] on div "I am a product leader and backend engineer with 10+ years of experience buildin…" at bounding box center [865, 216] width 679 height 178
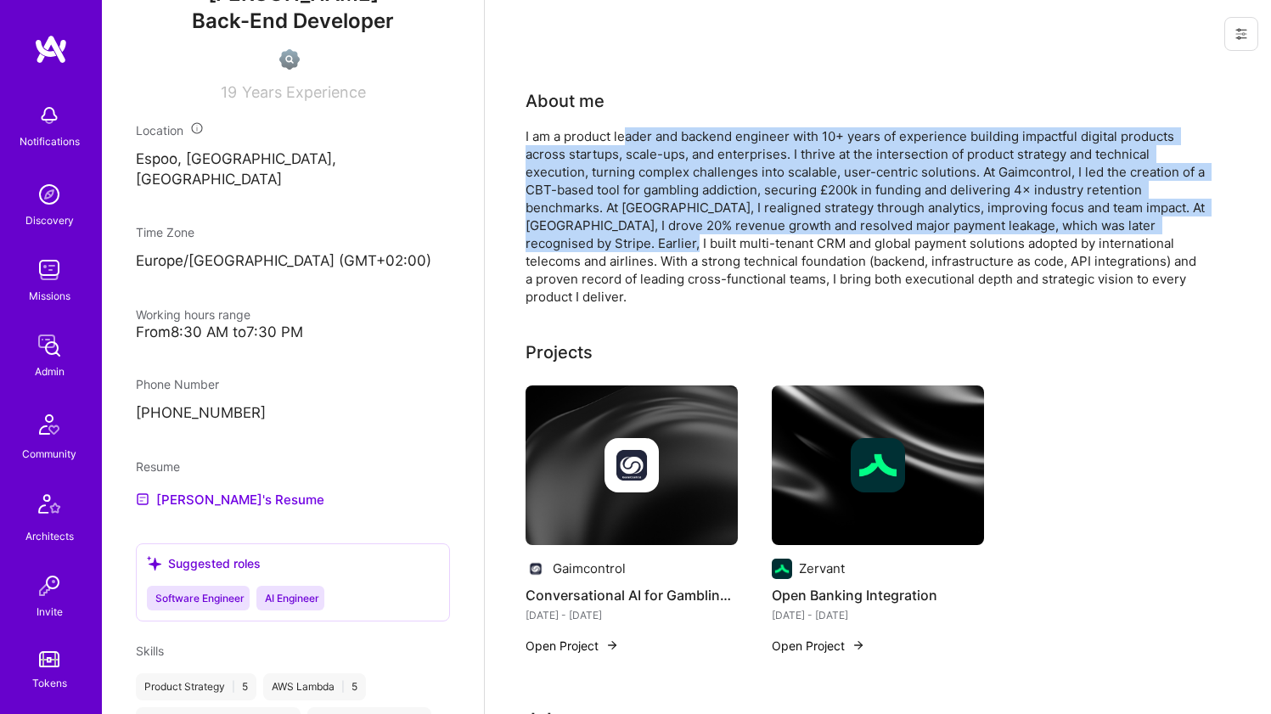
drag, startPoint x: 626, startPoint y: 132, endPoint x: 633, endPoint y: 237, distance: 104.7
click at [633, 236] on div "I am a product leader and backend engineer with 10+ years of experience buildin…" at bounding box center [865, 216] width 679 height 178
click at [633, 237] on div "I am a product leader and backend engineer with 10+ years of experience buildin…" at bounding box center [865, 216] width 679 height 178
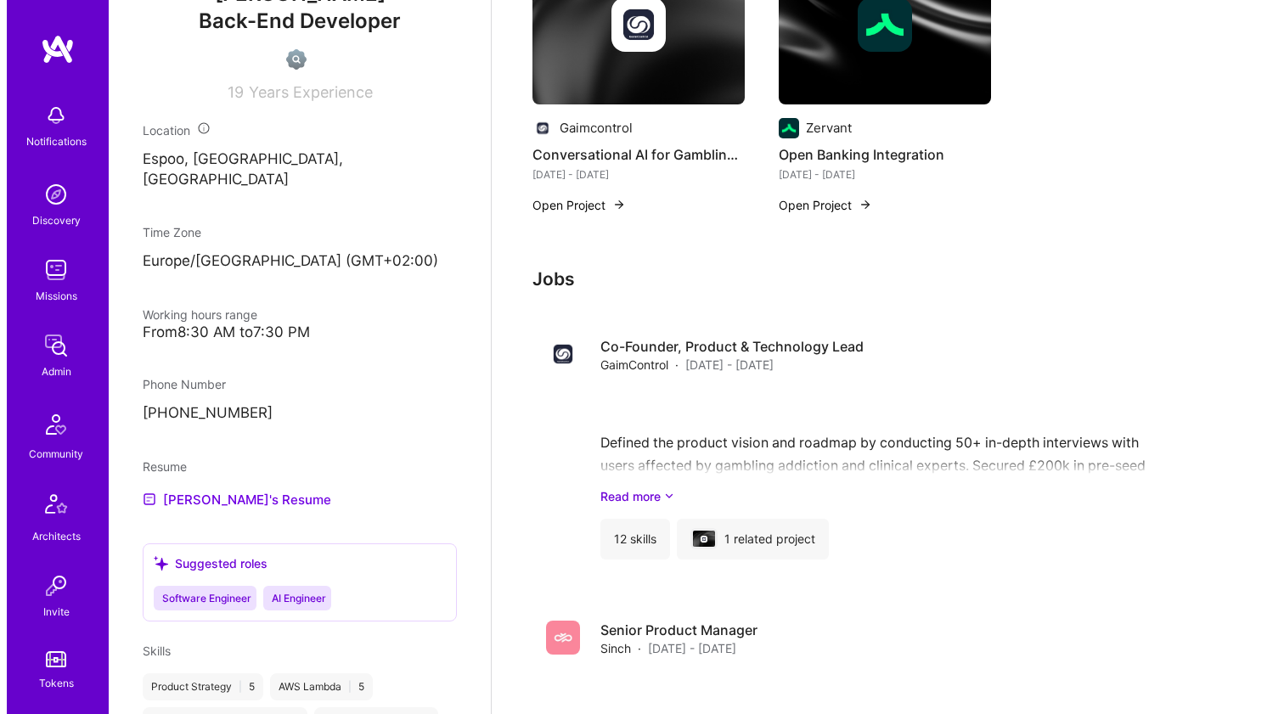
scroll to position [387, 0]
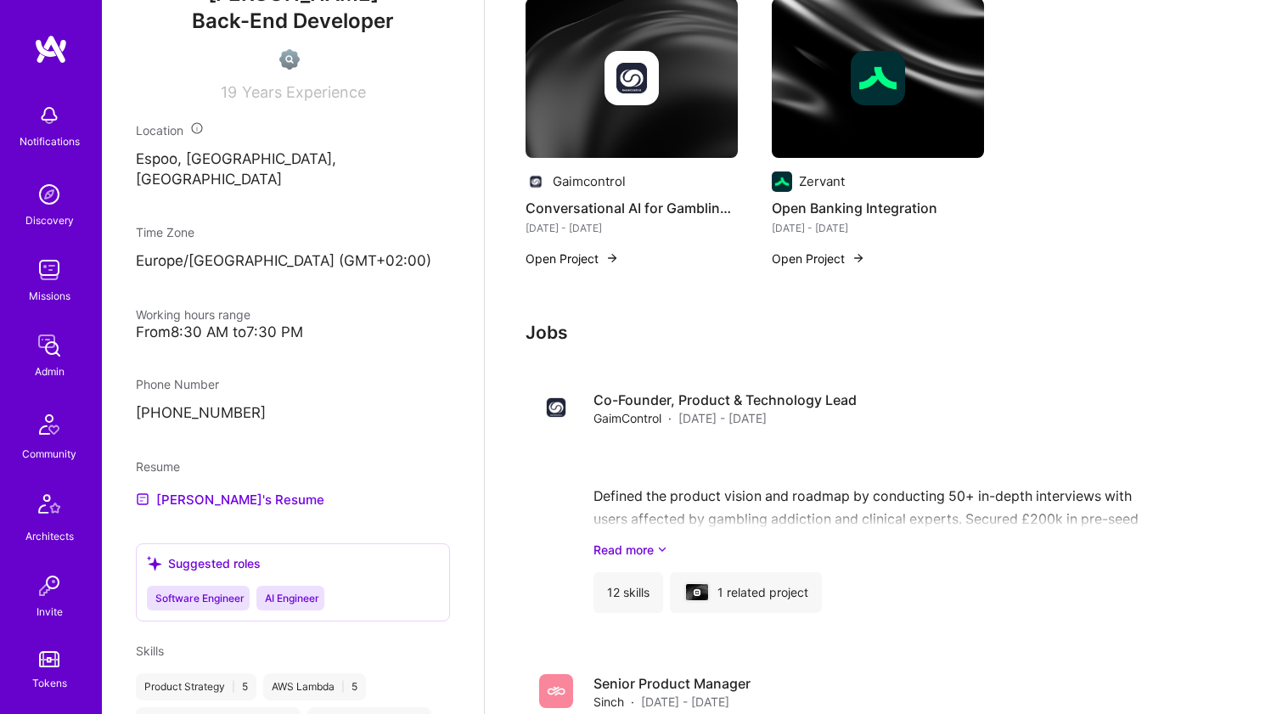
click at [998, 41] on div "Gaimcontrol Conversational AI for Gambling Addiction Dec 2023 - Sep 2025 Open P…" at bounding box center [878, 143] width 705 height 290
click at [958, 82] on div at bounding box center [878, 78] width 212 height 54
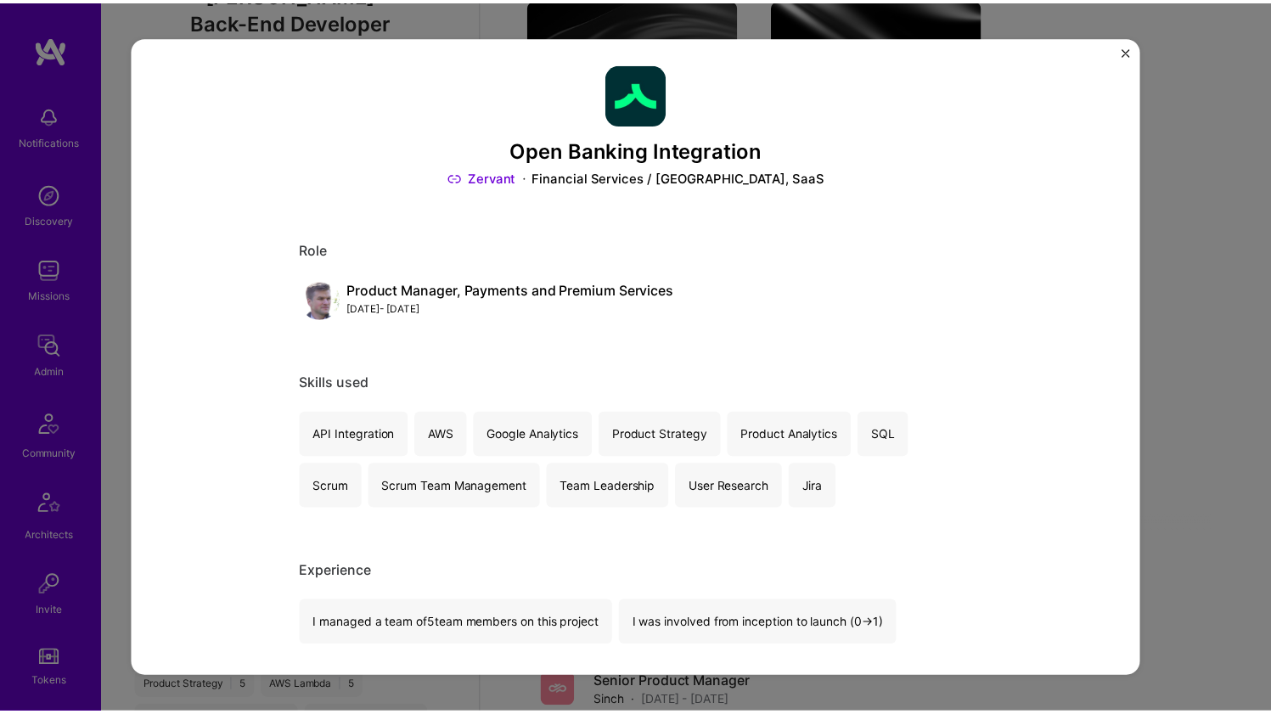
scroll to position [42, 0]
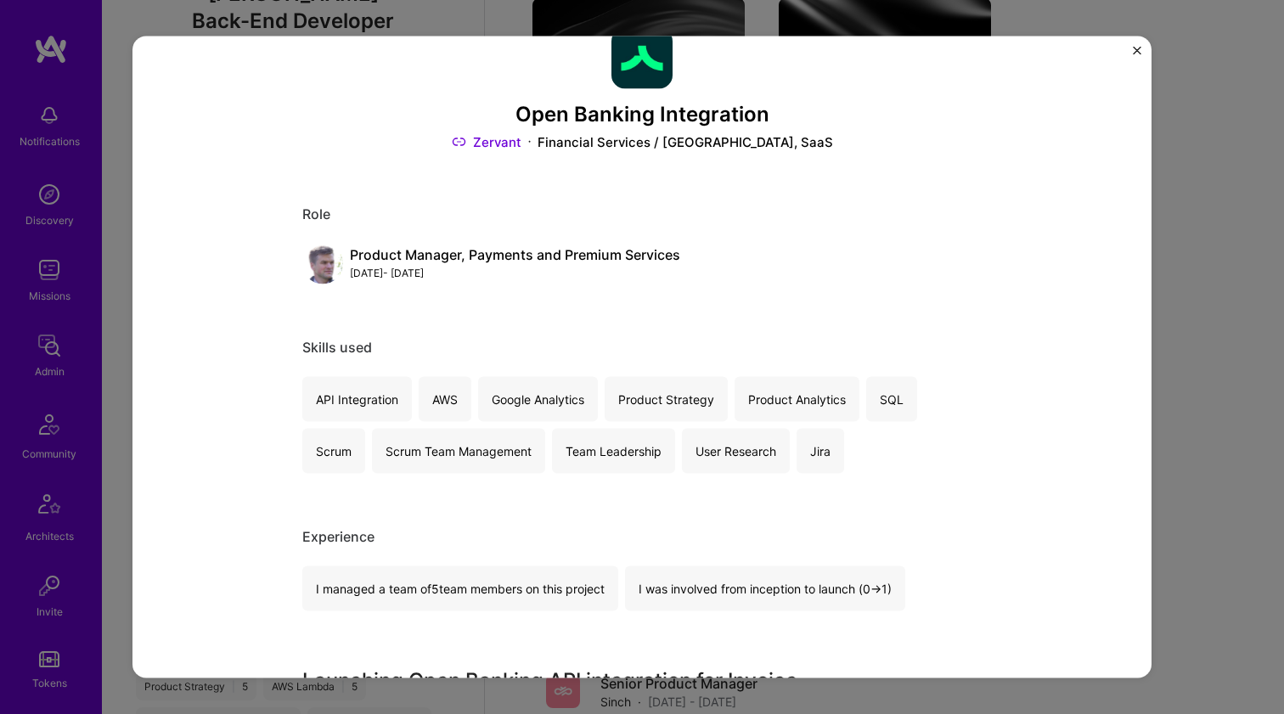
click at [1224, 198] on div "Open Banking Integration Zervant Financial Services / Fintech, SaaS Role Produc…" at bounding box center [642, 357] width 1284 height 714
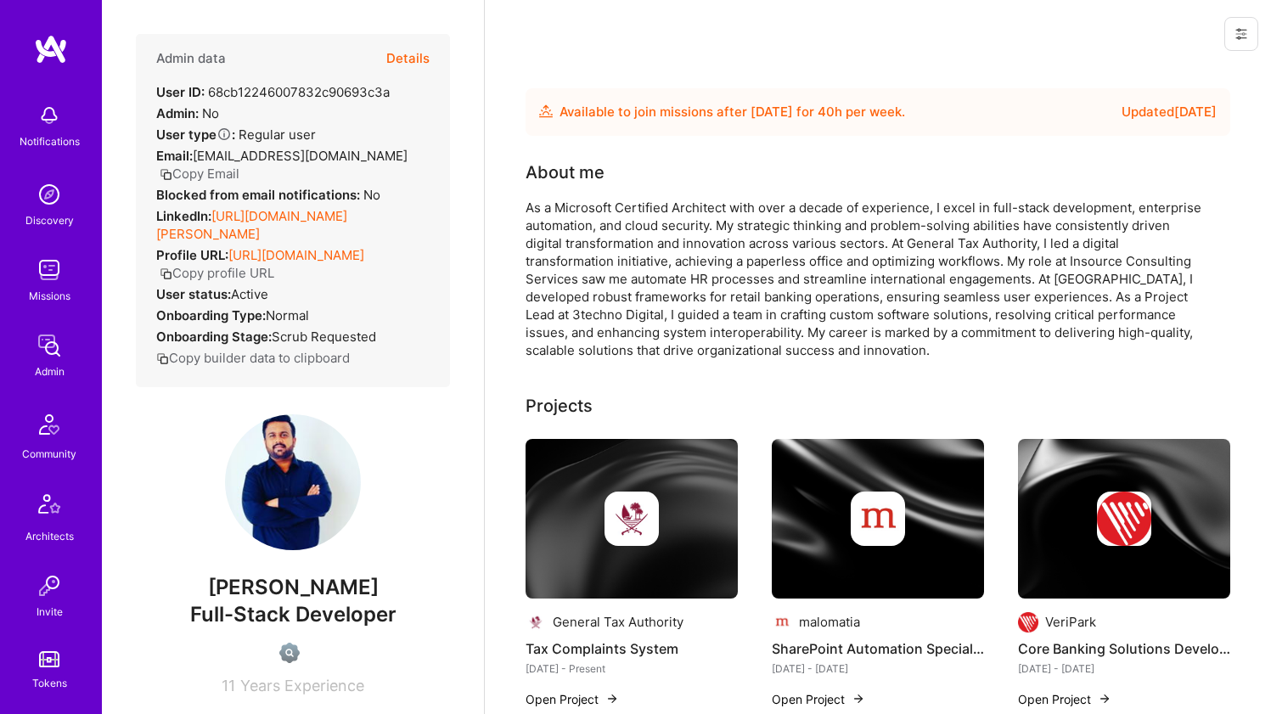
scroll to position [3, 0]
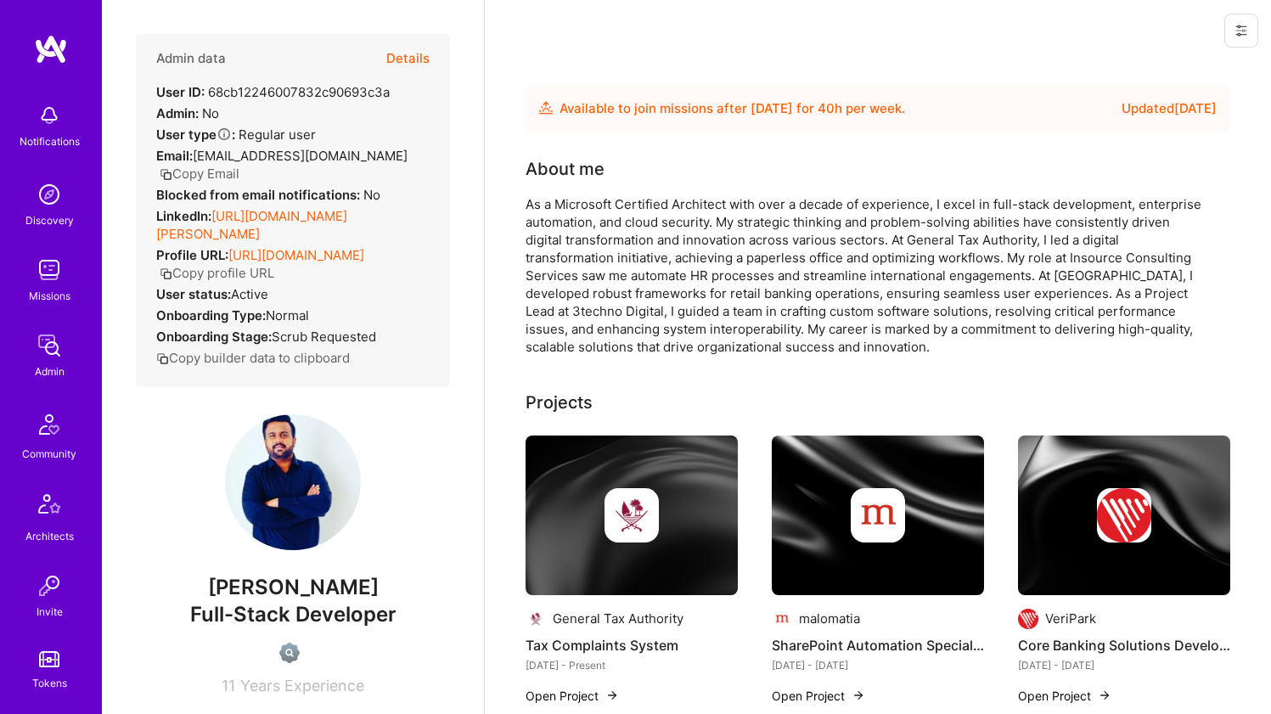
click at [743, 216] on div "As a Microsoft Certified Architect with over a decade of experience, I excel in…" at bounding box center [865, 275] width 679 height 160
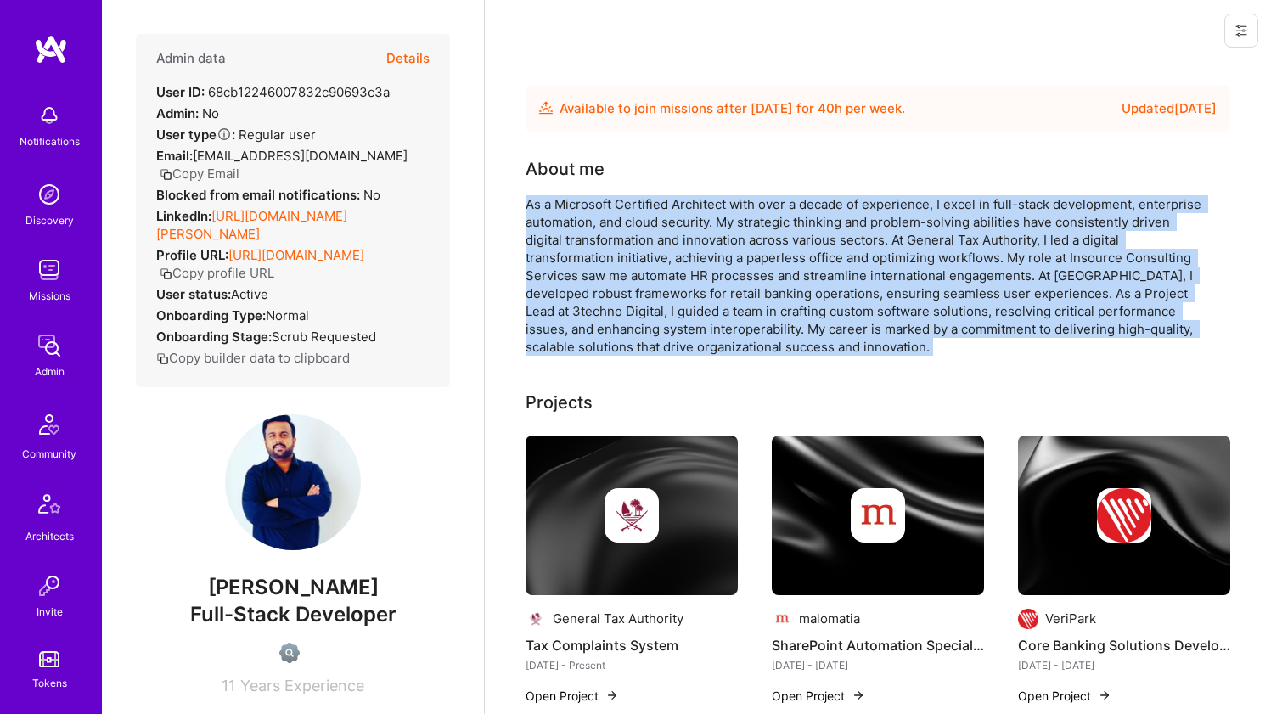
click at [743, 216] on div "As a Microsoft Certified Architect with over a decade of experience, I excel in…" at bounding box center [865, 275] width 679 height 160
click at [701, 217] on div "As a Microsoft Certified Architect with over a decade of experience, I excel in…" at bounding box center [865, 275] width 679 height 160
click at [304, 220] on link "https://linkedin.com/in/Sayed-sarfraz-ali" at bounding box center [251, 225] width 191 height 34
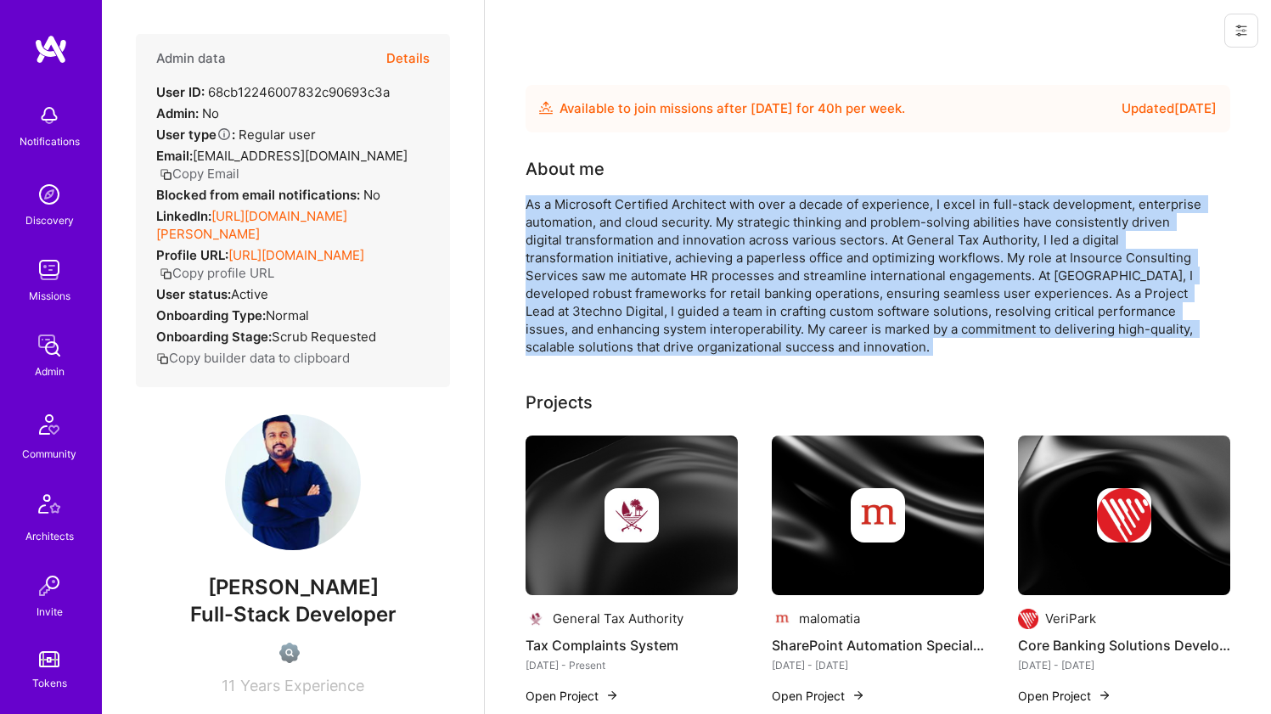
click at [691, 207] on div "As a Microsoft Certified Architect with over a decade of experience, I excel in…" at bounding box center [865, 275] width 679 height 160
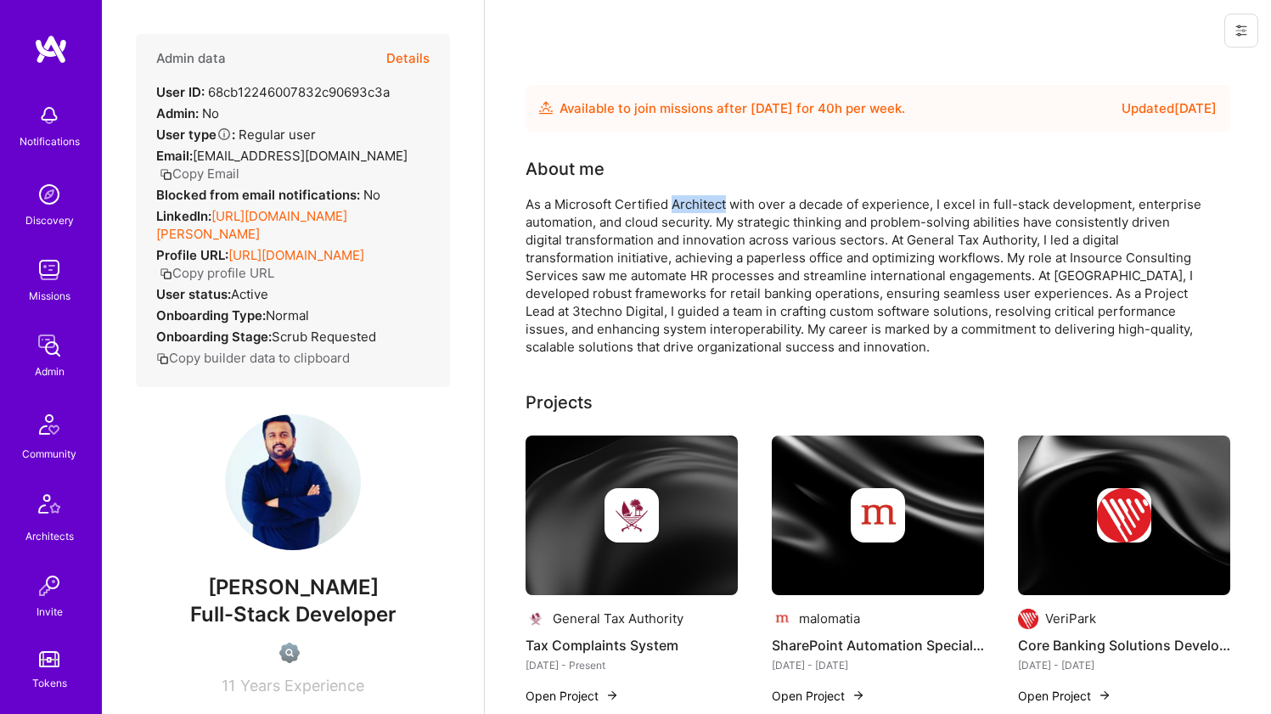
click at [691, 207] on div "As a Microsoft Certified Architect with over a decade of experience, I excel in…" at bounding box center [865, 275] width 679 height 160
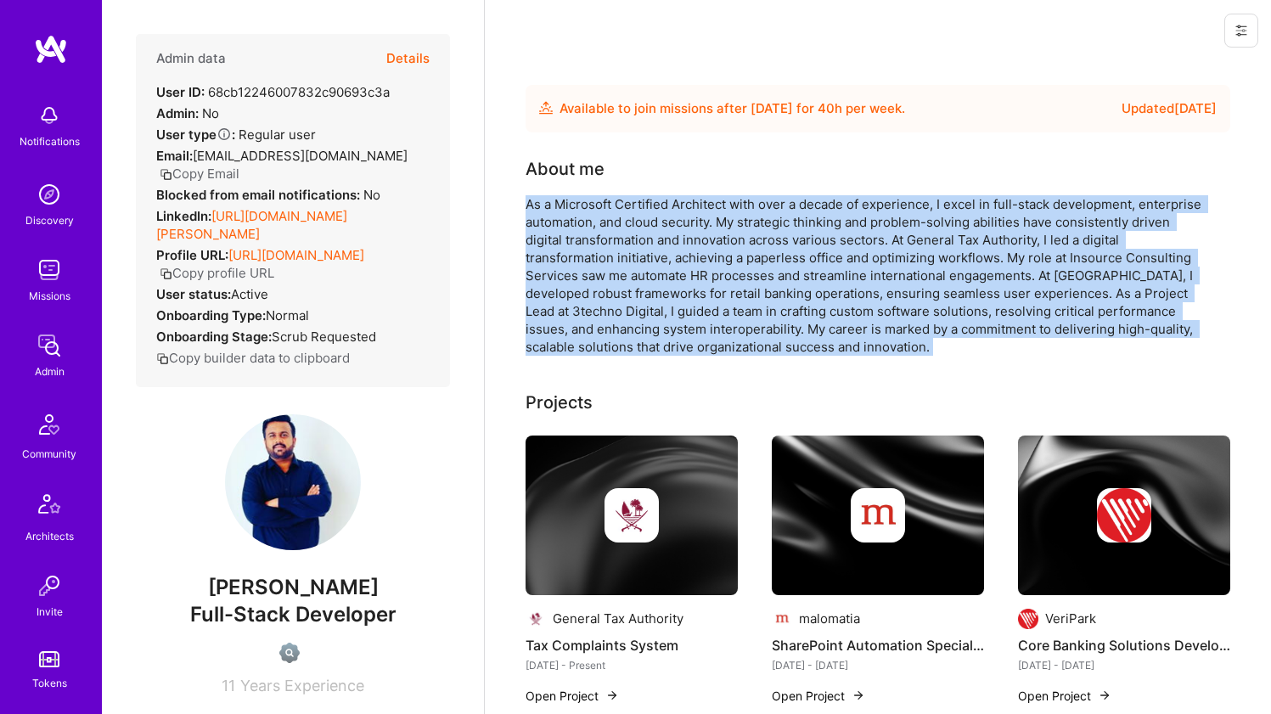
click at [691, 207] on div "As a Microsoft Certified Architect with over a decade of experience, I excel in…" at bounding box center [865, 275] width 679 height 160
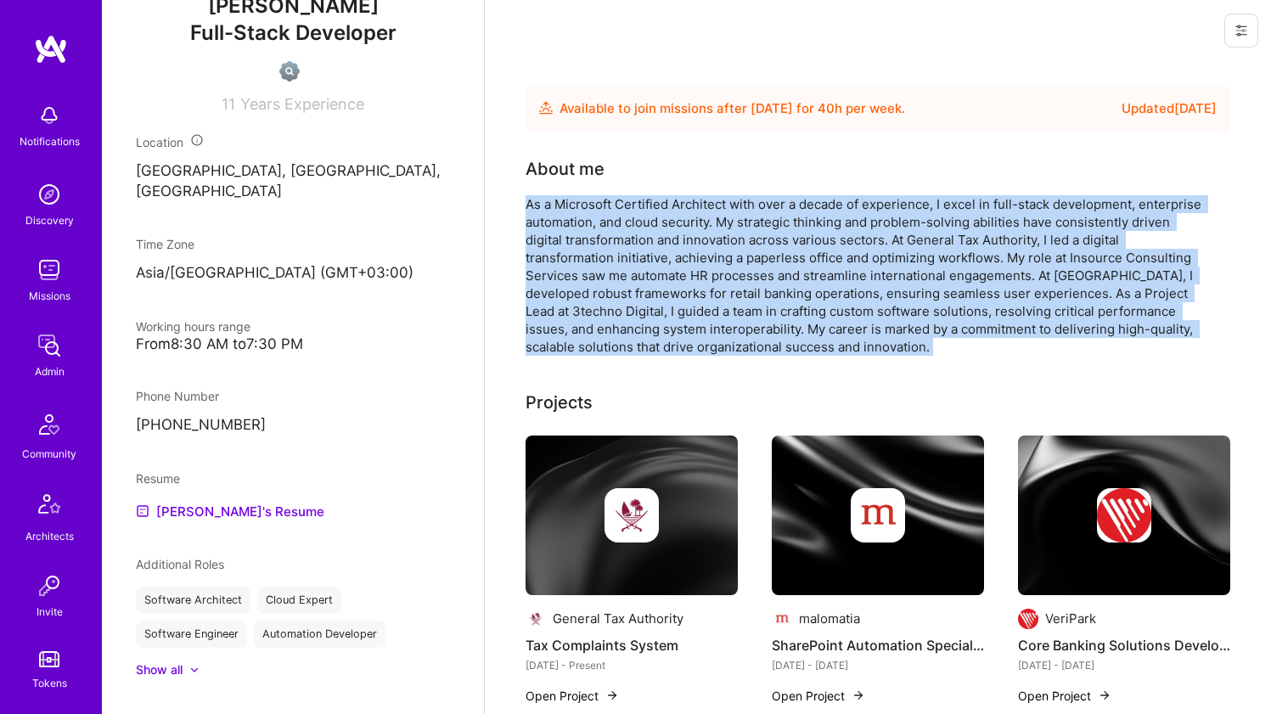
scroll to position [578, 0]
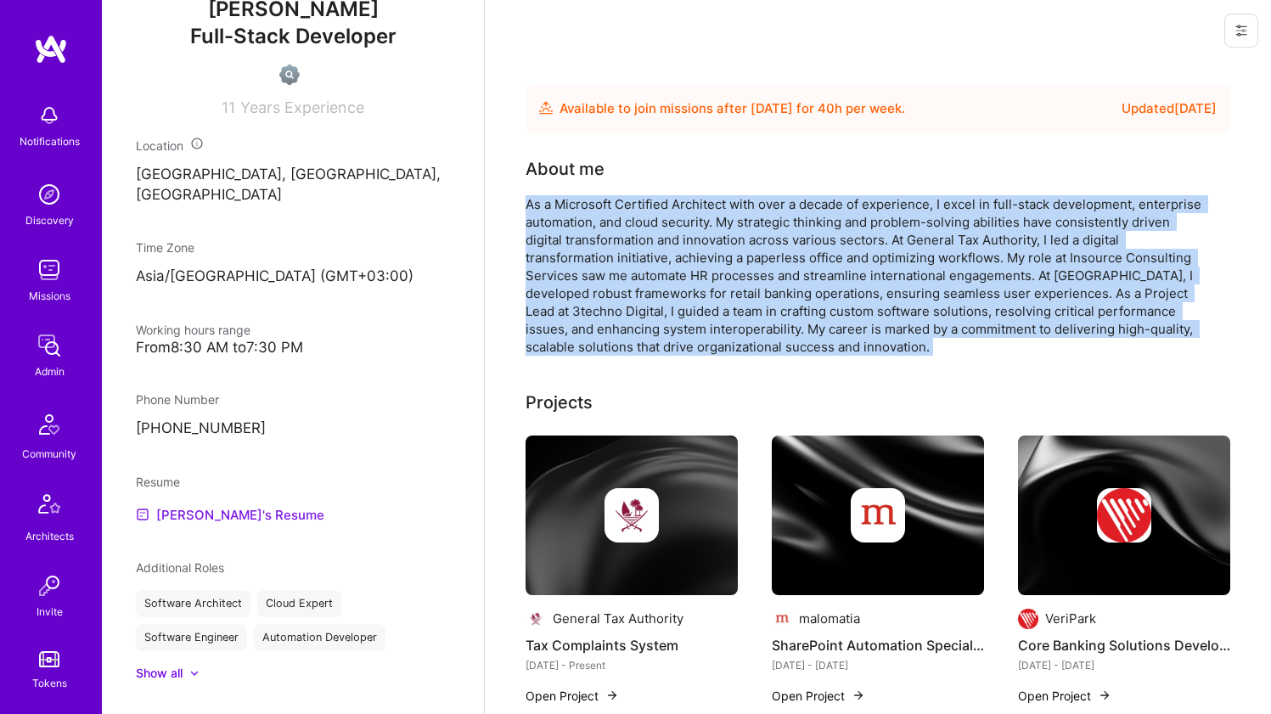
click at [214, 509] on link "Sarfraz's Resume" at bounding box center [230, 514] width 188 height 20
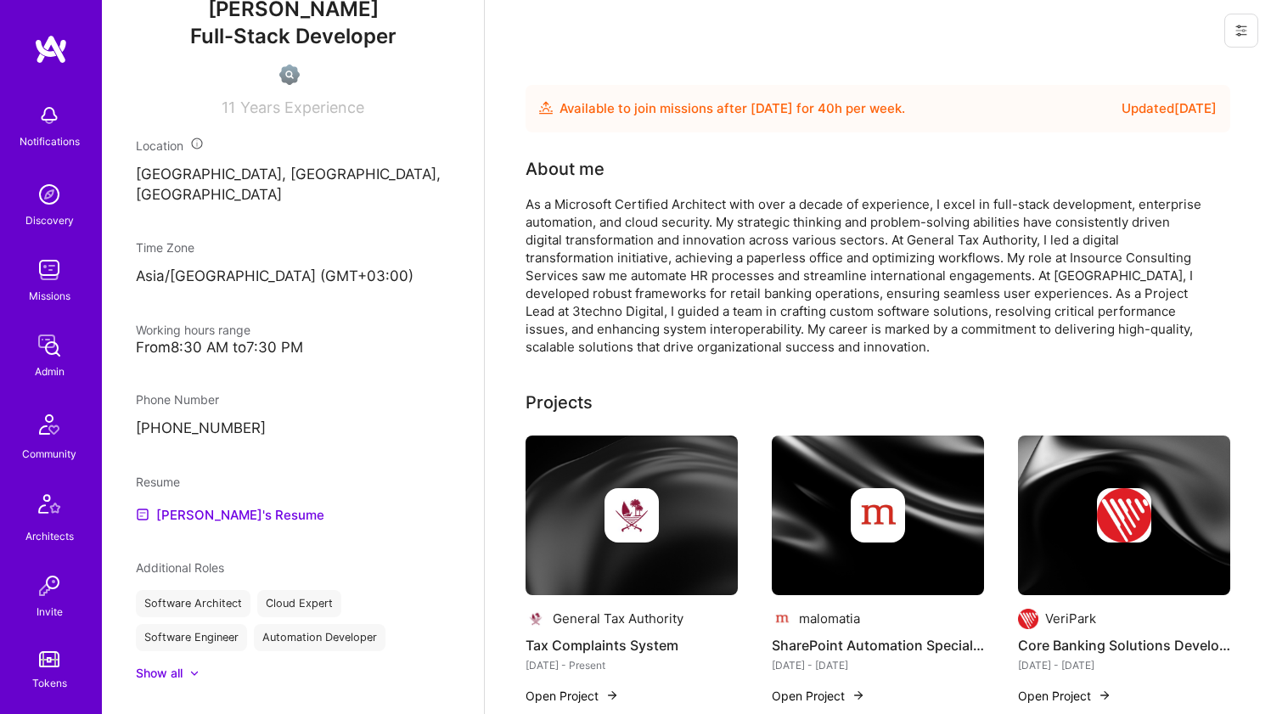
click at [718, 172] on div "About me" at bounding box center [865, 168] width 679 height 25
click at [709, 201] on div "As a Microsoft Certified Architect with over a decade of experience, I excel in…" at bounding box center [865, 275] width 679 height 160
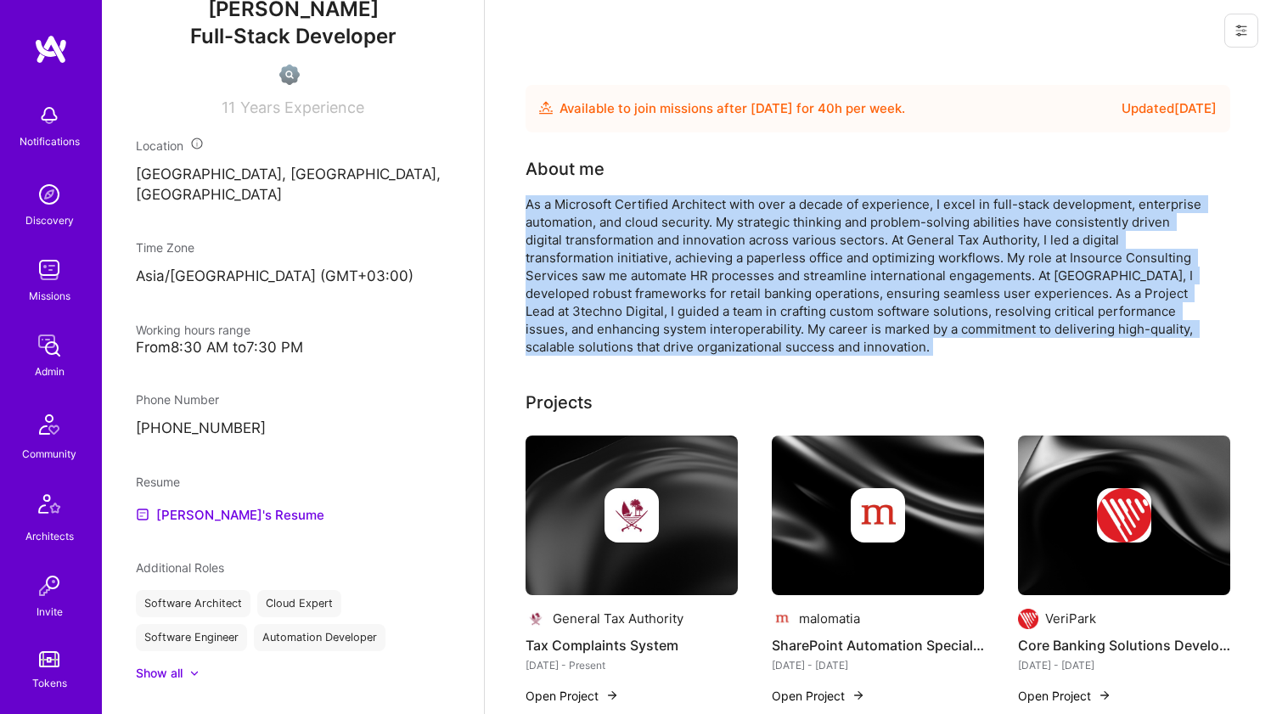
click at [709, 201] on div "As a Microsoft Certified Architect with over a decade of experience, I excel in…" at bounding box center [865, 275] width 679 height 160
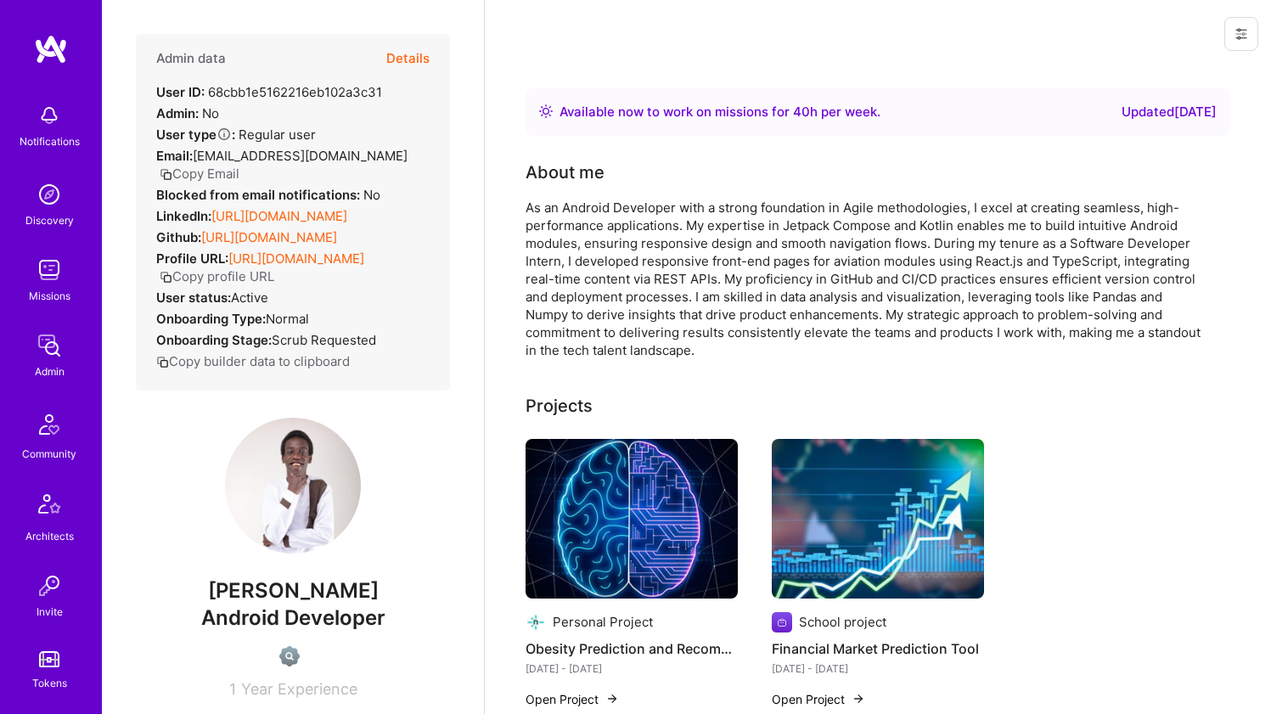
click at [321, 217] on link "https://linkedin.com/in/samuel-gomba-554aa81aa" at bounding box center [279, 216] width 136 height 16
click at [312, 245] on link "https://github.com/SamGombs20/" at bounding box center [269, 237] width 136 height 16
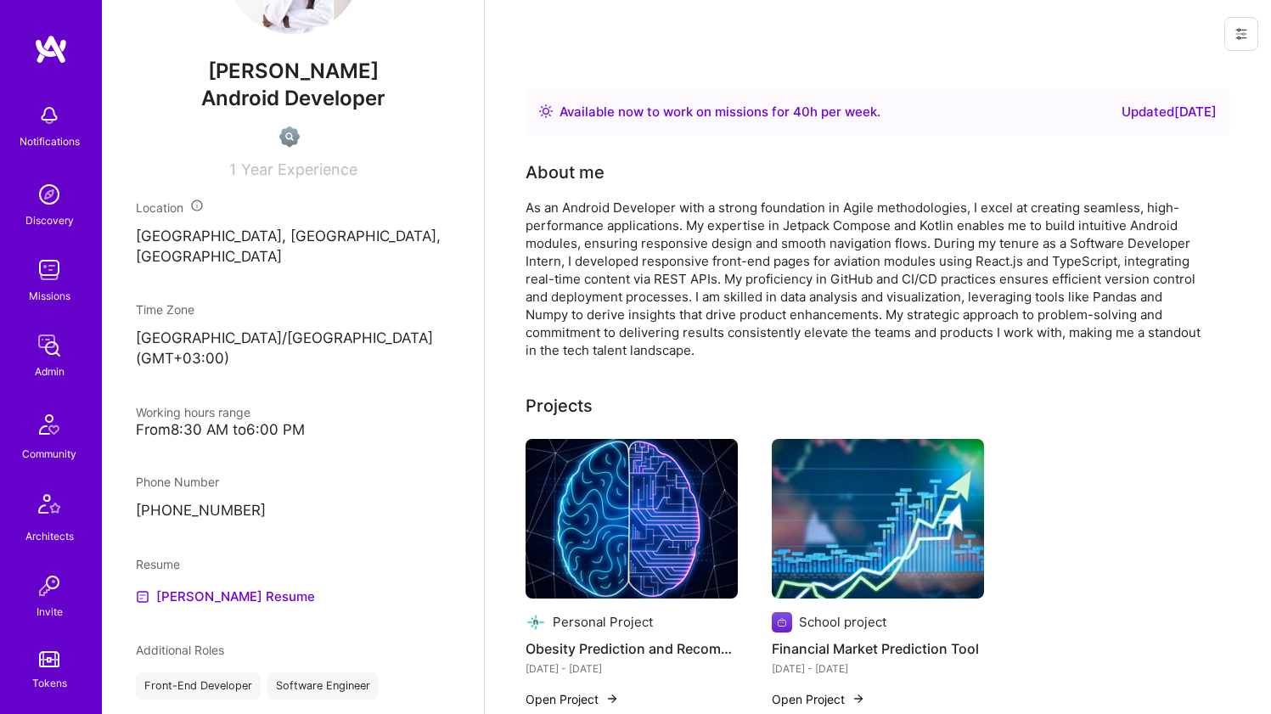
scroll to position [541, 0]
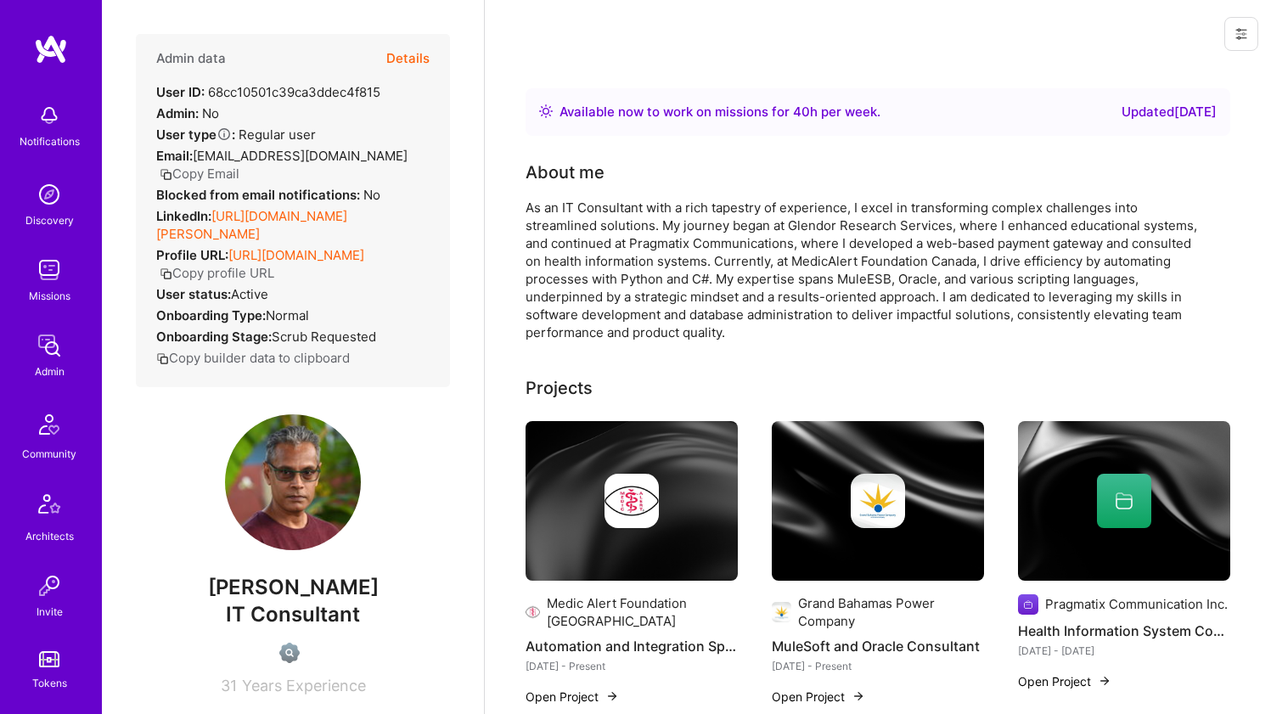
drag, startPoint x: 0, startPoint y: 0, endPoint x: 247, endPoint y: 198, distance: 316.5
click at [247, 208] on link "[URL][DOMAIN_NAME][PERSON_NAME]" at bounding box center [251, 225] width 191 height 34
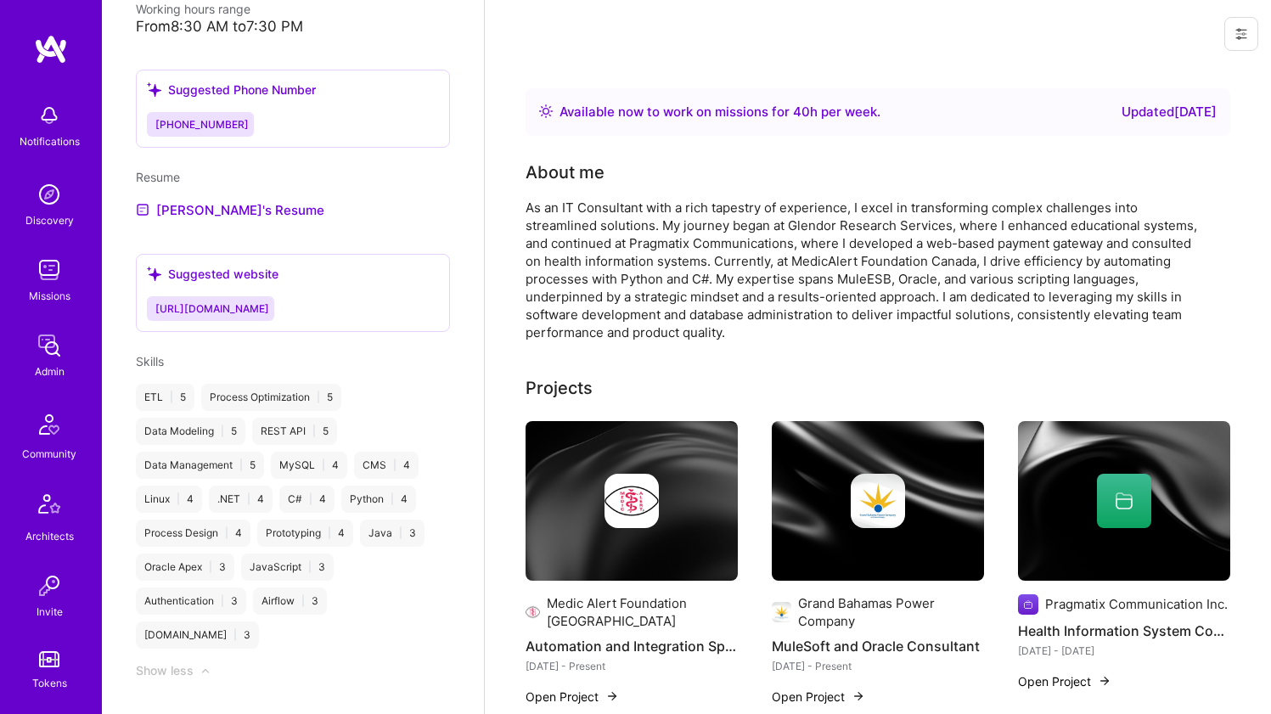
scroll to position [871, 0]
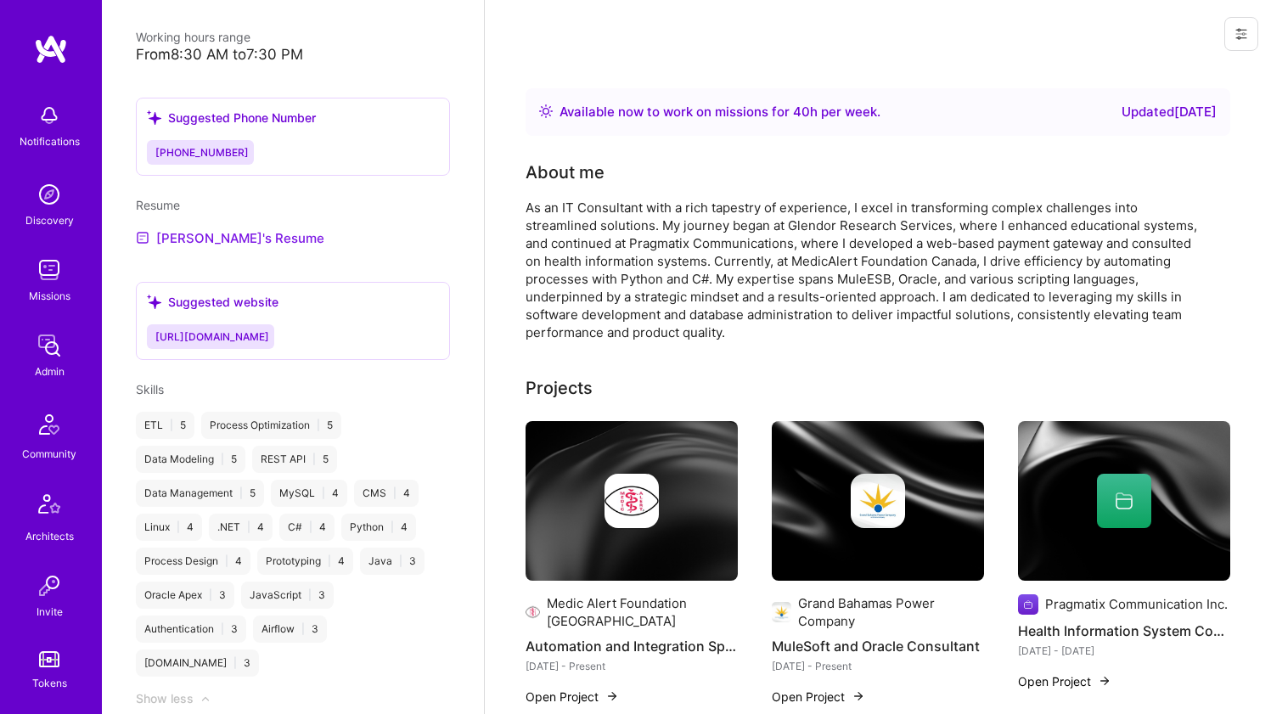
click at [240, 238] on link "[PERSON_NAME]'s Resume" at bounding box center [230, 238] width 188 height 20
click at [897, 188] on div "About me As an IT Consultant with a rich tapestry of experience, I excel in tra…" at bounding box center [865, 251] width 679 height 182
click at [837, 226] on div "As an IT Consultant with a rich tapestry of experience, I excel in transforming…" at bounding box center [865, 270] width 679 height 143
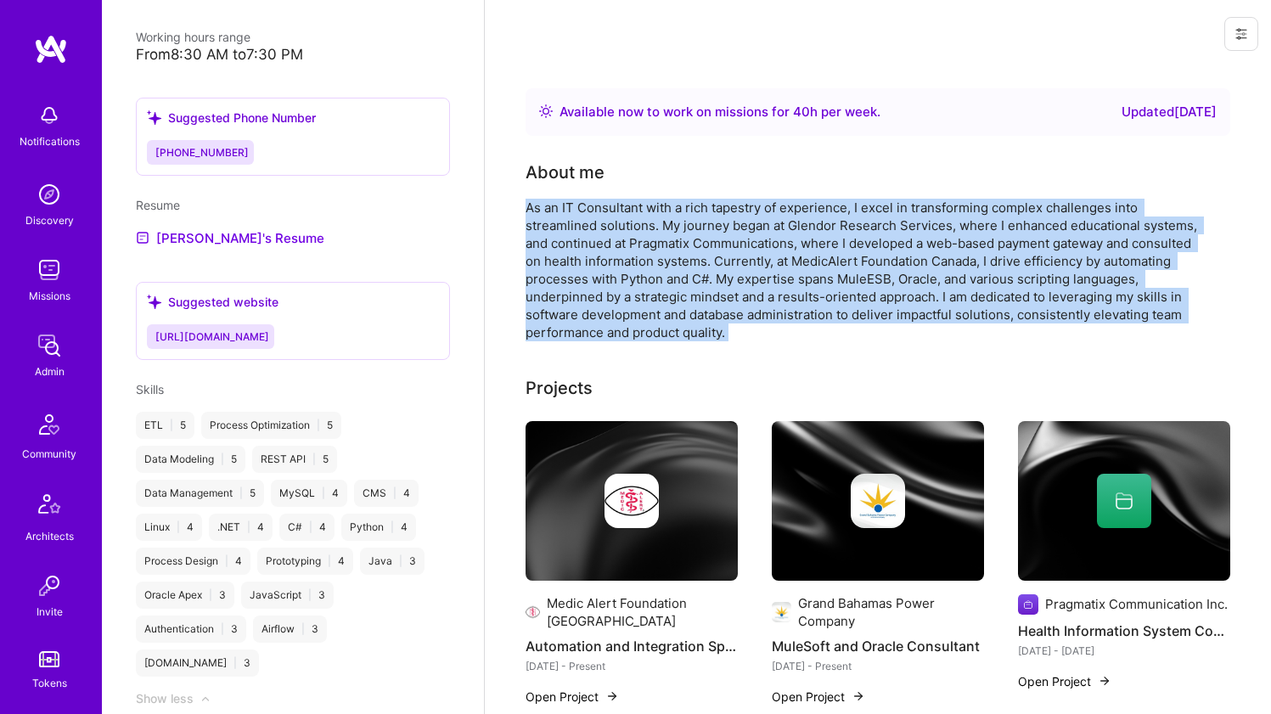
click at [837, 226] on div "As an IT Consultant with a rich tapestry of experience, I excel in transforming…" at bounding box center [865, 270] width 679 height 143
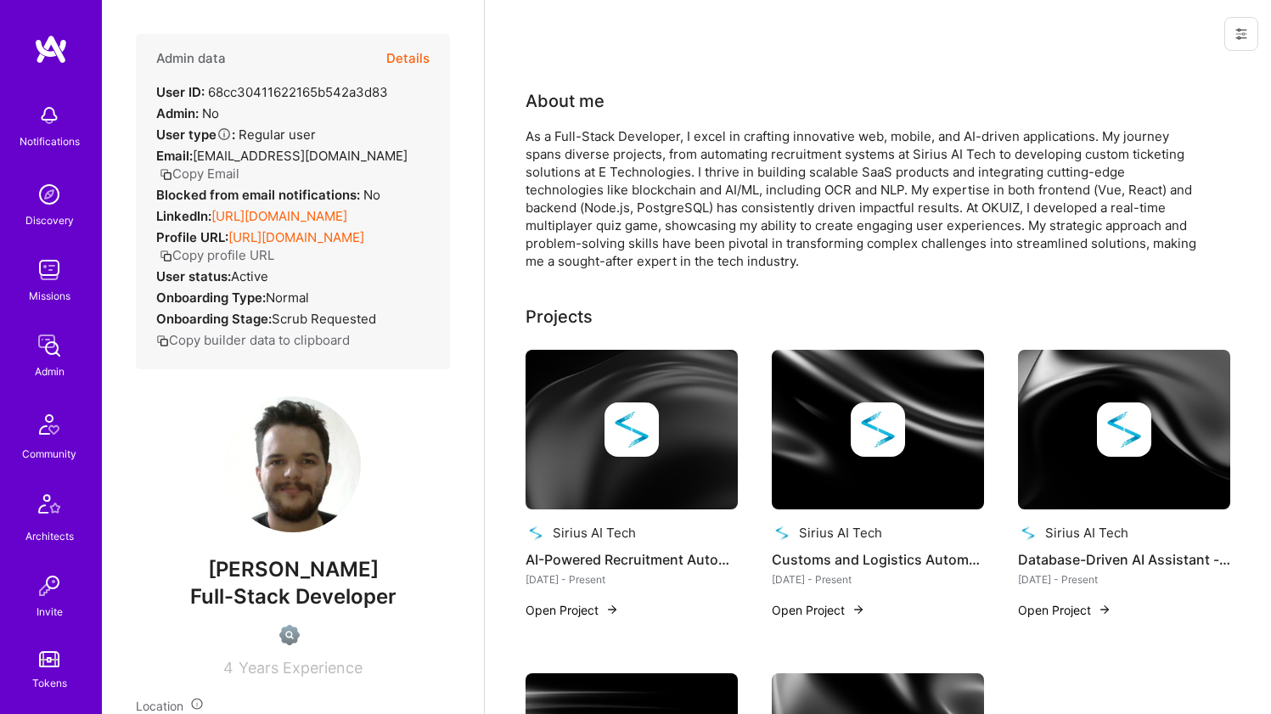
click at [267, 208] on link "https://linkedin.com/in/sowhaat" at bounding box center [279, 216] width 136 height 16
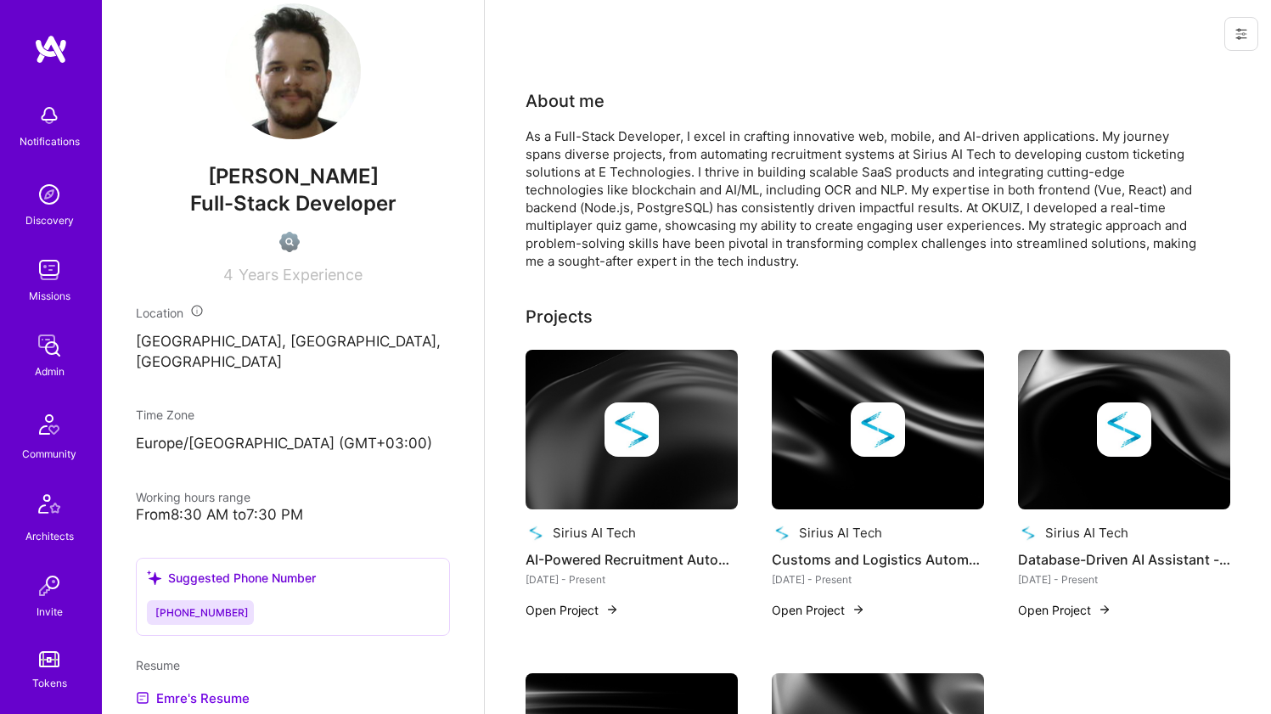
scroll to position [660, 0]
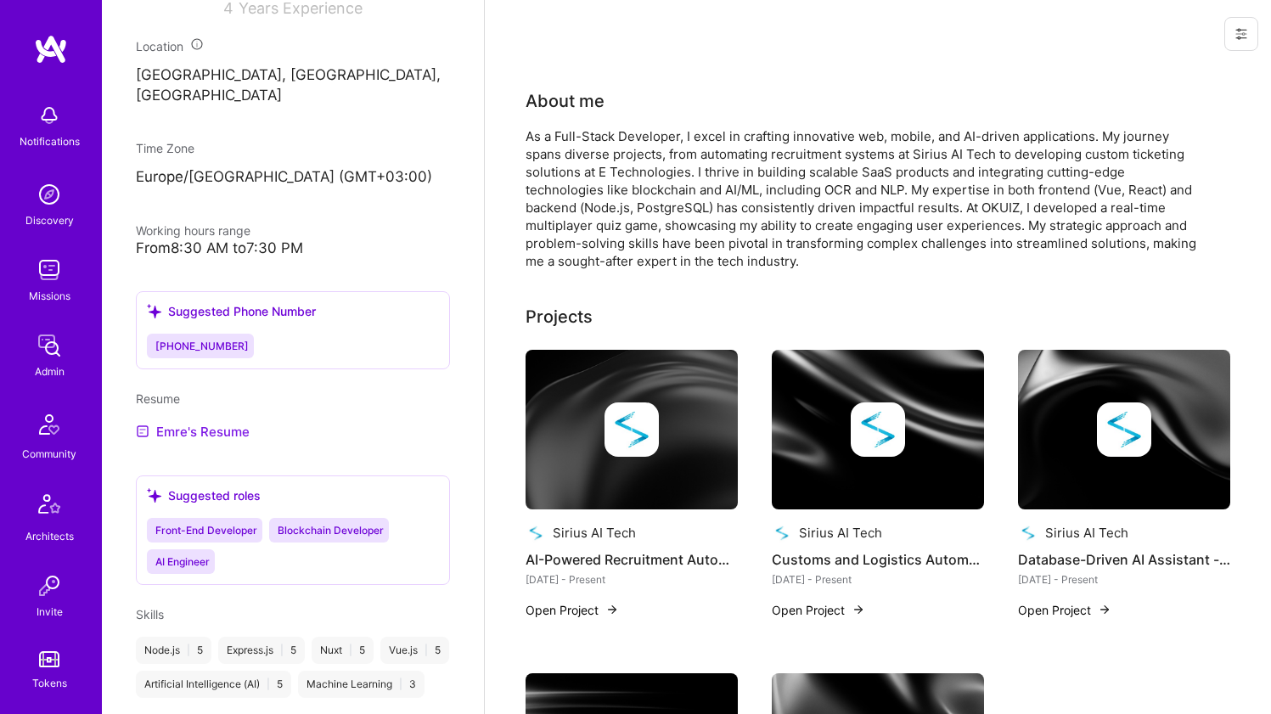
click at [206, 421] on link "Emre's Resume" at bounding box center [193, 431] width 114 height 20
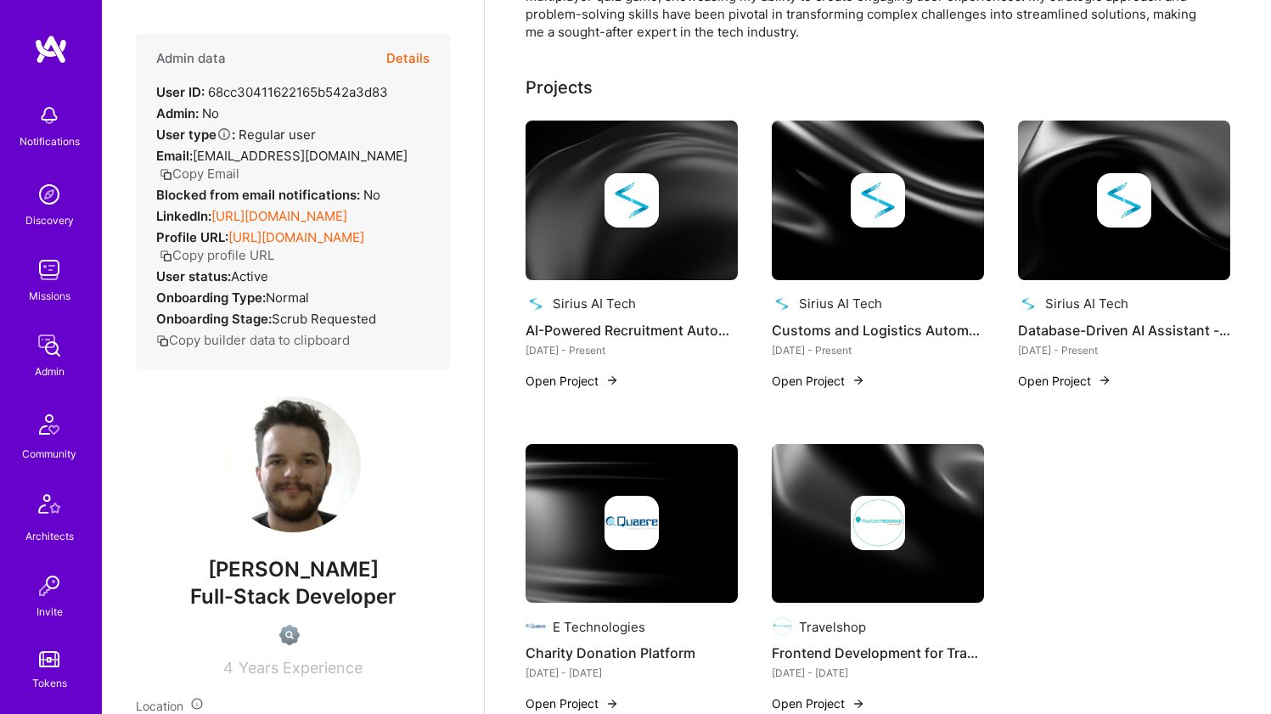
scroll to position [0, 0]
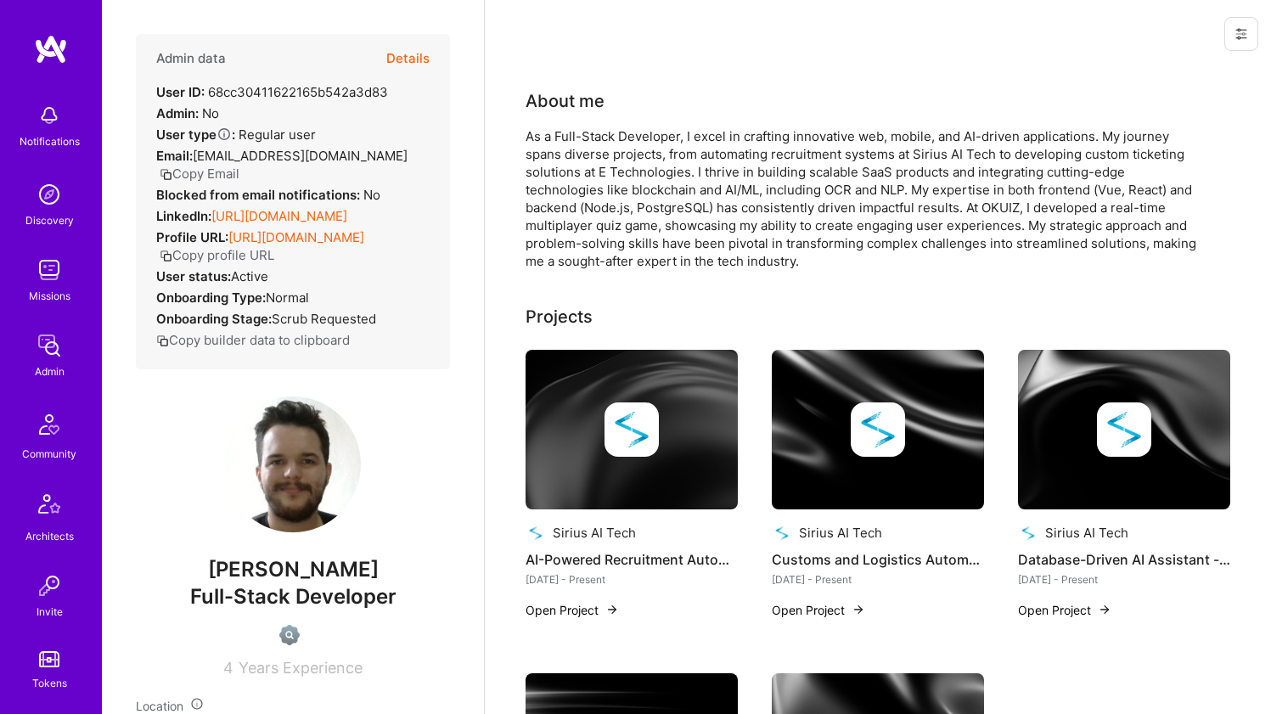
click at [688, 146] on div "As a Full-Stack Developer, I excel in crafting innovative web, mobile, and AI-d…" at bounding box center [865, 198] width 679 height 143
click at [688, 147] on div "As a Full-Stack Developer, I excel in crafting innovative web, mobile, and AI-d…" at bounding box center [865, 198] width 679 height 143
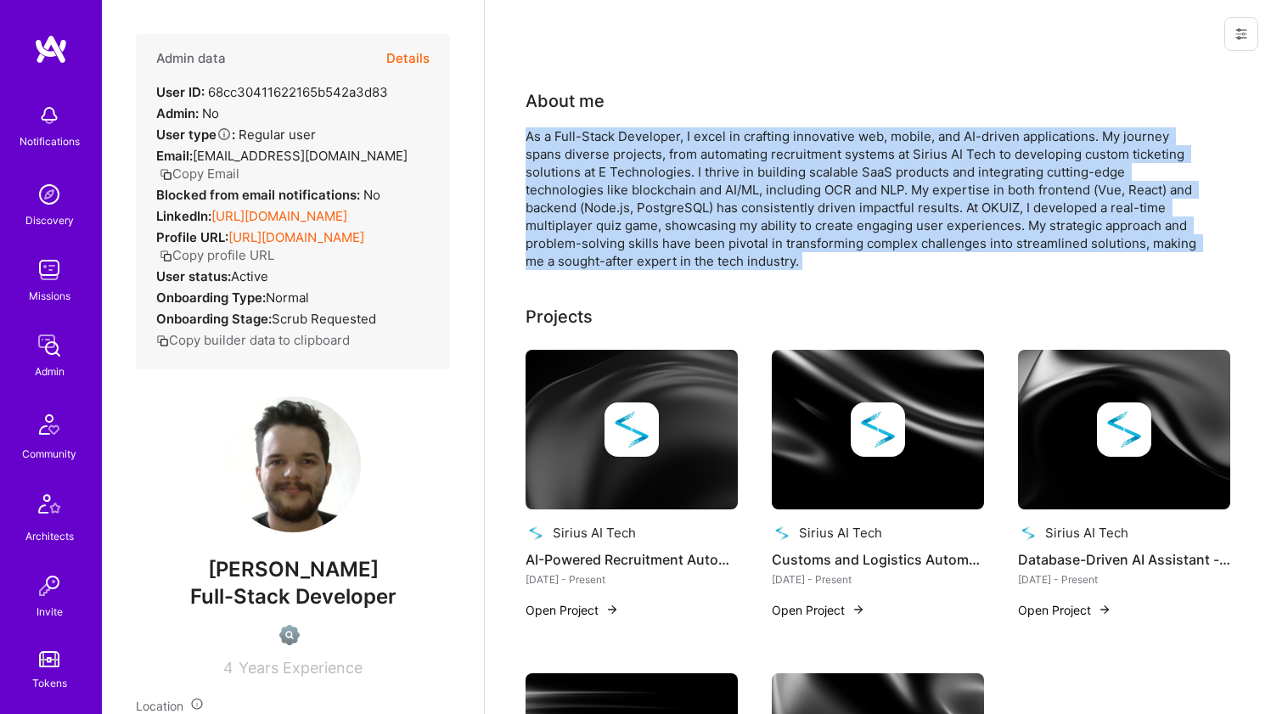
click at [688, 146] on div "As a Full-Stack Developer, I excel in crafting innovative web, mobile, and AI-d…" at bounding box center [865, 198] width 679 height 143
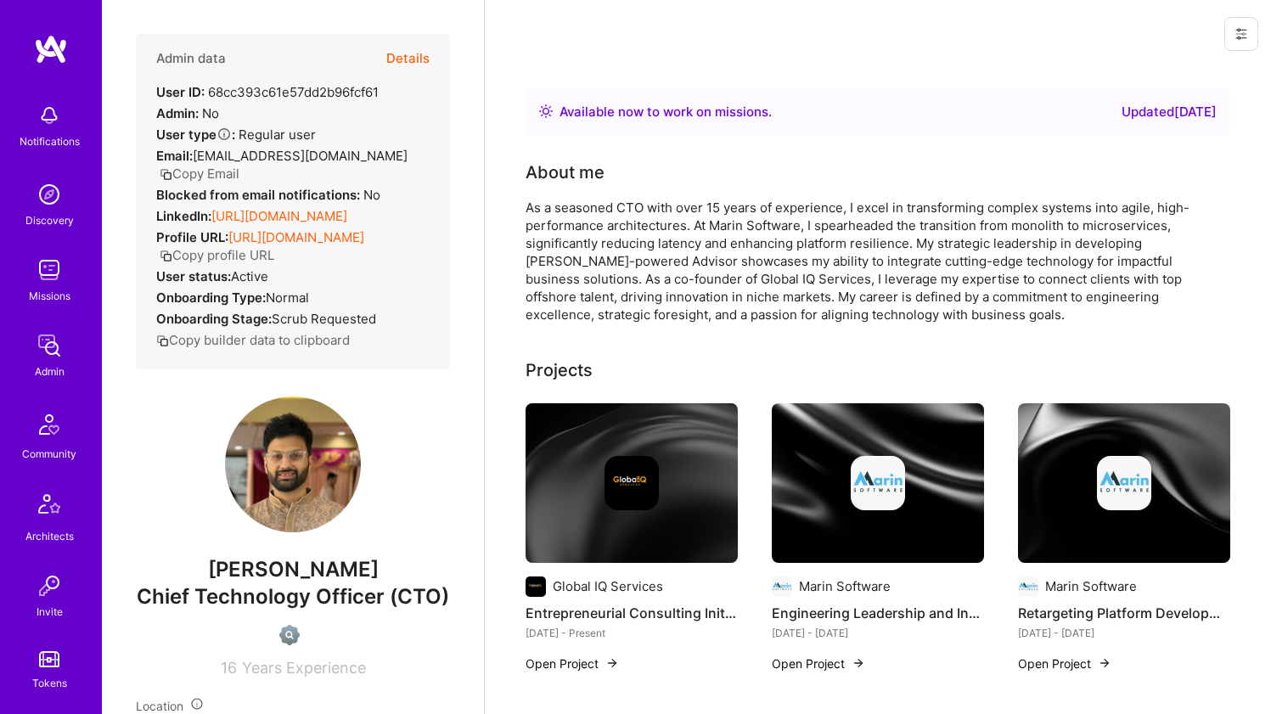
click at [263, 224] on link "[URL][DOMAIN_NAME]" at bounding box center [279, 216] width 136 height 16
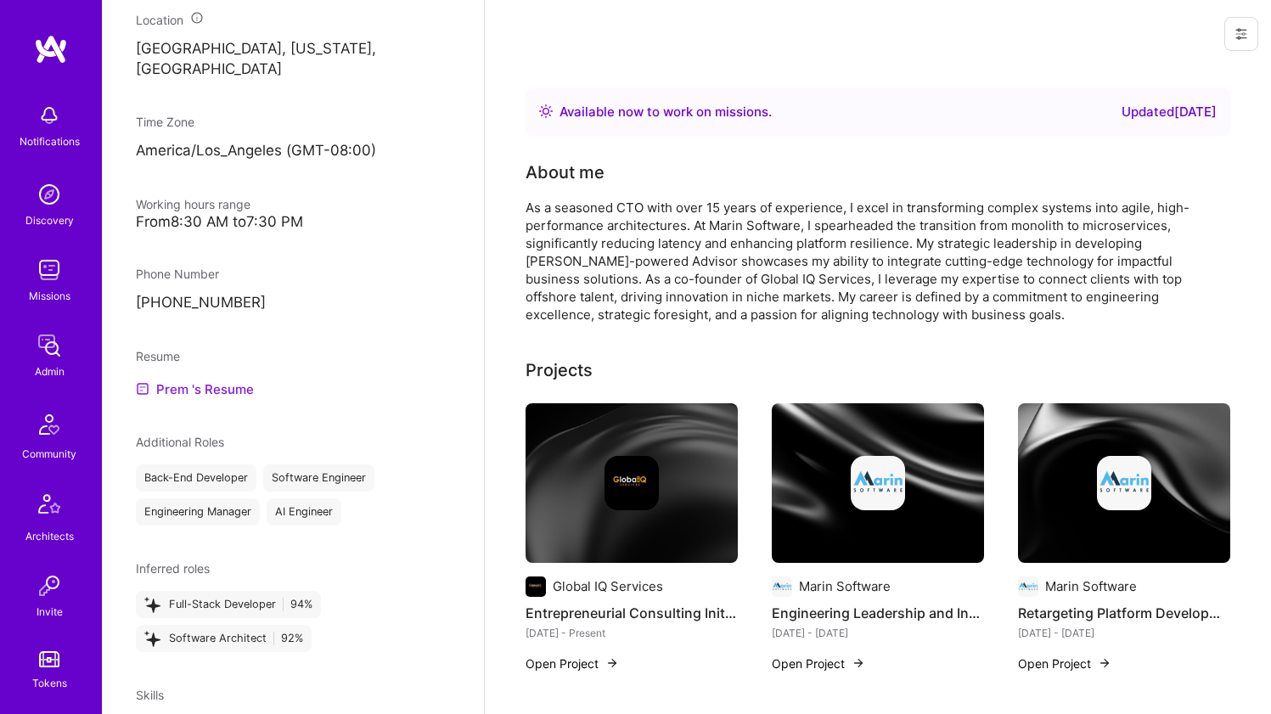
click at [188, 399] on link "Prem 's Resume" at bounding box center [195, 389] width 118 height 20
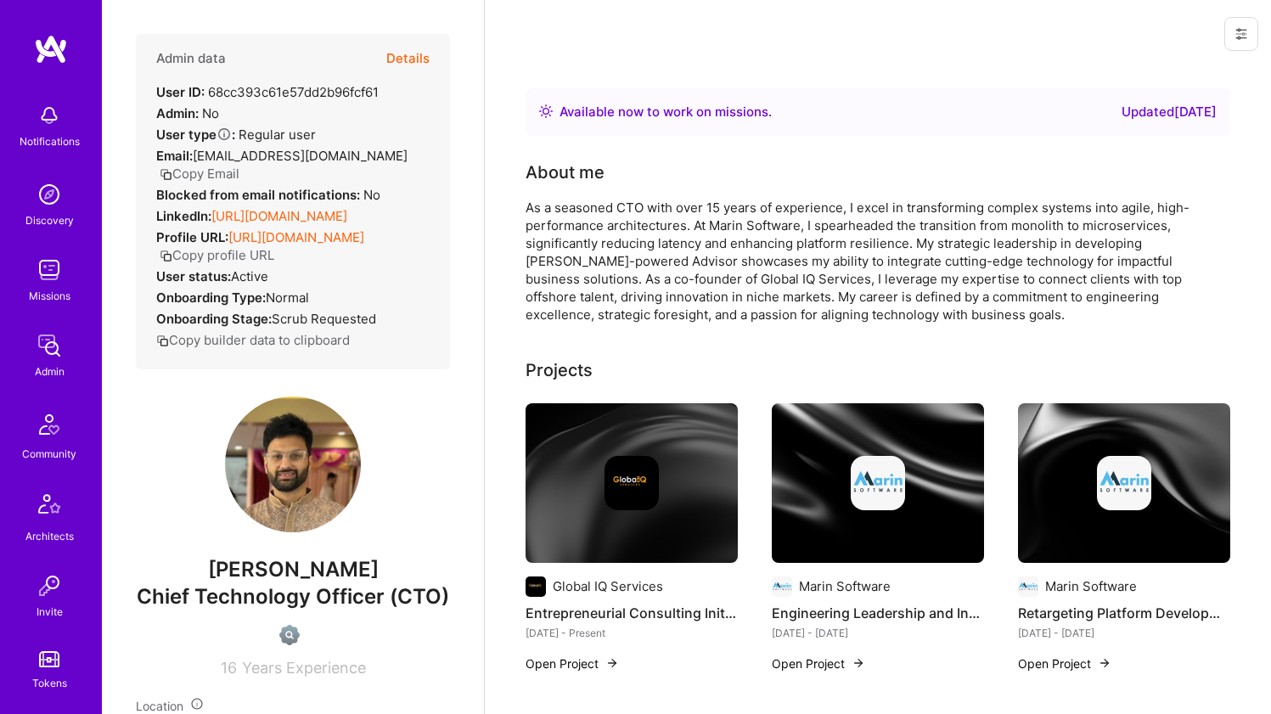
click at [627, 216] on div "As a seasoned CTO with over 15 years of experience, I excel in transforming com…" at bounding box center [865, 261] width 679 height 125
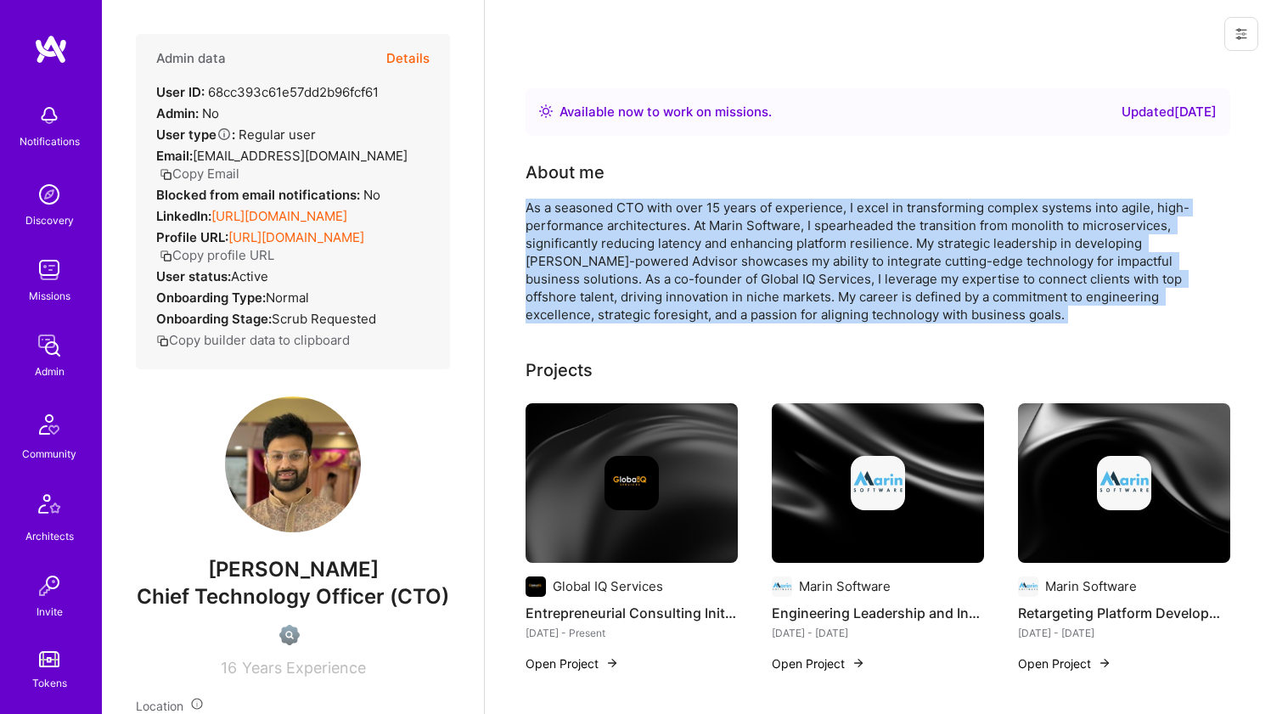
click at [627, 216] on div "As a seasoned CTO with over 15 years of experience, I excel in transforming com…" at bounding box center [865, 261] width 679 height 125
click at [631, 205] on div "As a seasoned CTO with over 15 years of experience, I excel in transforming com…" at bounding box center [865, 261] width 679 height 125
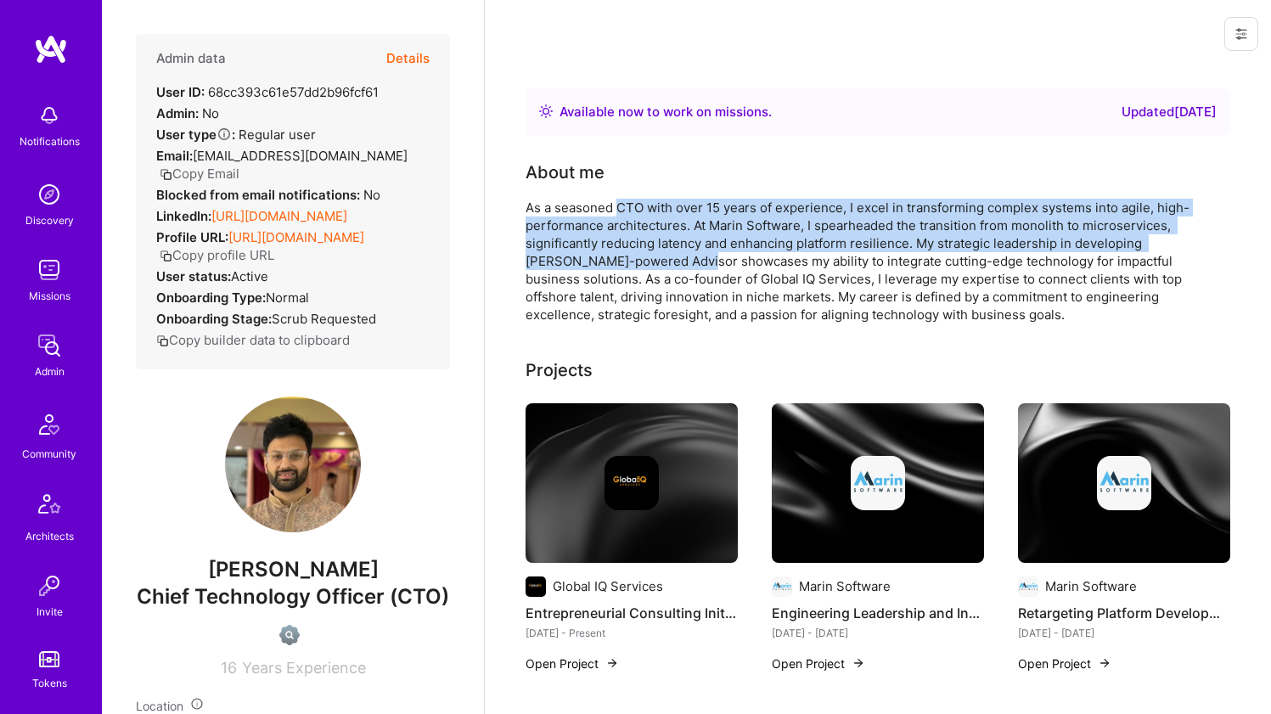
drag, startPoint x: 631, startPoint y: 205, endPoint x: 624, endPoint y: 251, distance: 47.2
click at [624, 251] on div "As a seasoned CTO with over 15 years of experience, I excel in transforming com…" at bounding box center [865, 261] width 679 height 125
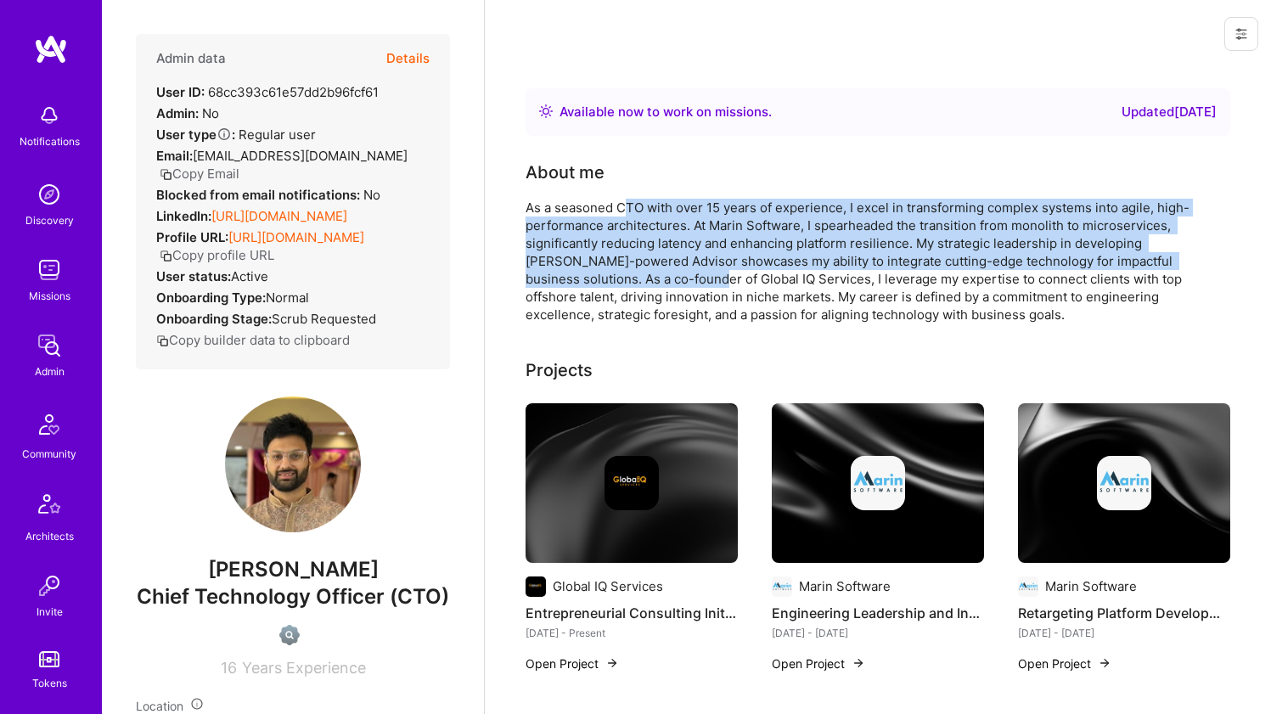
drag, startPoint x: 626, startPoint y: 285, endPoint x: 628, endPoint y: 208, distance: 77.3
click at [628, 208] on div "As a seasoned CTO with over 15 years of experience, I excel in transforming com…" at bounding box center [865, 261] width 679 height 125
click at [629, 207] on div "As a seasoned CTO with over 15 years of experience, I excel in transforming com…" at bounding box center [865, 261] width 679 height 125
drag, startPoint x: 629, startPoint y: 207, endPoint x: 616, endPoint y: 282, distance: 75.8
click at [616, 282] on div "As a seasoned CTO with over 15 years of experience, I excel in transforming com…" at bounding box center [865, 261] width 679 height 125
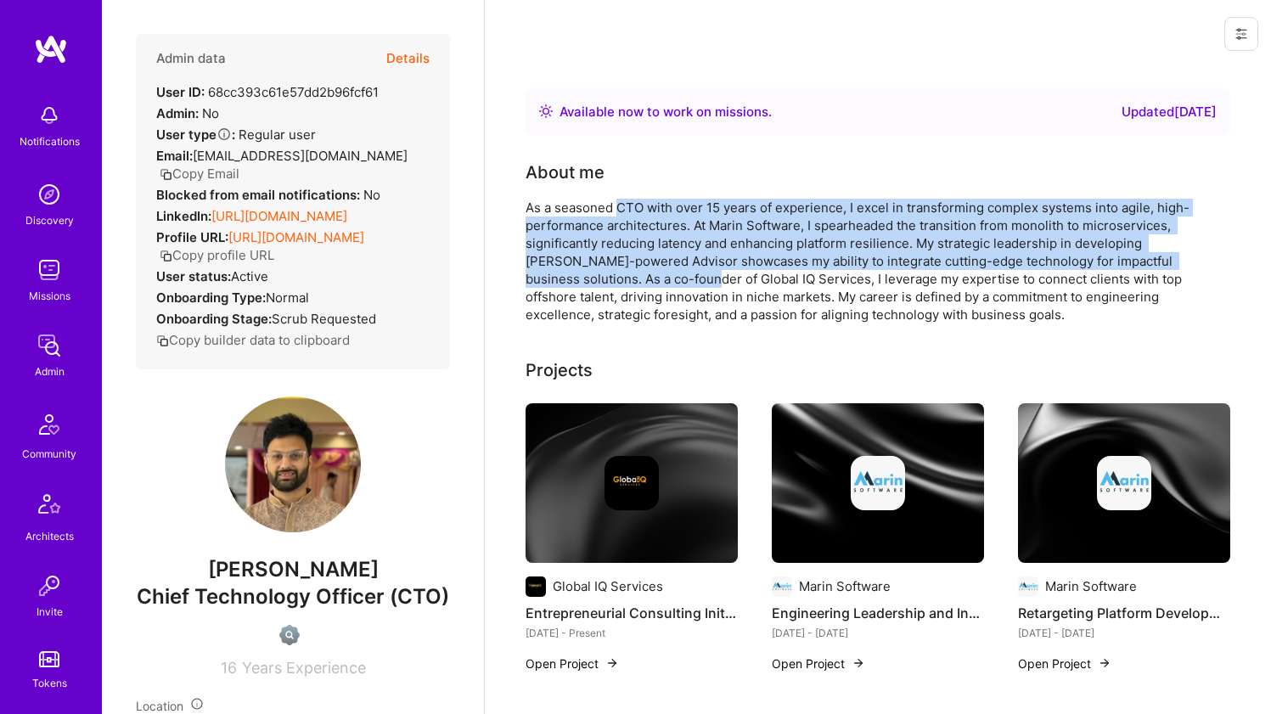
click at [616, 282] on div "As a seasoned CTO with over 15 years of experience, I excel in transforming com…" at bounding box center [865, 261] width 679 height 125
drag, startPoint x: 616, startPoint y: 282, endPoint x: 643, endPoint y: 211, distance: 76.0
click at [643, 211] on div "As a seasoned CTO with over 15 years of experience, I excel in transforming com…" at bounding box center [865, 261] width 679 height 125
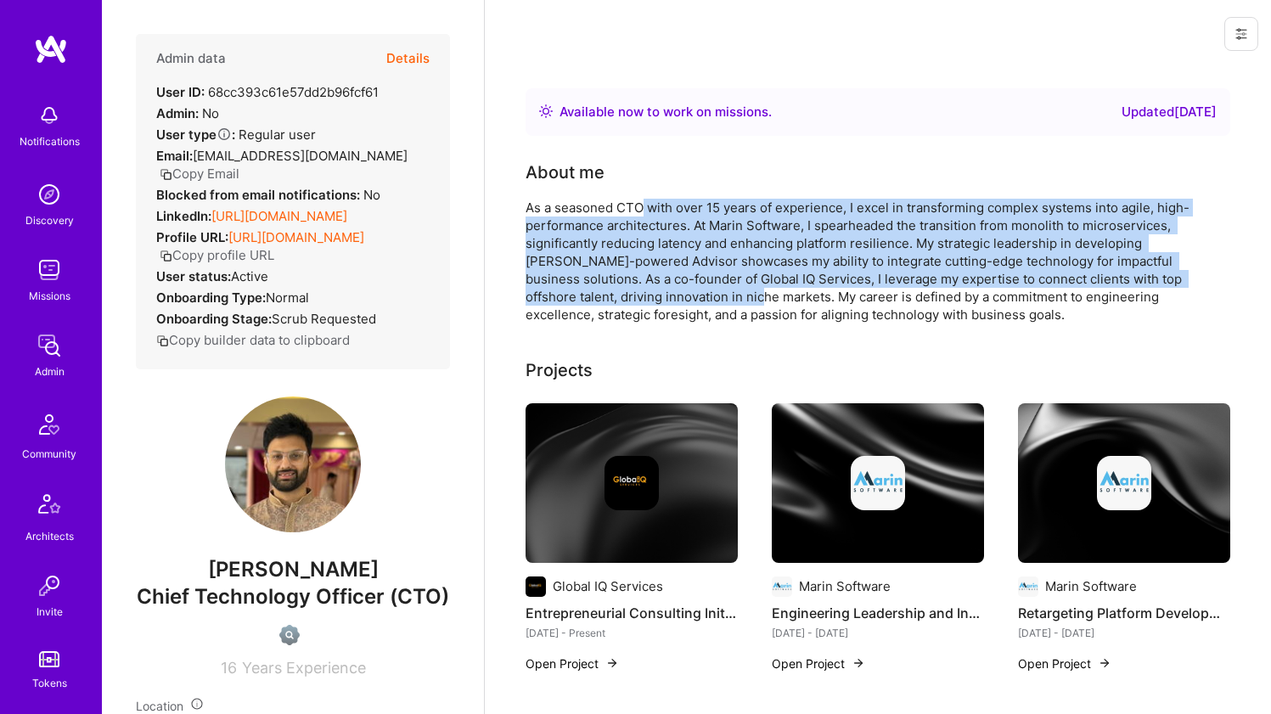
drag, startPoint x: 643, startPoint y: 211, endPoint x: 638, endPoint y: 290, distance: 79.1
click at [638, 290] on div "As a seasoned CTO with over 15 years of experience, I excel in transforming com…" at bounding box center [865, 261] width 679 height 125
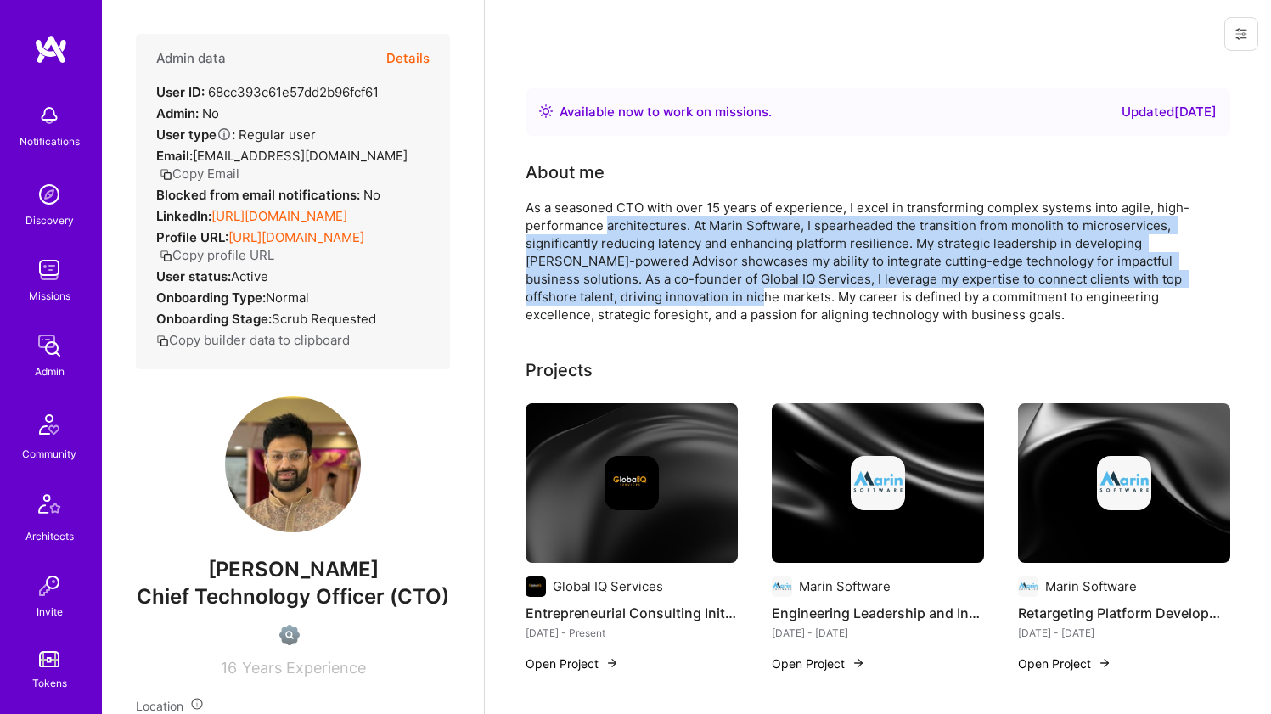
drag, startPoint x: 639, startPoint y: 282, endPoint x: 642, endPoint y: 212, distance: 69.7
click at [642, 212] on div "As a seasoned CTO with over 15 years of experience, I excel in transforming com…" at bounding box center [865, 261] width 679 height 125
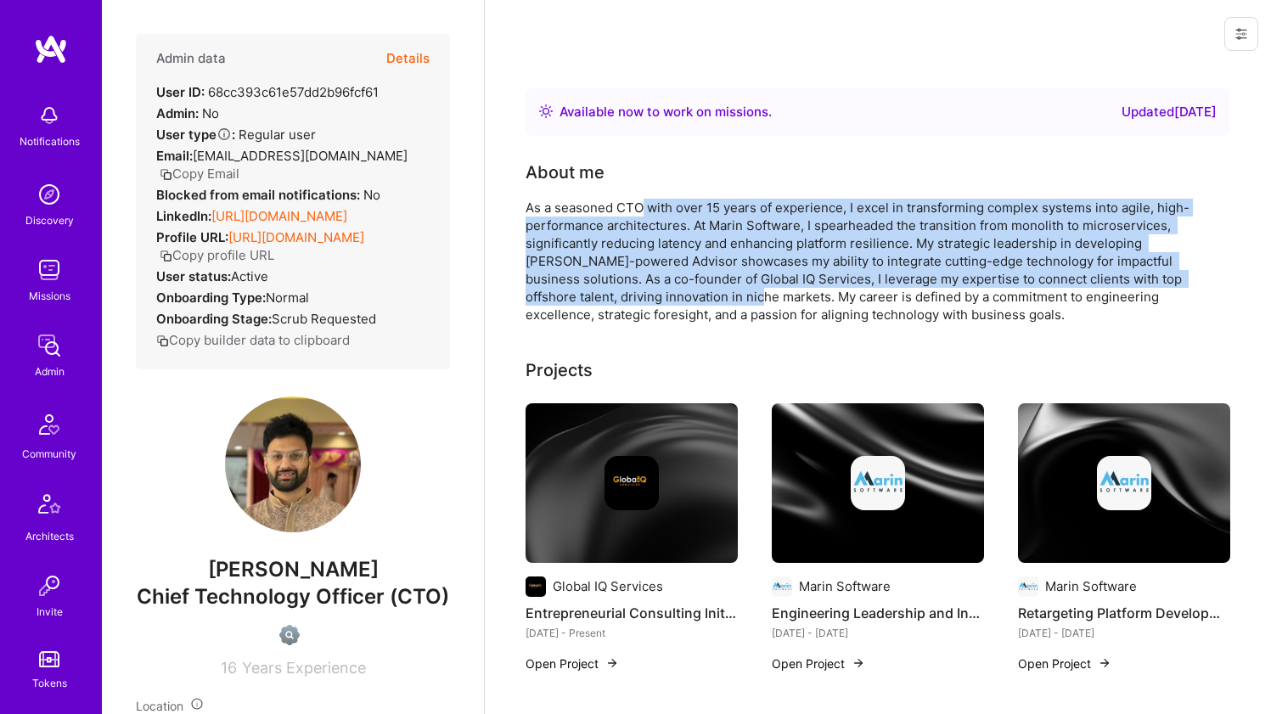
click at [642, 212] on div "As a seasoned CTO with over 15 years of experience, I excel in transforming com…" at bounding box center [865, 261] width 679 height 125
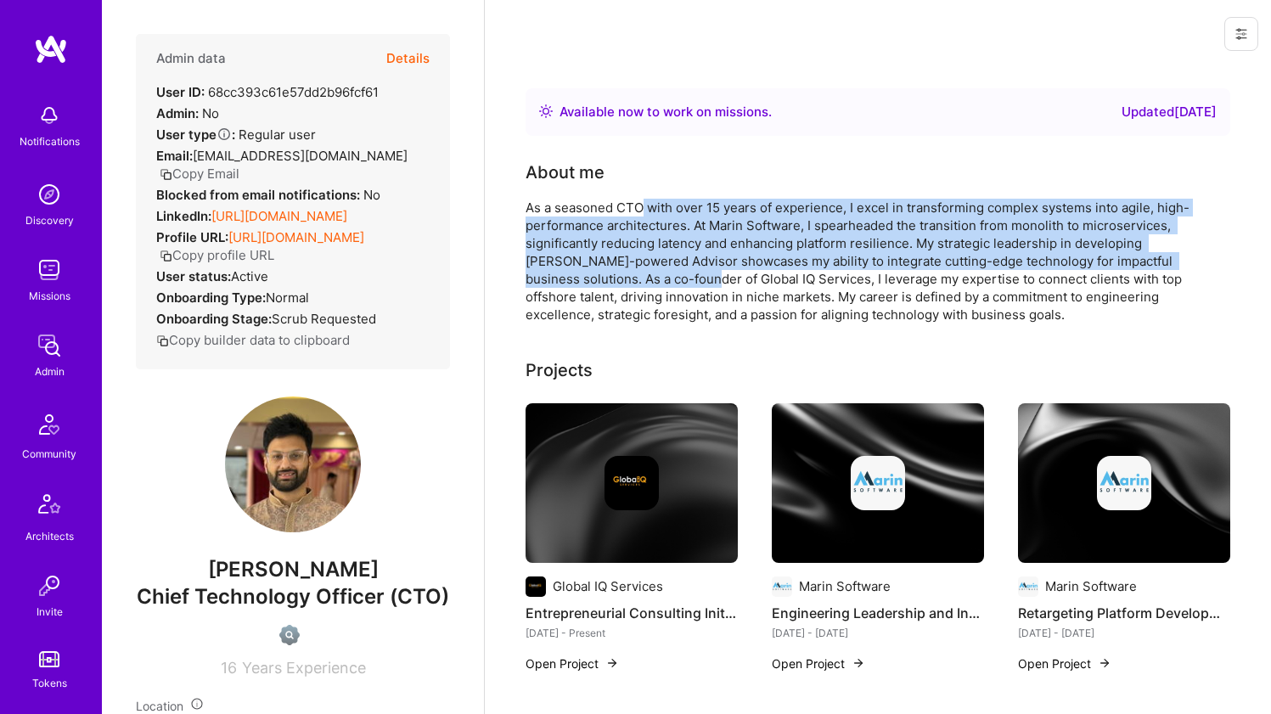
drag, startPoint x: 642, startPoint y: 212, endPoint x: 616, endPoint y: 288, distance: 80.0
click at [616, 288] on div "As a seasoned CTO with over 15 years of experience, I excel in transforming com…" at bounding box center [865, 261] width 679 height 125
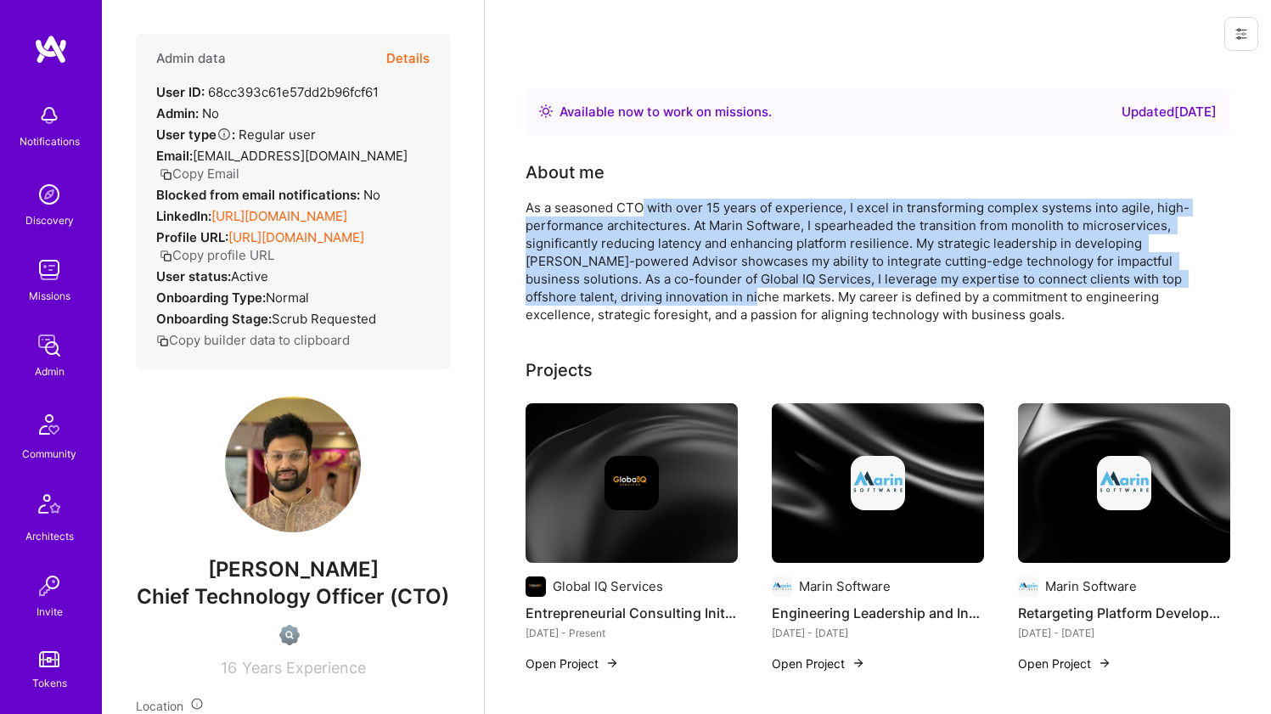
click at [616, 288] on div "As a seasoned CTO with over 15 years of experience, I excel in transforming com…" at bounding box center [865, 261] width 679 height 125
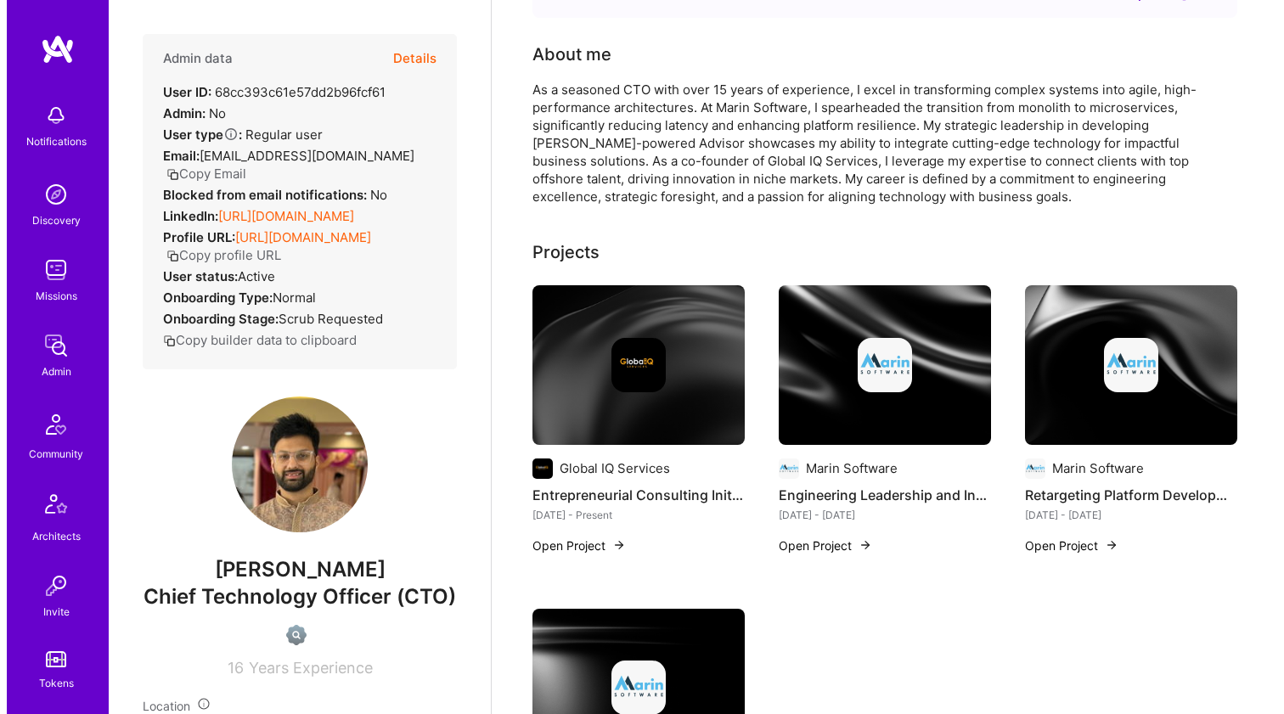
scroll to position [149, 0]
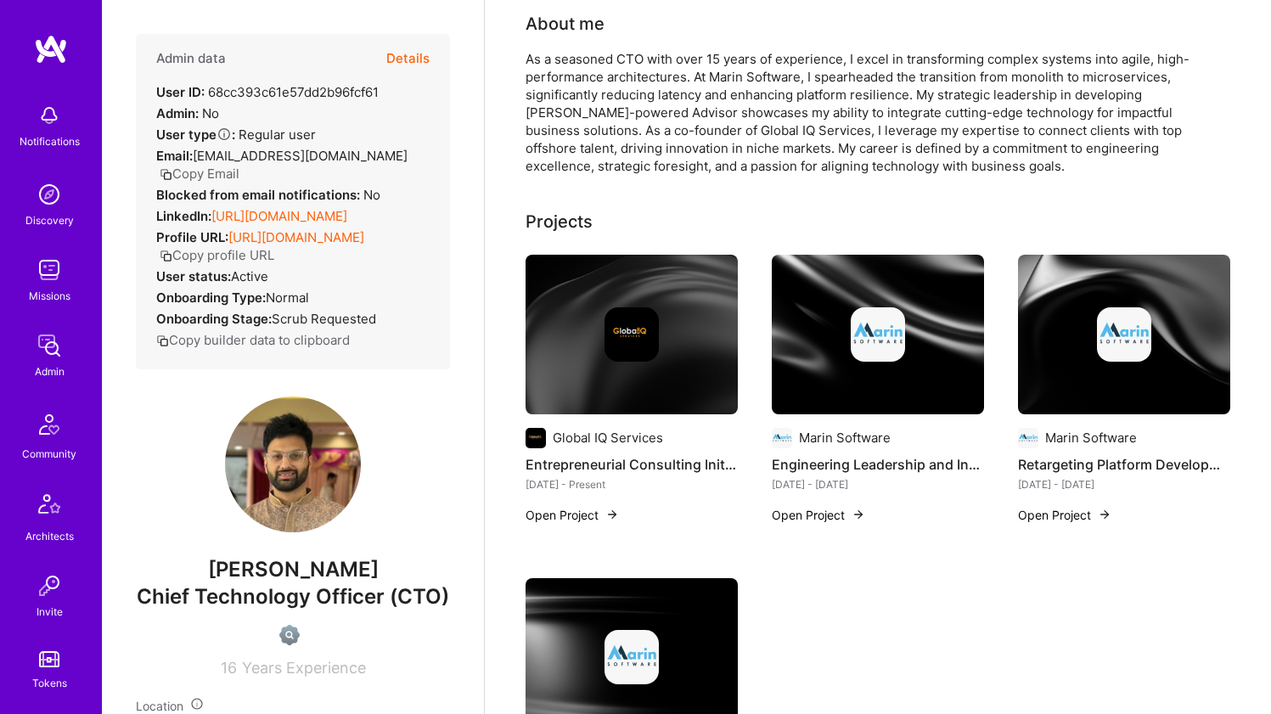
click at [616, 330] on img at bounding box center [632, 334] width 54 height 54
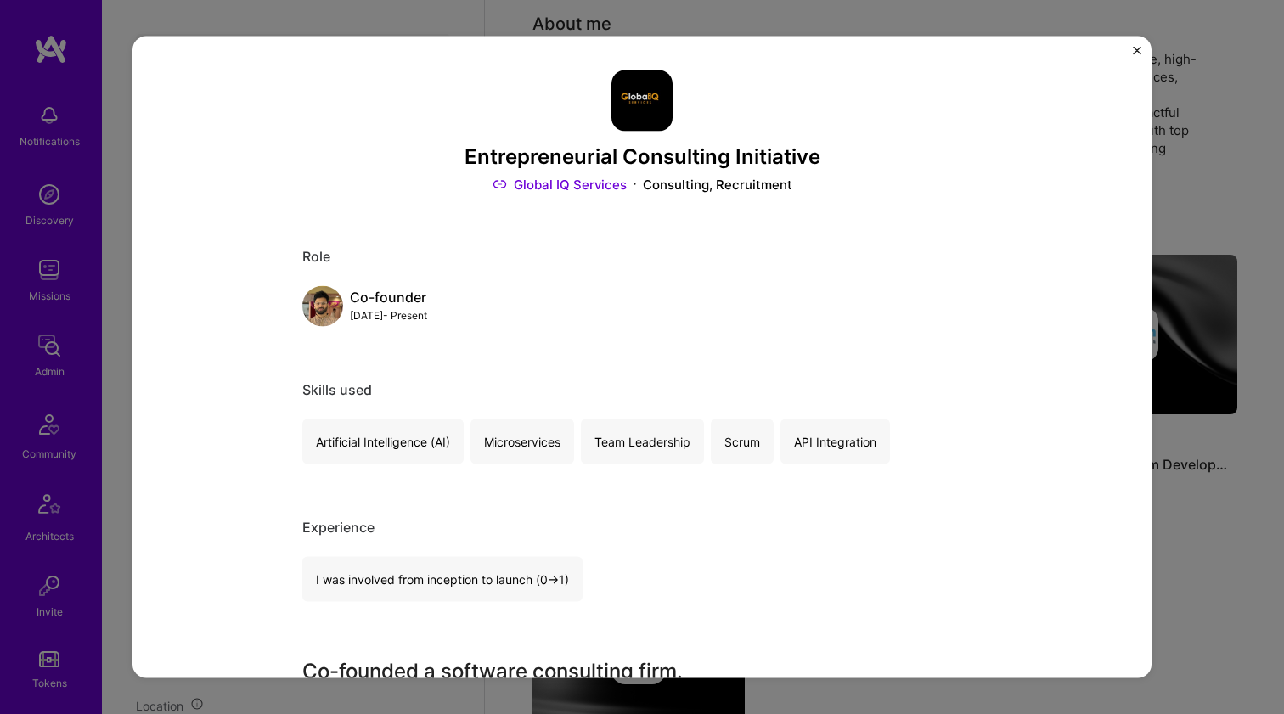
scroll to position [424, 0]
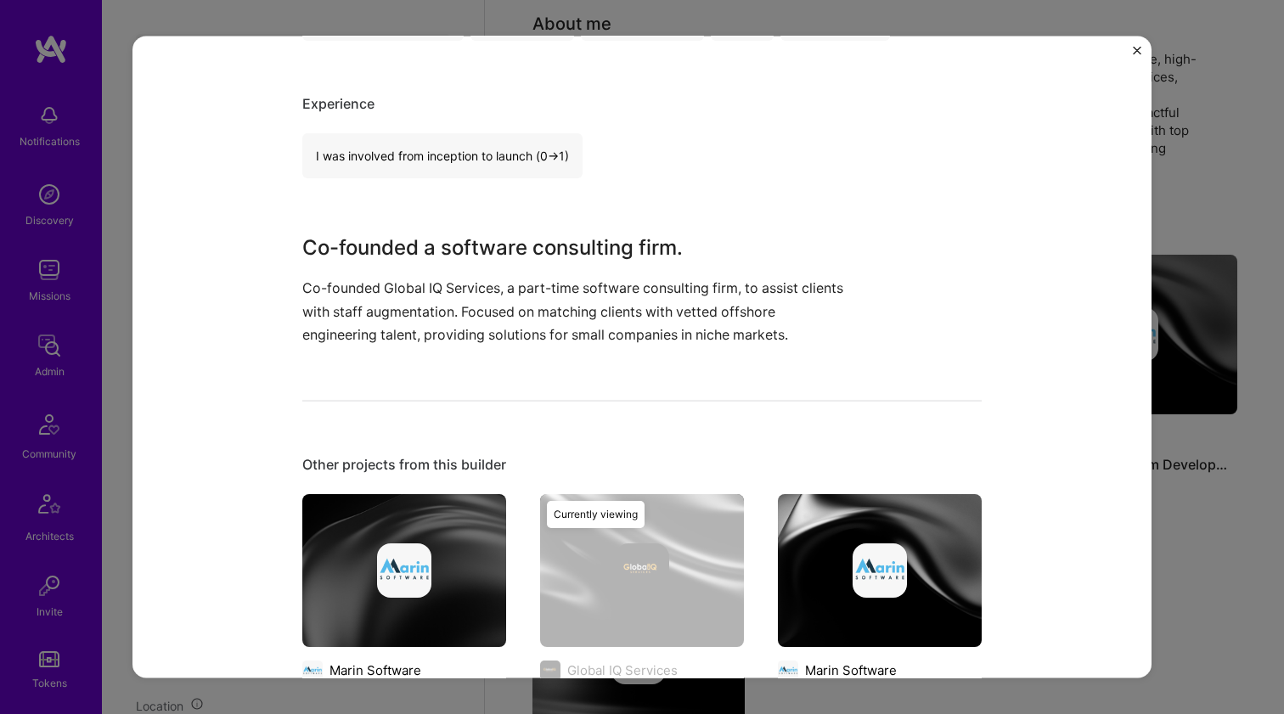
click at [565, 295] on p "Co-founded Global IQ Services, a part-time software consulting firm, to assist …" at bounding box center [578, 312] width 552 height 70
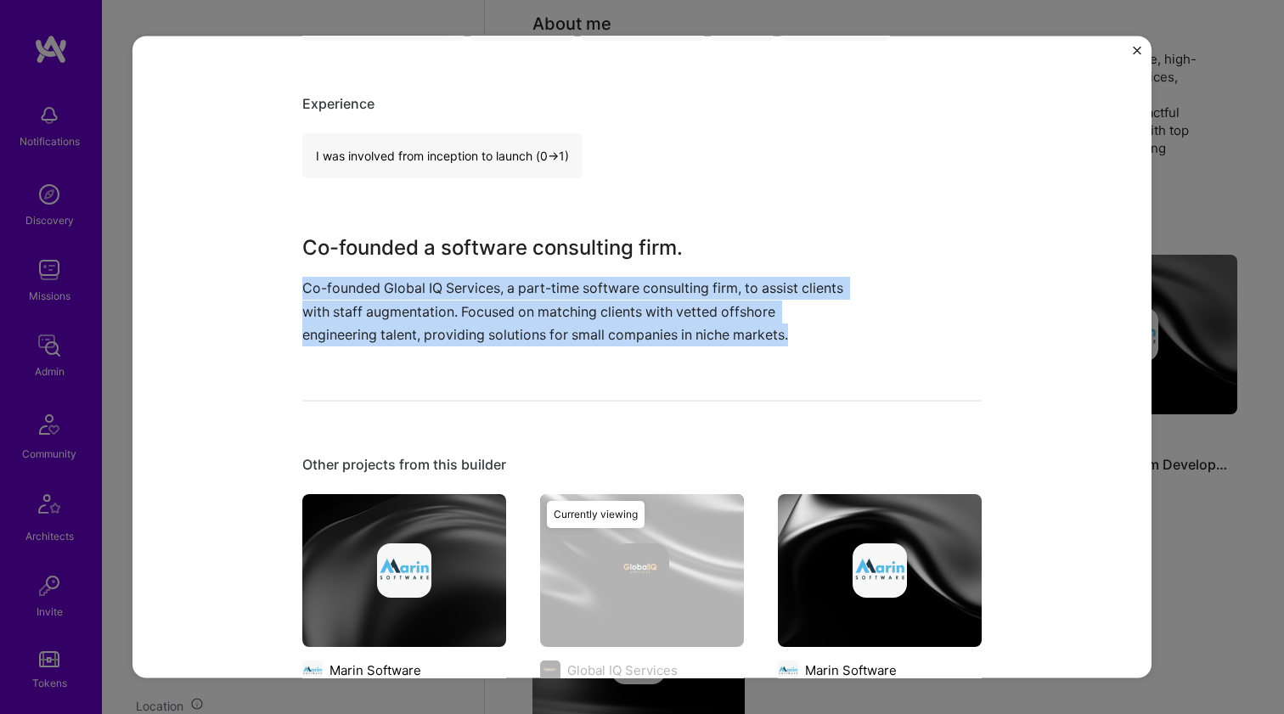
click at [565, 295] on p "Co-founded Global IQ Services, a part-time software consulting firm, to assist …" at bounding box center [578, 312] width 552 height 70
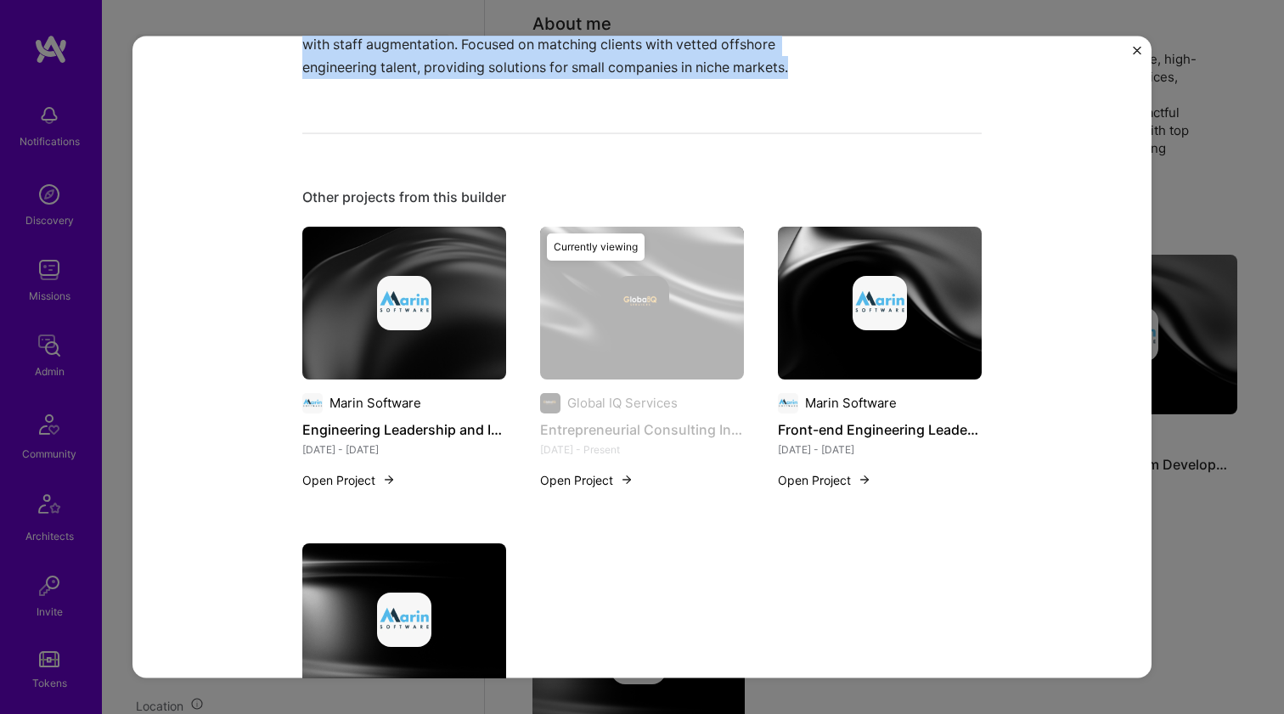
click at [852, 300] on img at bounding box center [879, 302] width 54 height 54
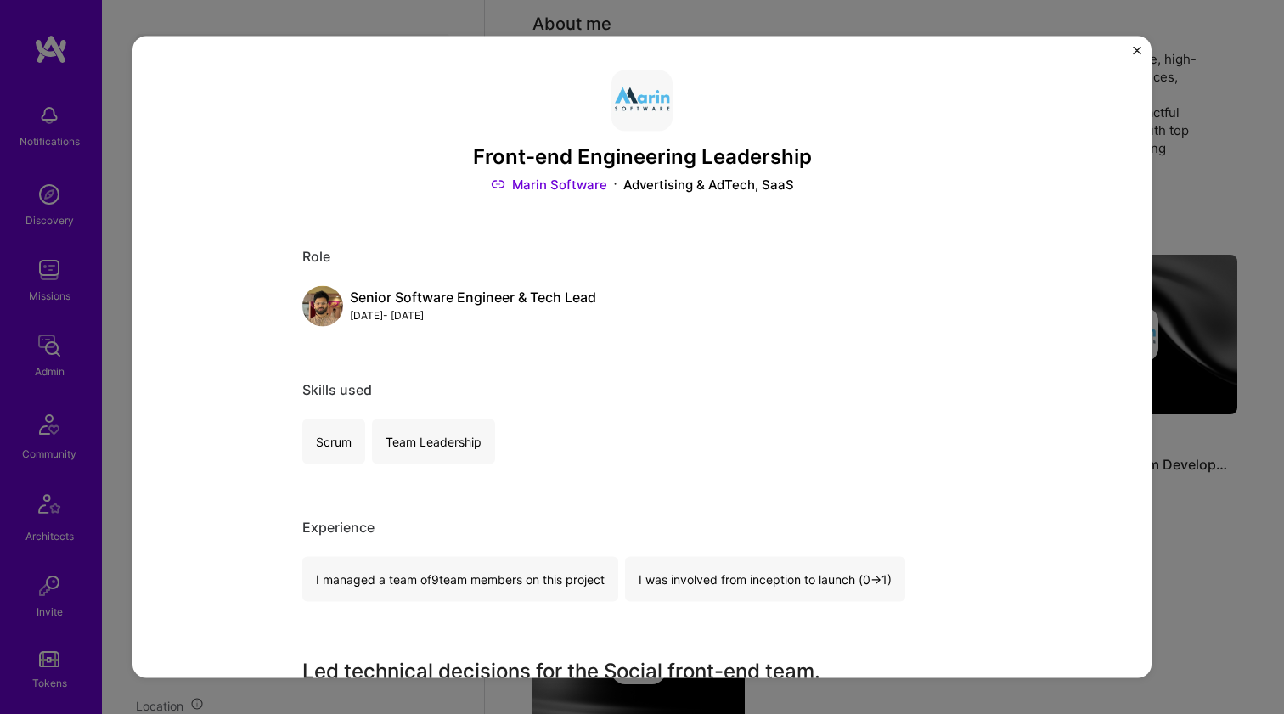
scroll to position [278, 0]
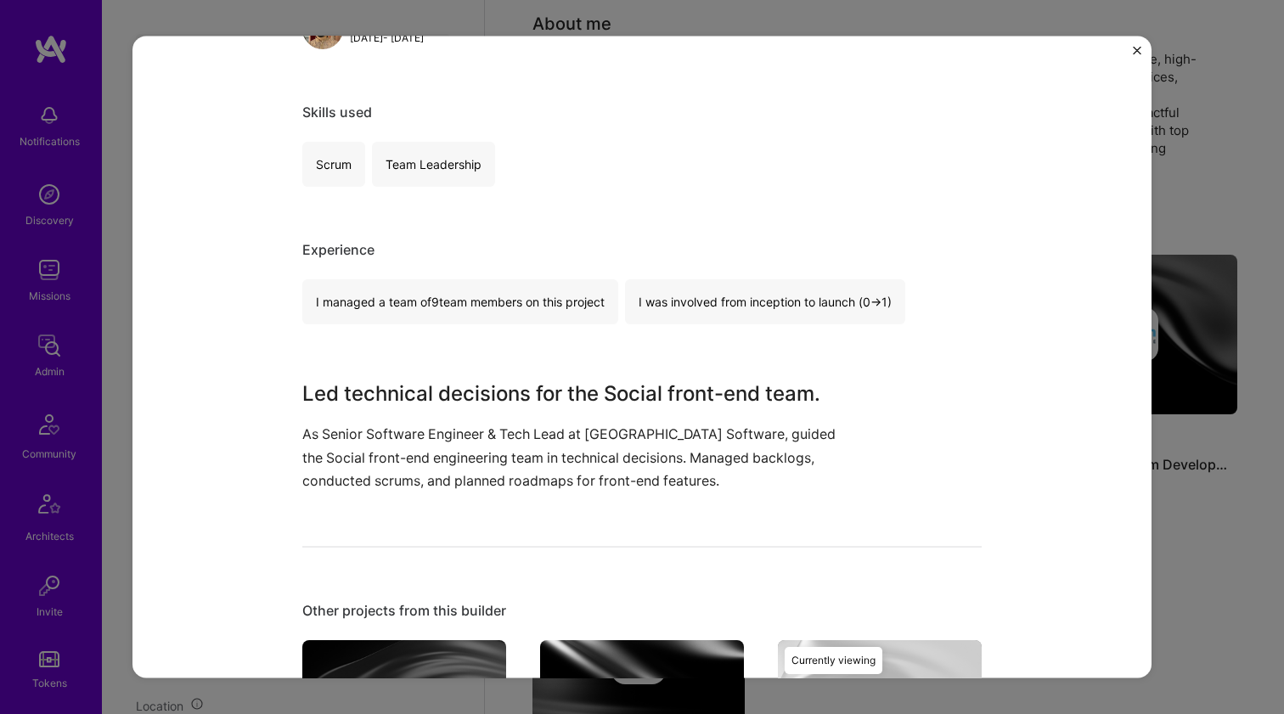
click at [335, 404] on h3 "Led technical decisions for the Social front-end team." at bounding box center [578, 394] width 552 height 31
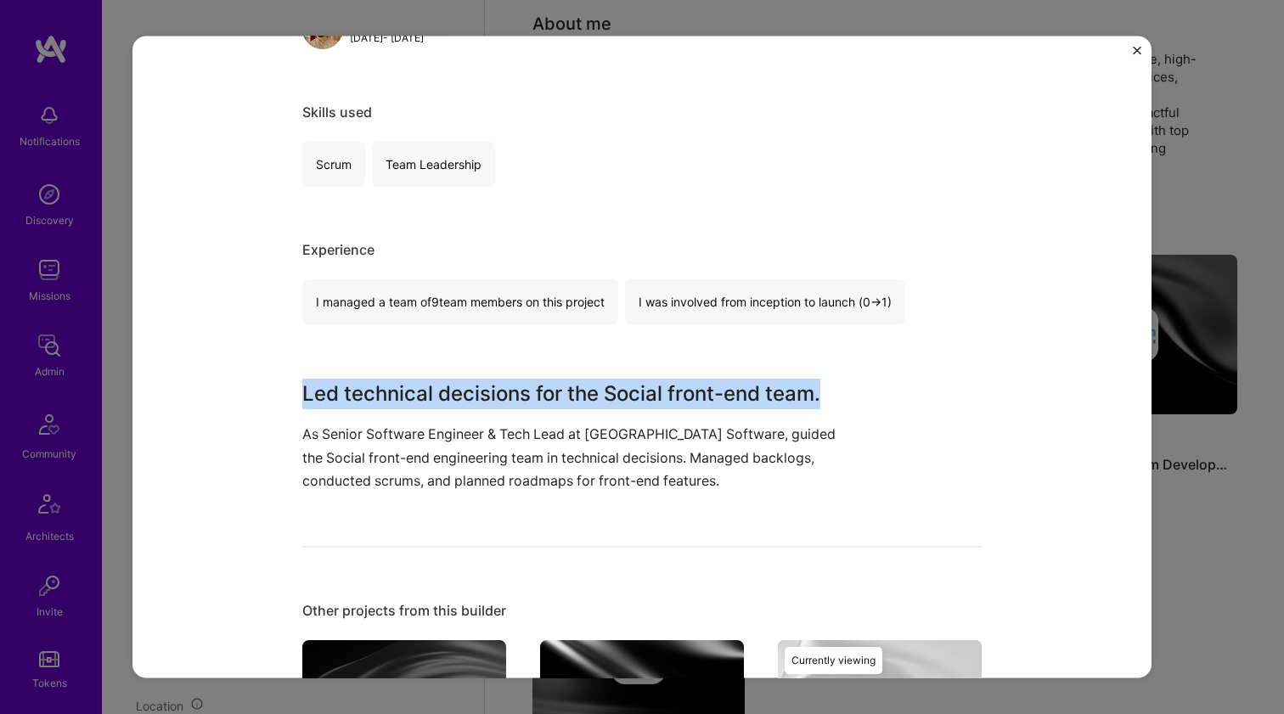
drag, startPoint x: 335, startPoint y: 404, endPoint x: 322, endPoint y: 447, distance: 44.6
click at [322, 447] on div "Led technical decisions for the Social front-end team. As Senior Software Engin…" at bounding box center [578, 436] width 552 height 114
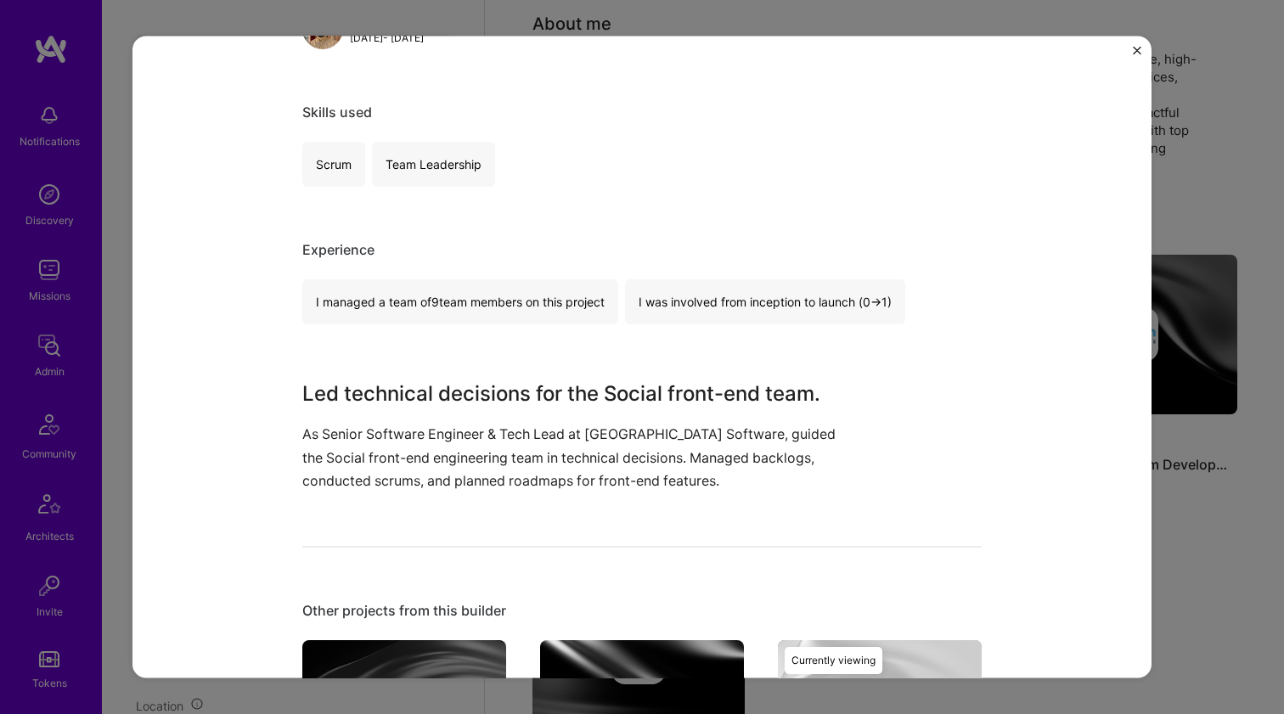
click at [322, 446] on p "As Senior Software Engineer & Tech Lead at Marin Software, guided the Social fr…" at bounding box center [578, 458] width 552 height 70
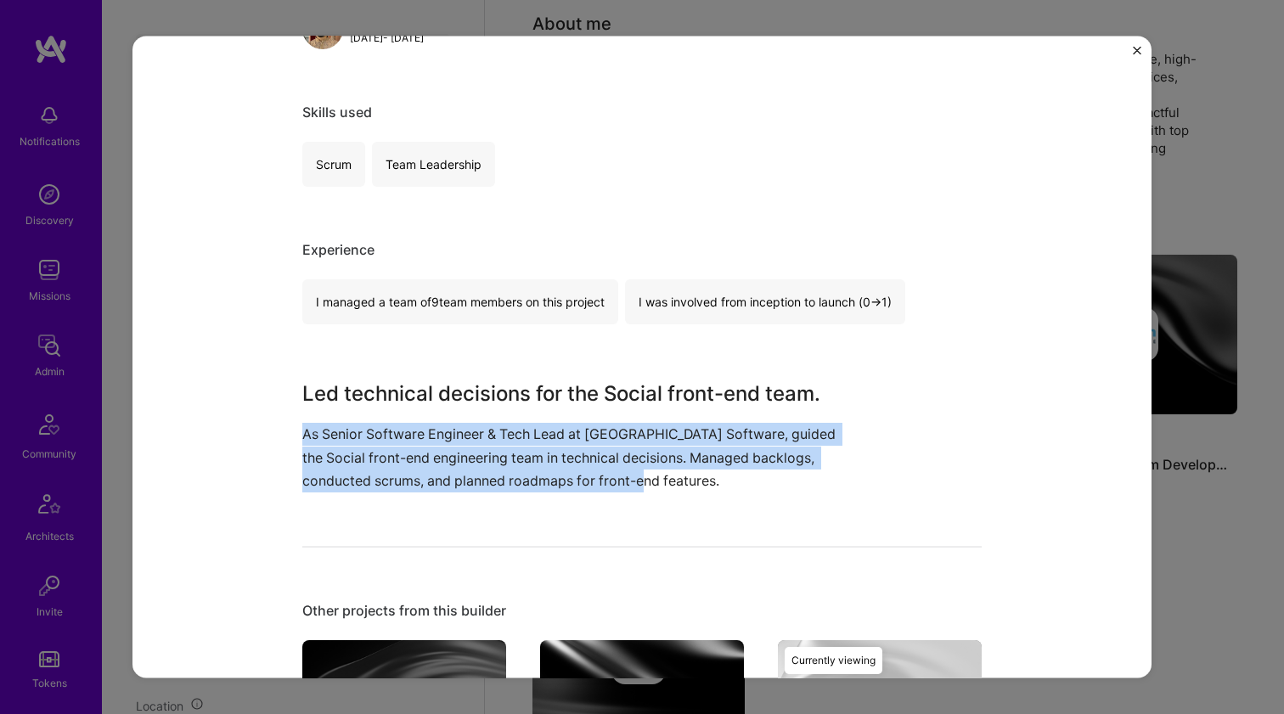
click at [322, 446] on p "As Senior Software Engineer & Tech Lead at Marin Software, guided the Social fr…" at bounding box center [578, 458] width 552 height 70
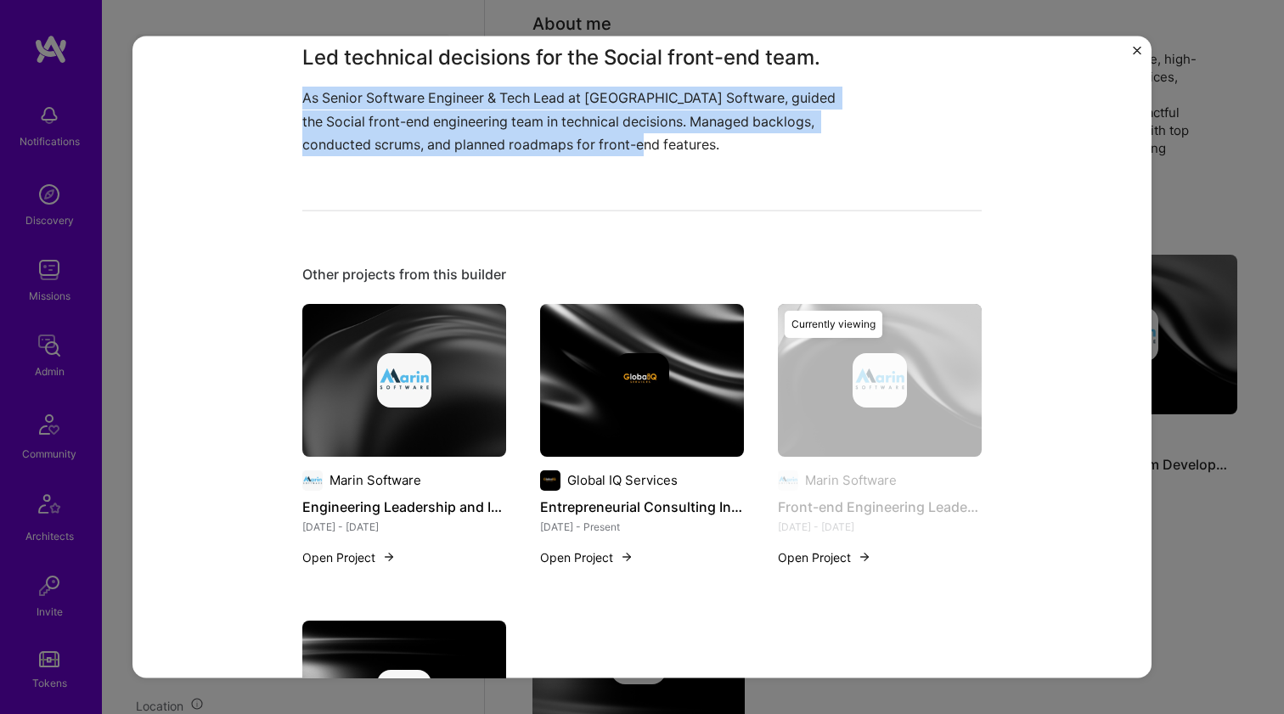
click at [369, 378] on div at bounding box center [404, 379] width 204 height 54
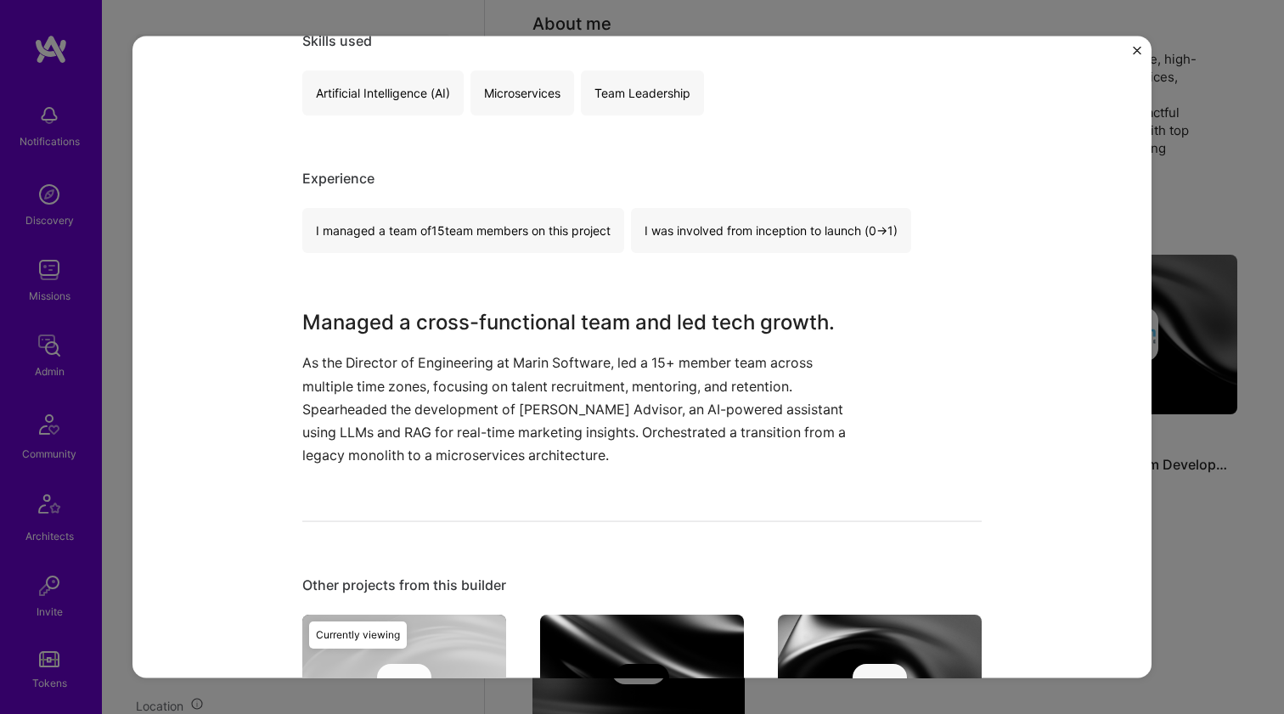
scroll to position [423, 0]
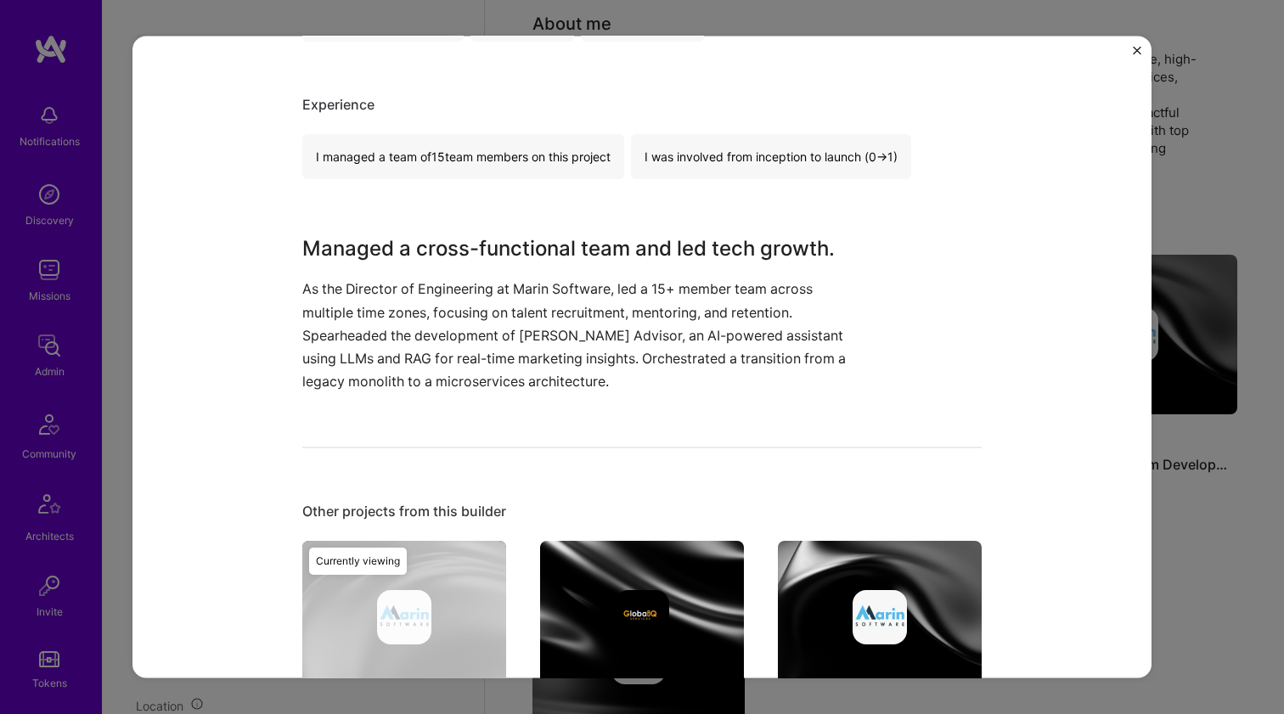
click at [347, 243] on h3 "Managed a cross-functional team and led tech growth." at bounding box center [578, 248] width 552 height 31
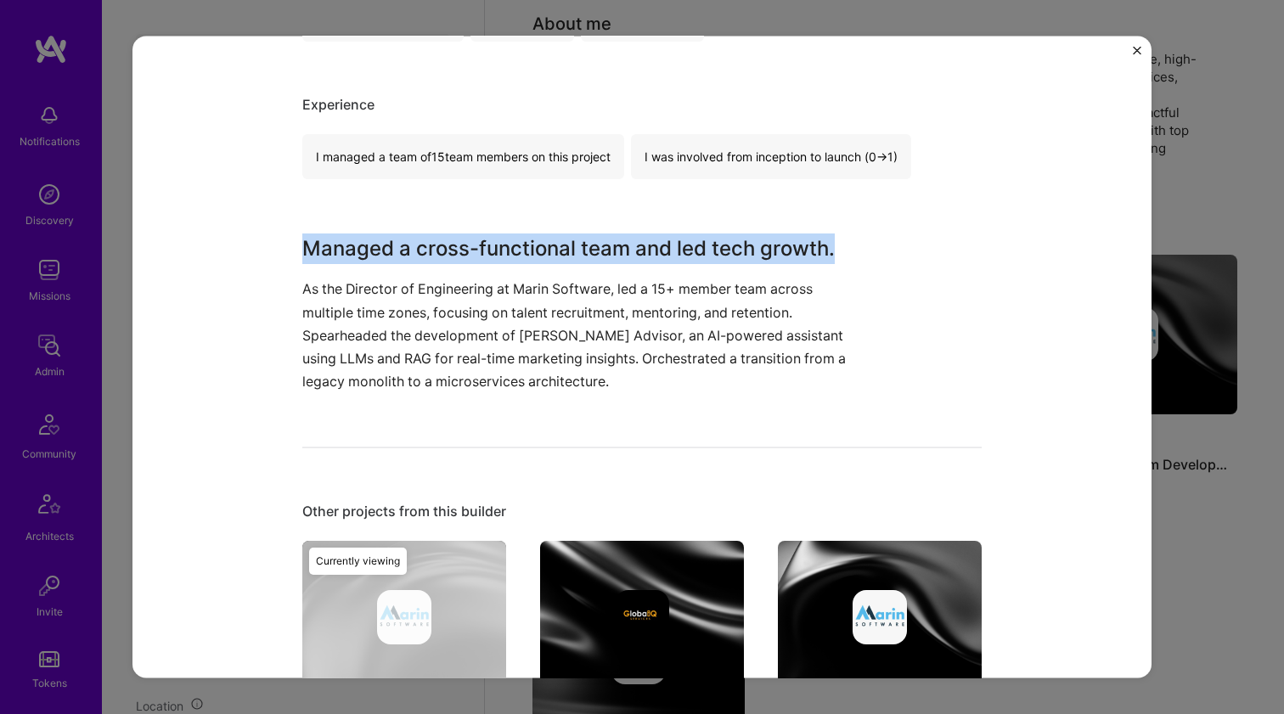
drag, startPoint x: 347, startPoint y: 243, endPoint x: 301, endPoint y: 354, distance: 120.6
click at [302, 354] on div "Managed a cross-functional team and led tech growth. As the Director of Enginee…" at bounding box center [578, 313] width 552 height 160
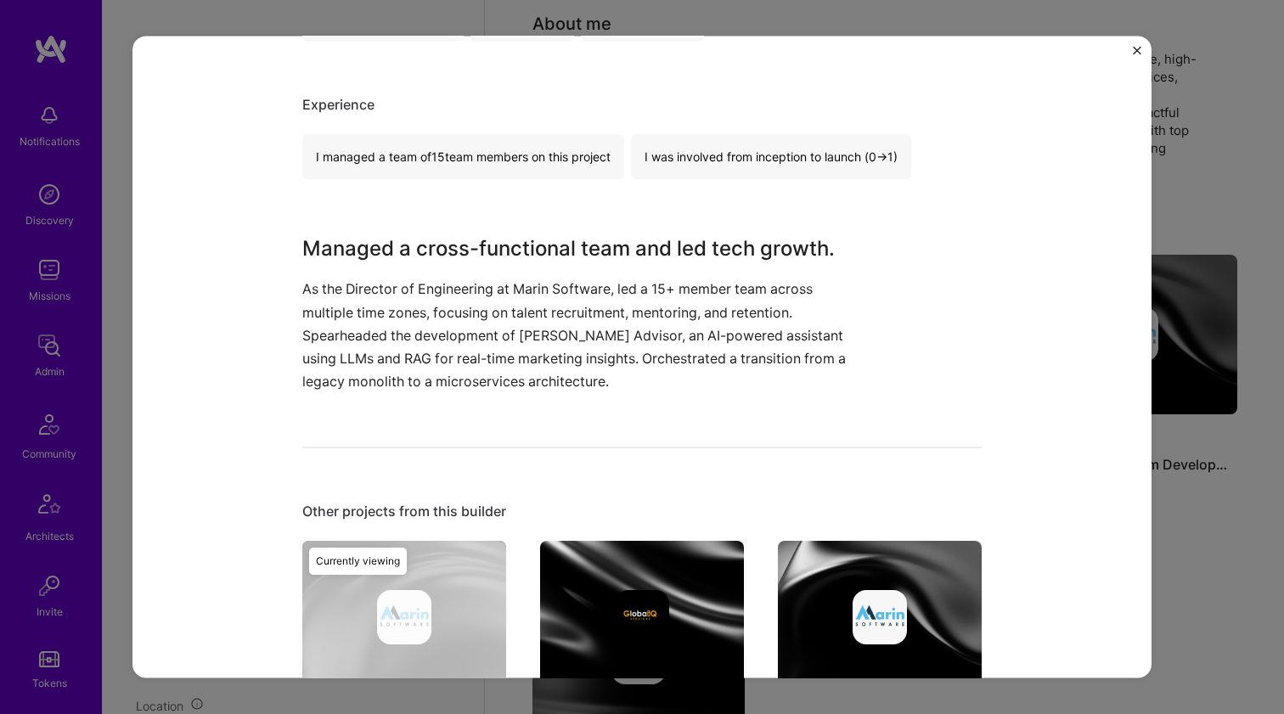
click at [302, 354] on p "As the Director of Engineering at Marin Software, led a 15+ member team across …" at bounding box center [578, 335] width 552 height 115
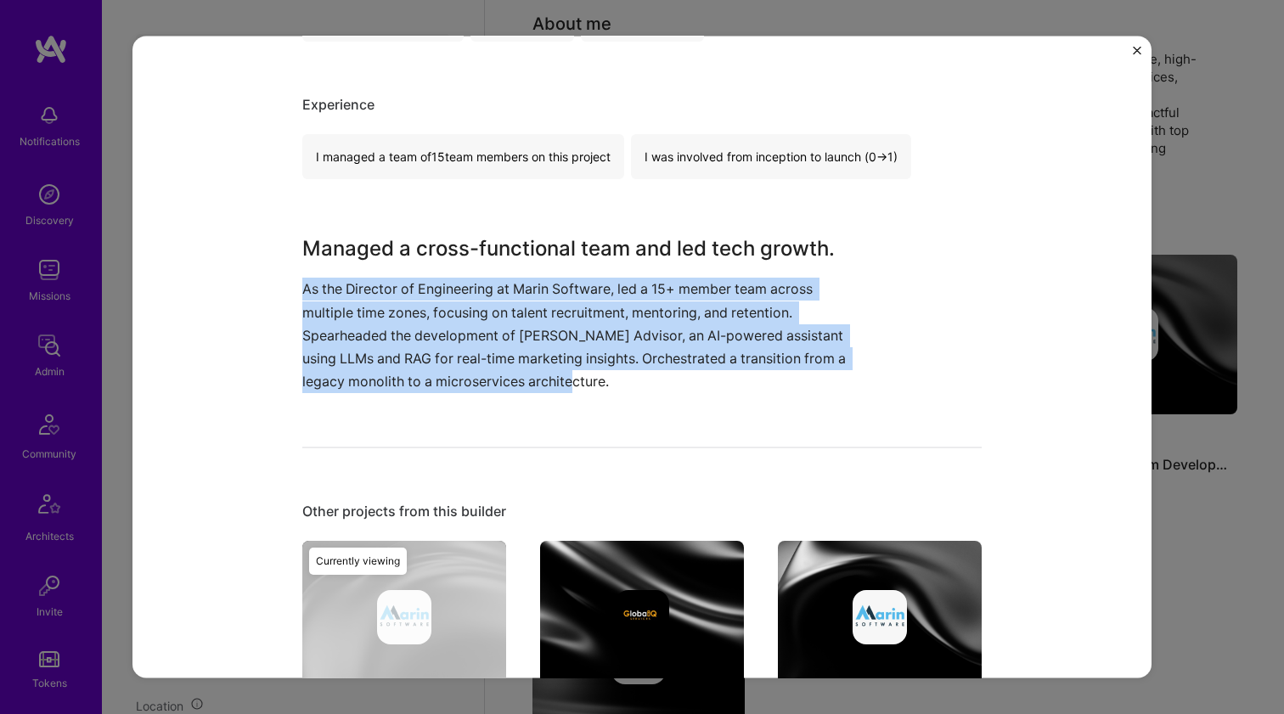
click at [302, 354] on p "As the Director of Engineering at Marin Software, led a 15+ member team across …" at bounding box center [578, 335] width 552 height 115
click at [302, 316] on p "As the Director of Engineering at Marin Software, led a 15+ member team across …" at bounding box center [578, 335] width 552 height 115
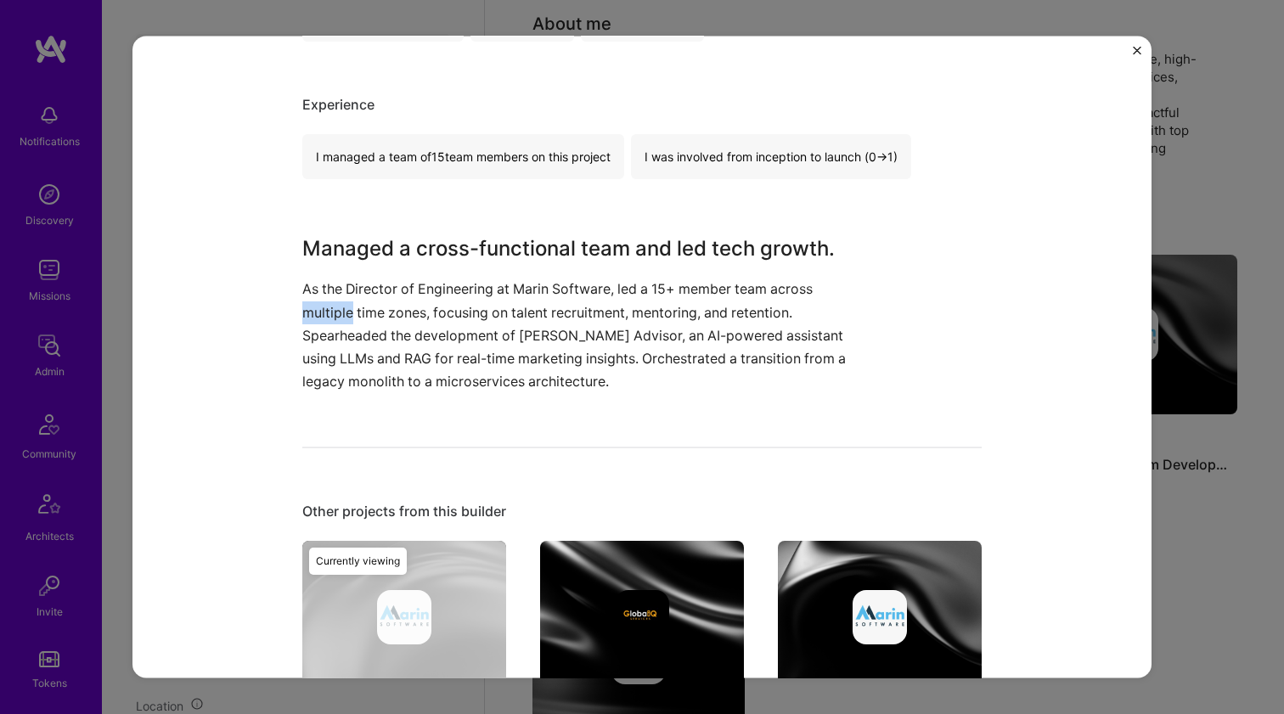
click at [302, 316] on p "As the Director of Engineering at Marin Software, led a 15+ member team across …" at bounding box center [578, 335] width 552 height 115
click at [311, 290] on p "As the Director of Engineering at Marin Software, led a 15+ member team across …" at bounding box center [578, 335] width 552 height 115
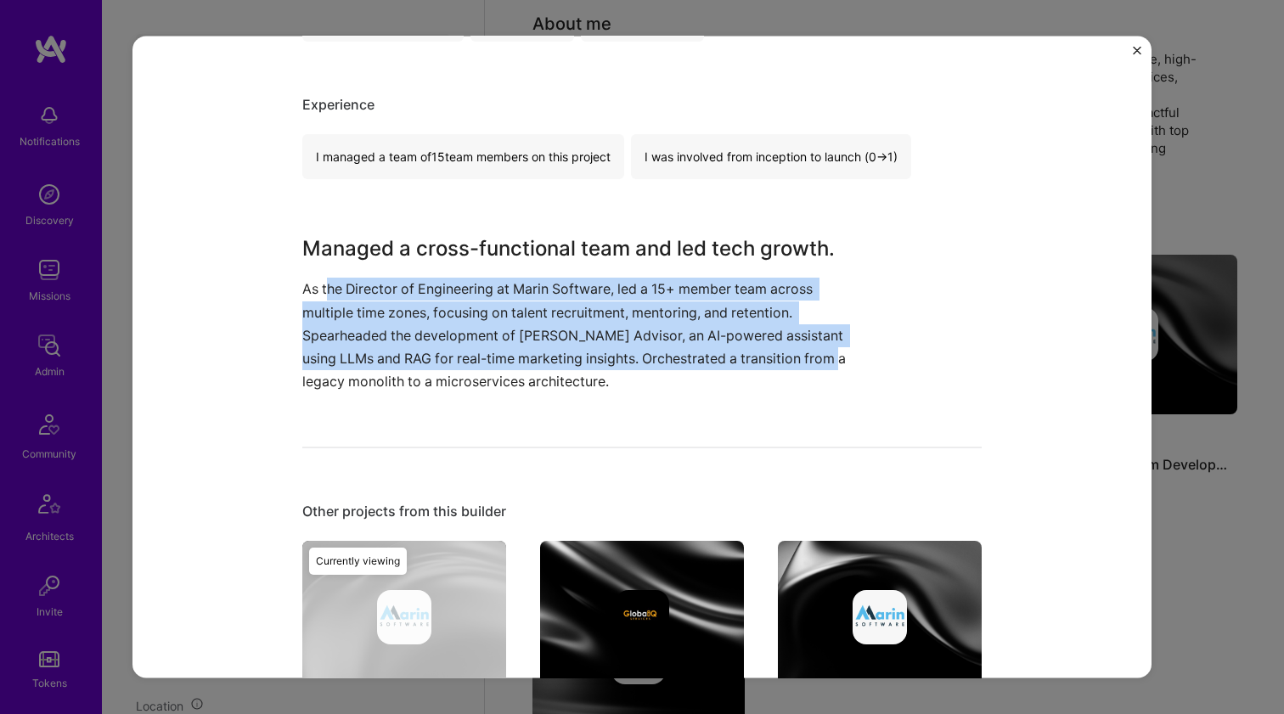
drag, startPoint x: 320, startPoint y: 284, endPoint x: 320, endPoint y: 372, distance: 87.5
click at [320, 372] on p "As the Director of Engineering at Marin Software, led a 15+ member team across …" at bounding box center [578, 335] width 552 height 115
drag, startPoint x: 355, startPoint y: 316, endPoint x: 365, endPoint y: 276, distance: 41.2
click at [365, 276] on div "Managed a cross-functional team and led tech growth. As the Director of Enginee…" at bounding box center [578, 313] width 552 height 160
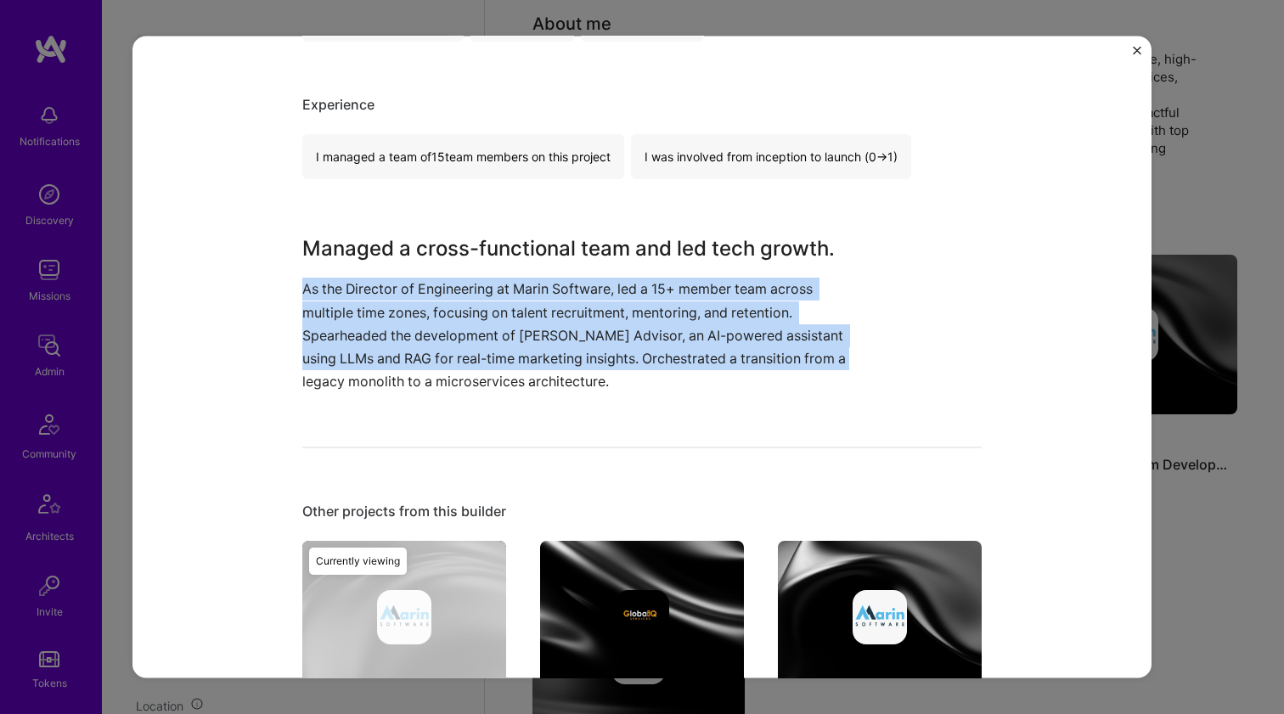
click at [365, 278] on p "As the Director of Engineering at Marin Software, led a 15+ member team across …" at bounding box center [578, 335] width 552 height 115
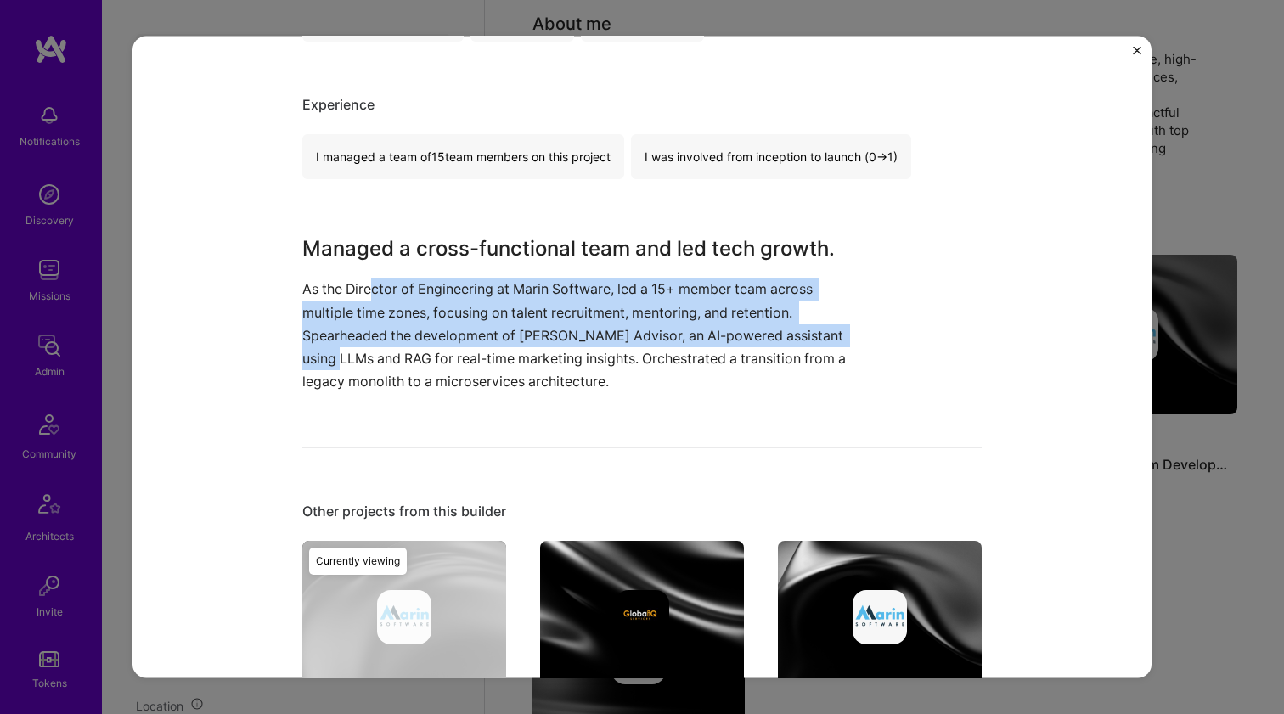
drag, startPoint x: 363, startPoint y: 280, endPoint x: 342, endPoint y: 352, distance: 74.4
click at [342, 352] on p "As the Director of Engineering at Marin Software, led a 15+ member team across …" at bounding box center [578, 335] width 552 height 115
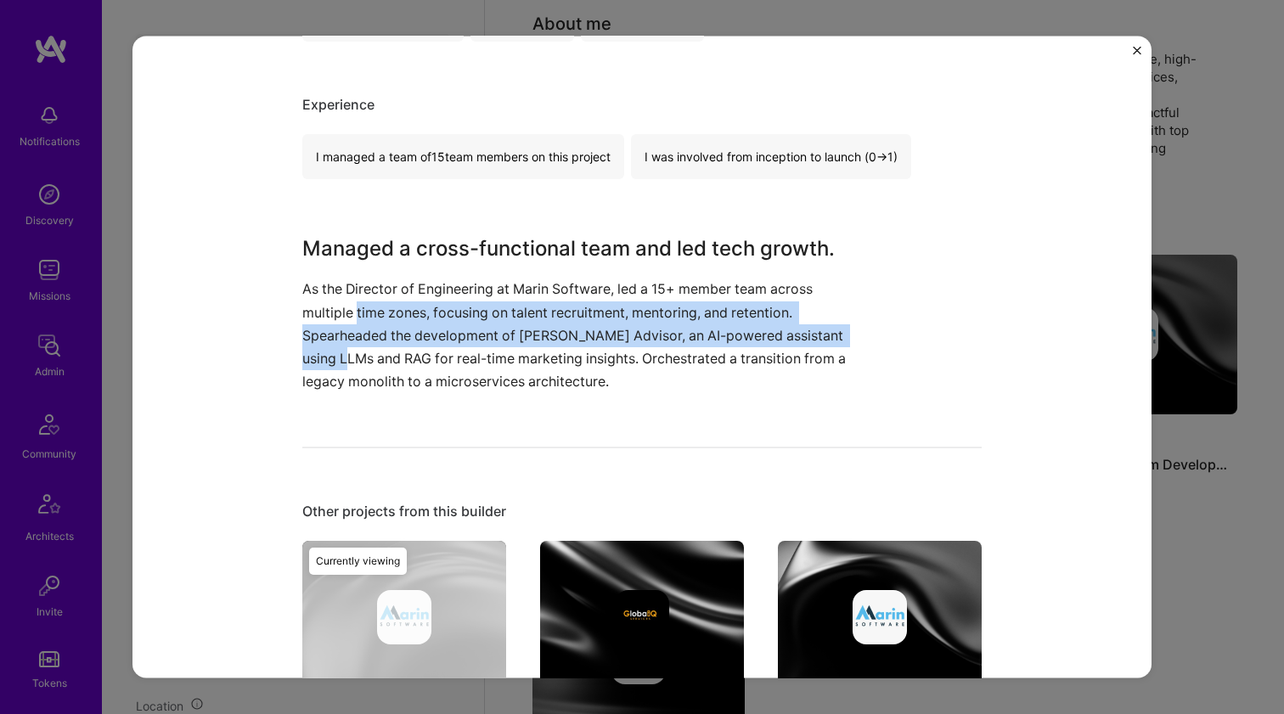
drag, startPoint x: 347, startPoint y: 364, endPoint x: 352, endPoint y: 296, distance: 68.1
click at [352, 296] on p "As the Director of Engineering at Marin Software, led a 15+ member team across …" at bounding box center [578, 335] width 552 height 115
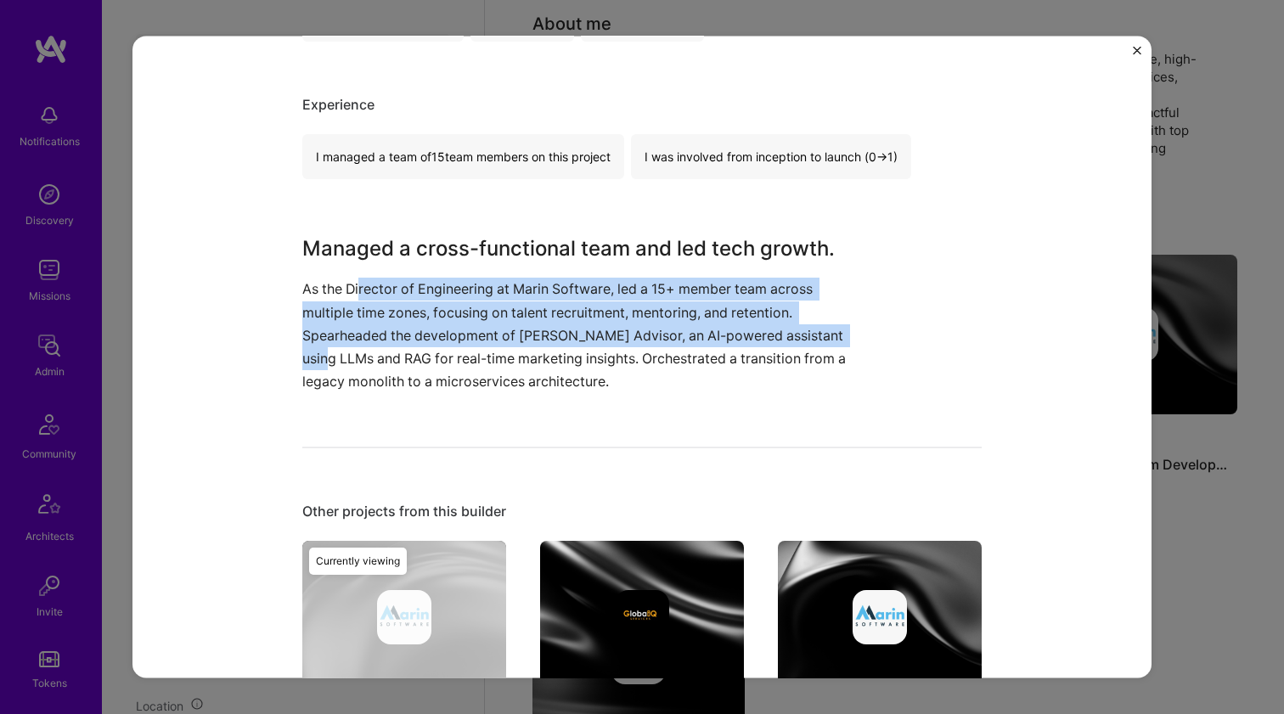
drag, startPoint x: 353, startPoint y: 290, endPoint x: 329, endPoint y: 359, distance: 73.8
click at [329, 359] on p "As the Director of Engineering at Marin Software, led a 15+ member team across …" at bounding box center [578, 335] width 552 height 115
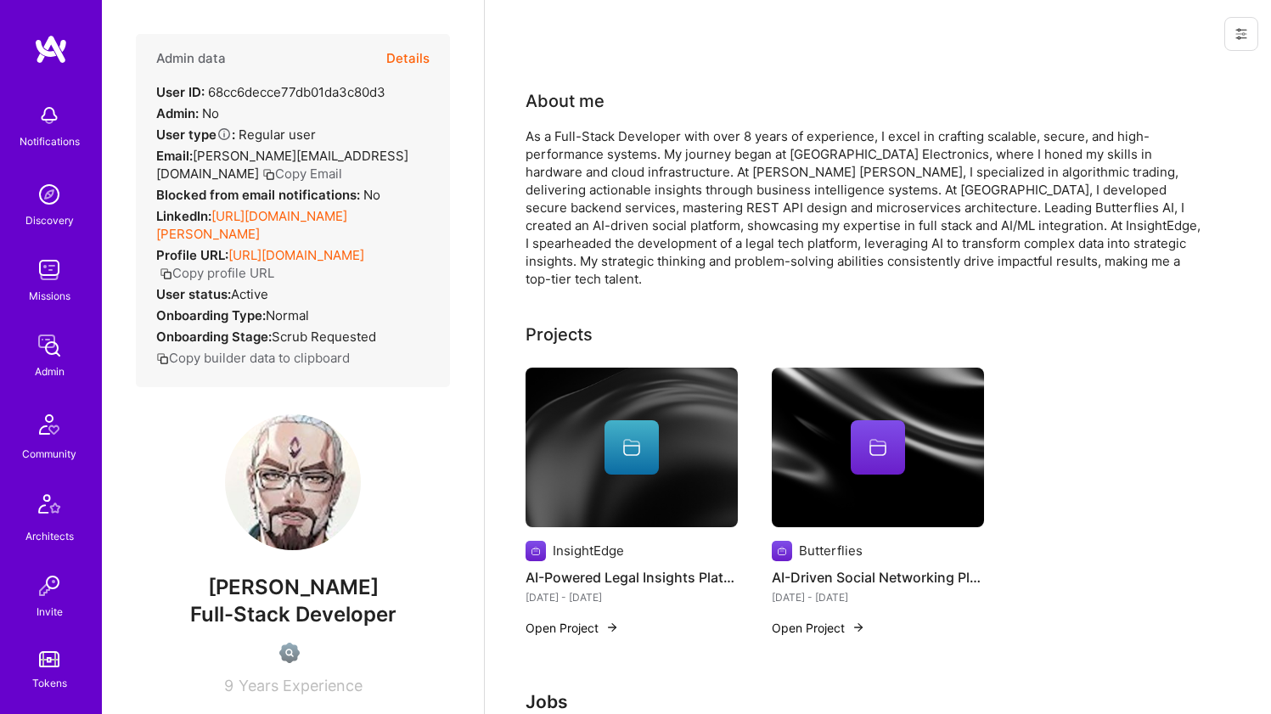
click at [301, 214] on link "https://linkedin.com/in/pedro-colmenares-026599324" at bounding box center [251, 225] width 191 height 34
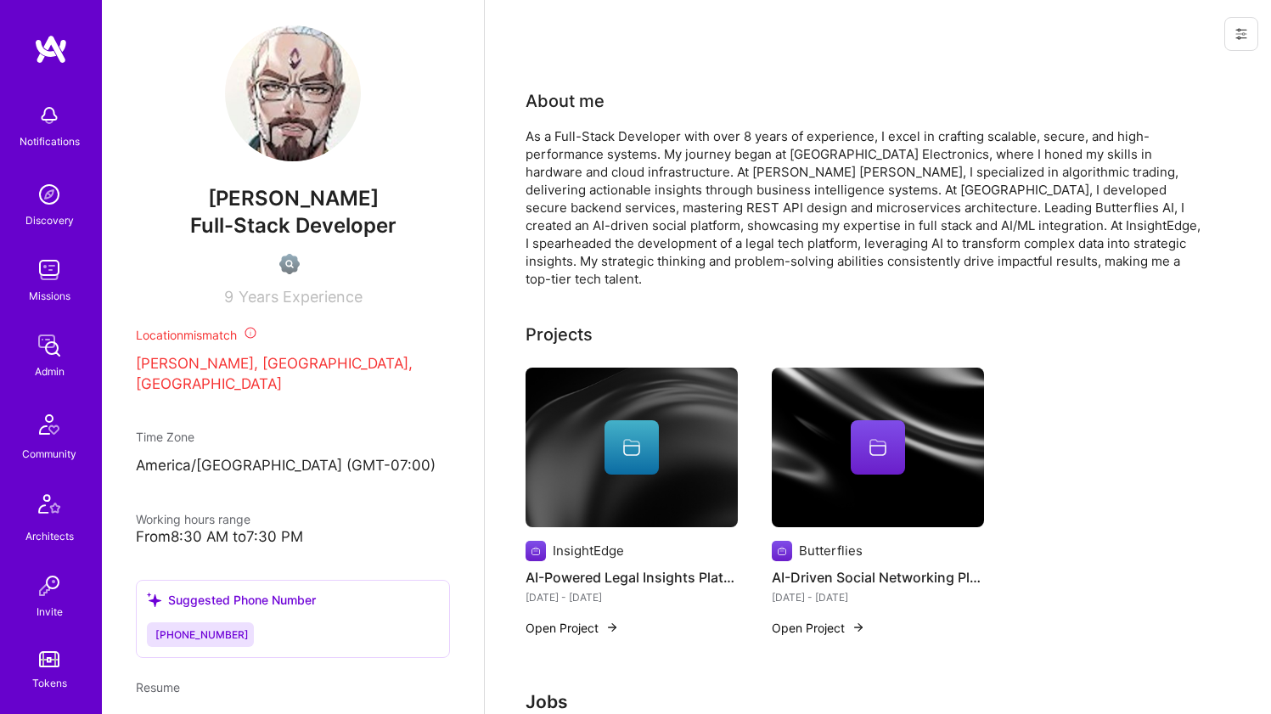
scroll to position [432, 0]
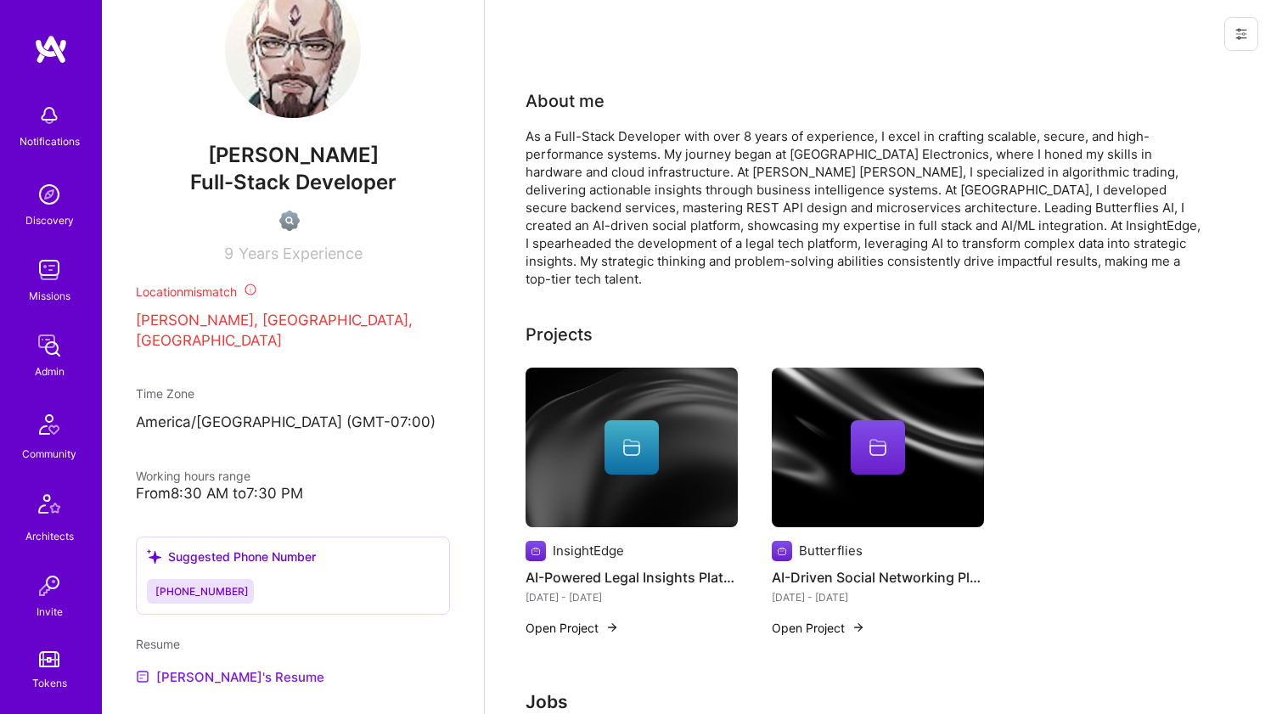
click at [213, 673] on link "Pedro's Resume" at bounding box center [230, 677] width 188 height 20
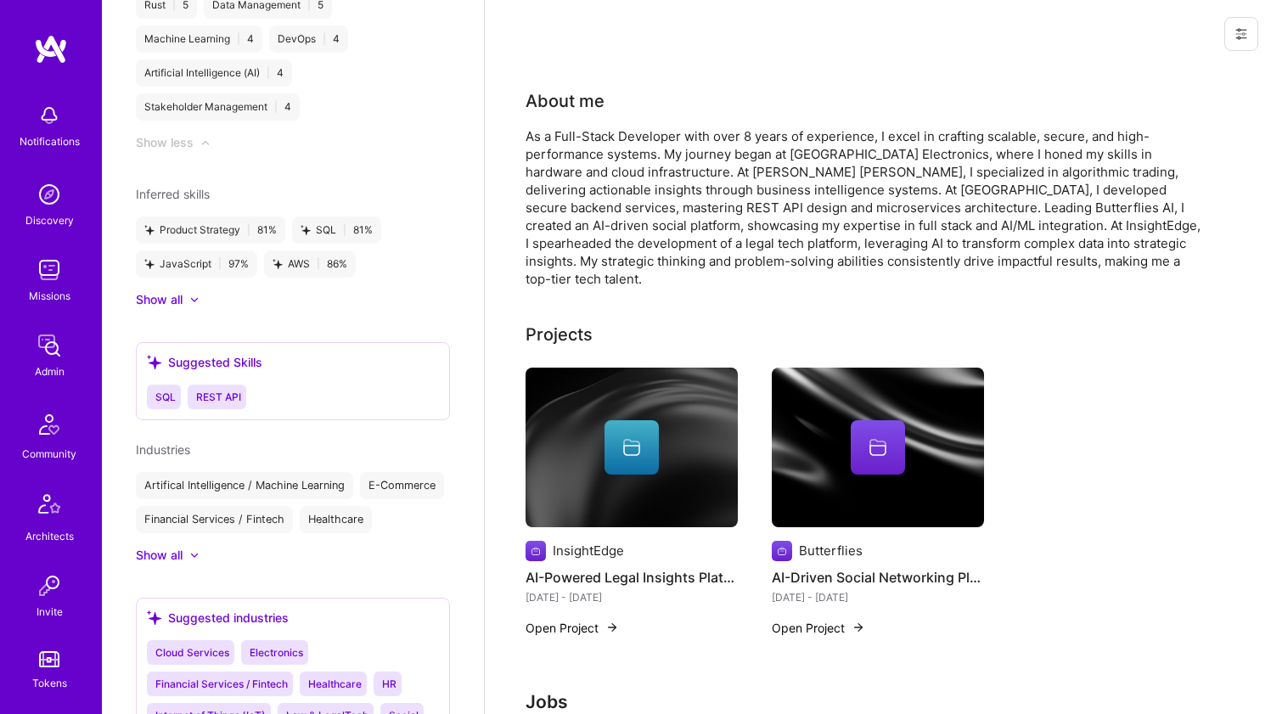
scroll to position [0, 0]
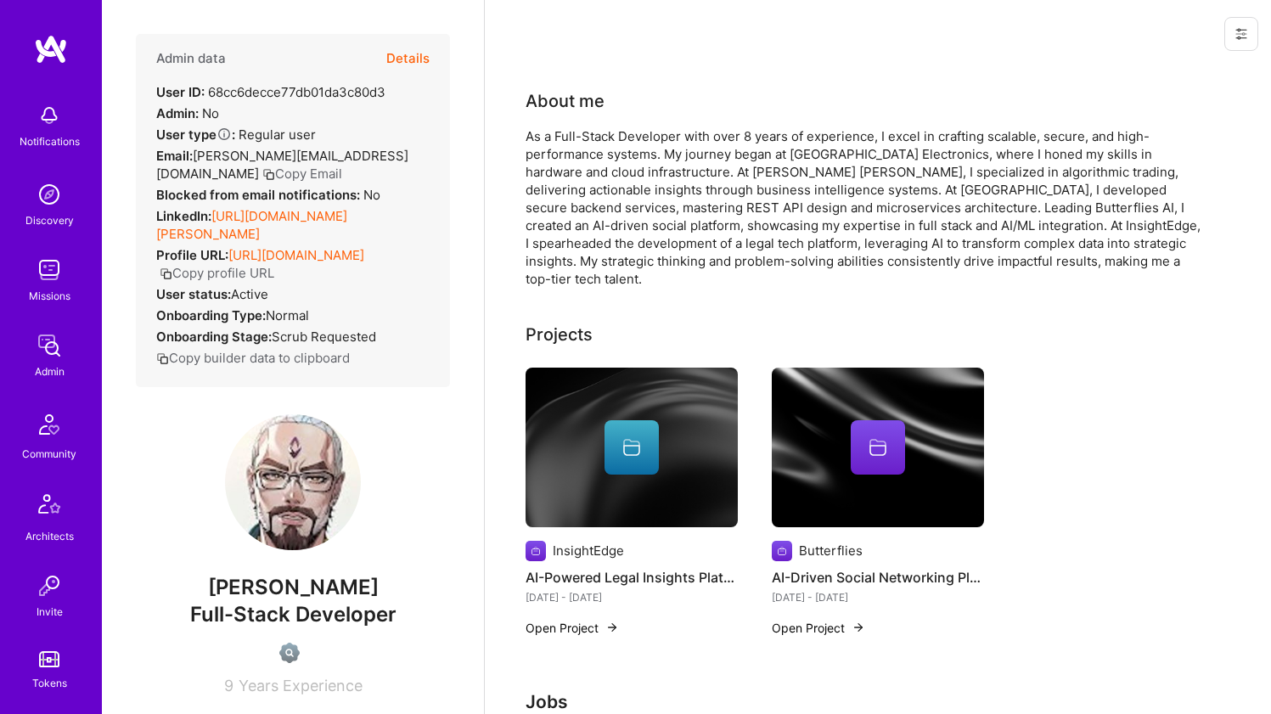
click at [736, 102] on div "About me" at bounding box center [865, 100] width 679 height 25
click at [695, 160] on div "As a Full-Stack Developer with over 8 years of experience, I excel in crafting …" at bounding box center [865, 207] width 679 height 160
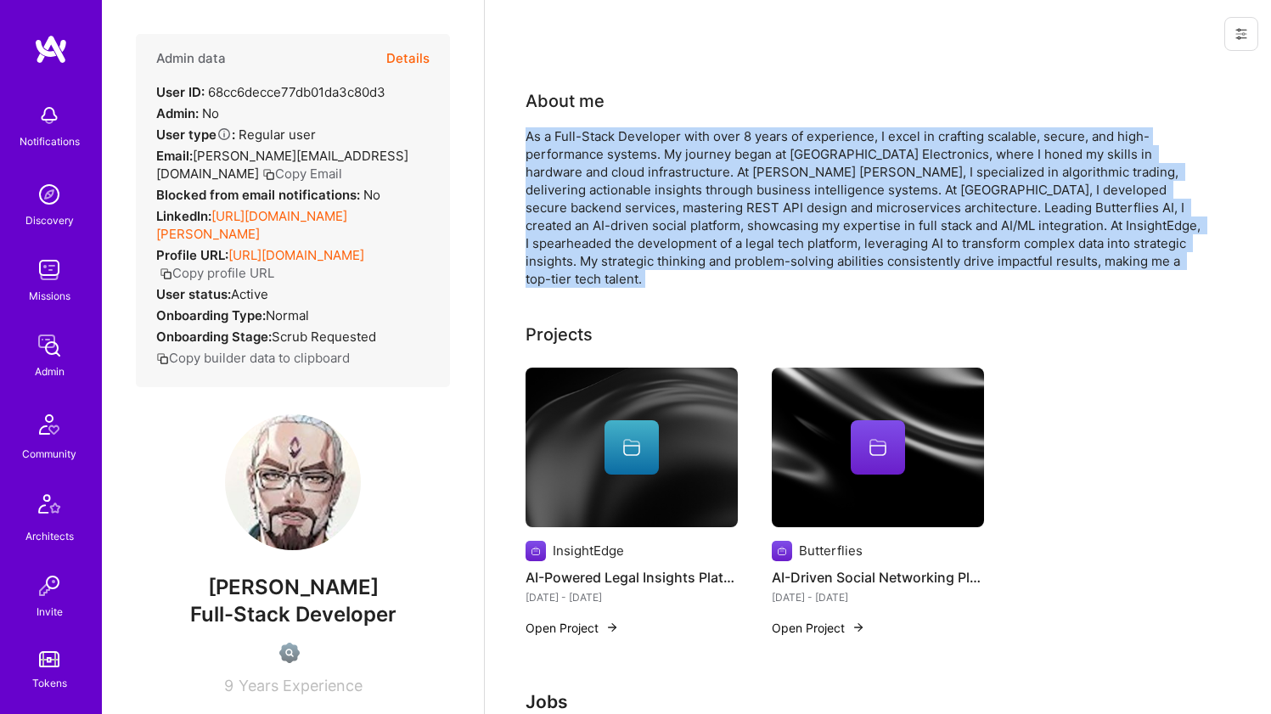
click at [695, 160] on div "As a Full-Stack Developer with over 8 years of experience, I excel in crafting …" at bounding box center [865, 207] width 679 height 160
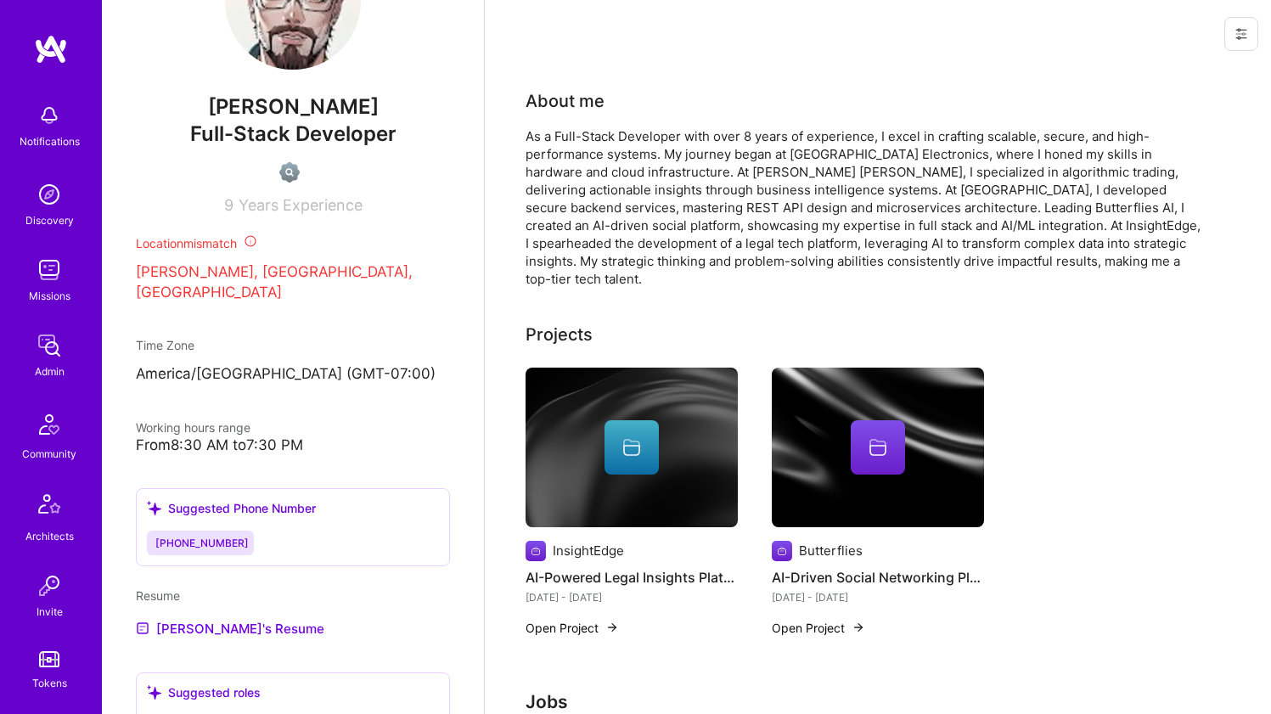
click at [585, 435] on div at bounding box center [632, 447] width 212 height 54
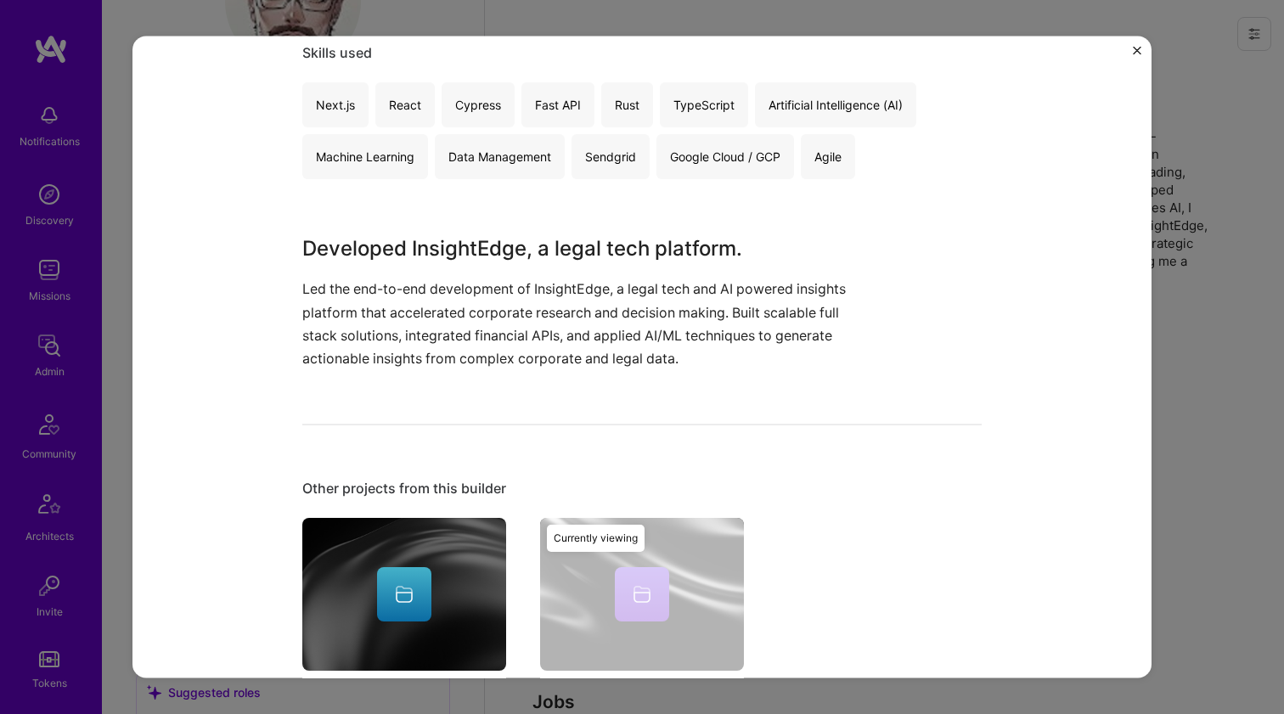
click at [391, 284] on p "Led the end-to-end development of InsightEdge, a legal tech and AI powered insi…" at bounding box center [578, 324] width 552 height 93
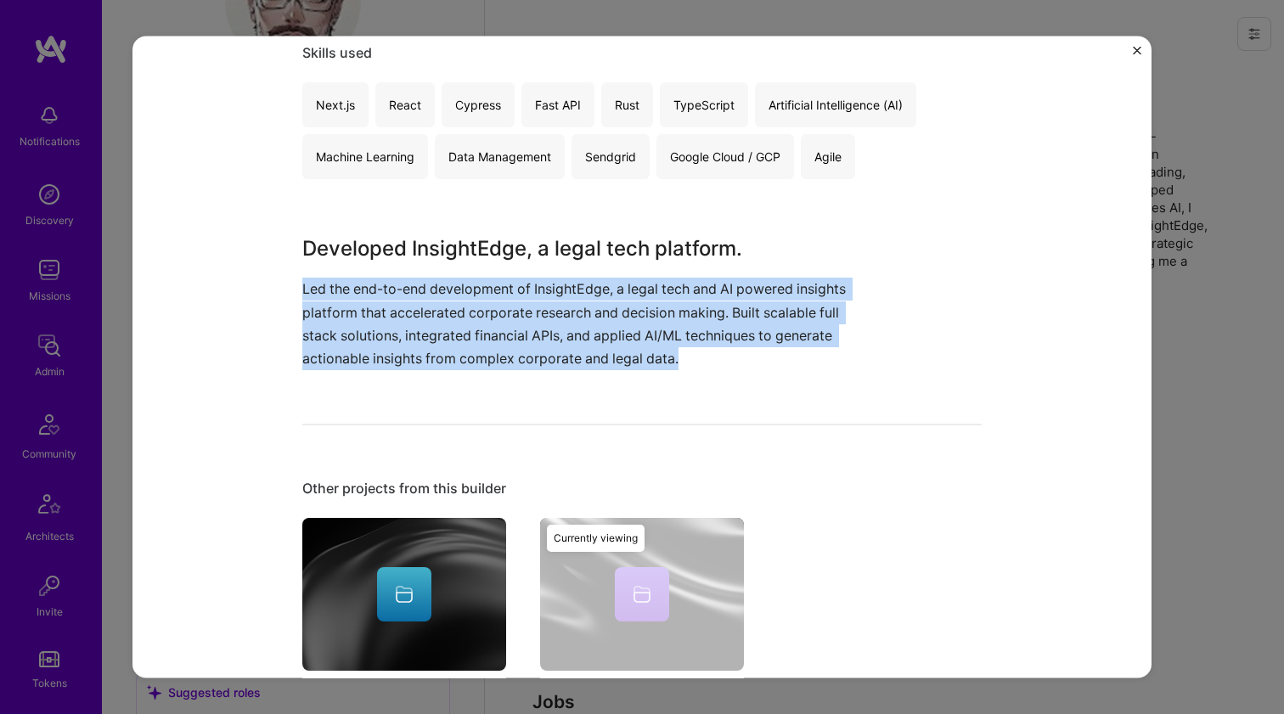
drag, startPoint x: 391, startPoint y: 284, endPoint x: 398, endPoint y: 289, distance: 9.2
click at [391, 284] on p "Led the end-to-end development of InsightEdge, a legal tech and AI powered insi…" at bounding box center [578, 324] width 552 height 93
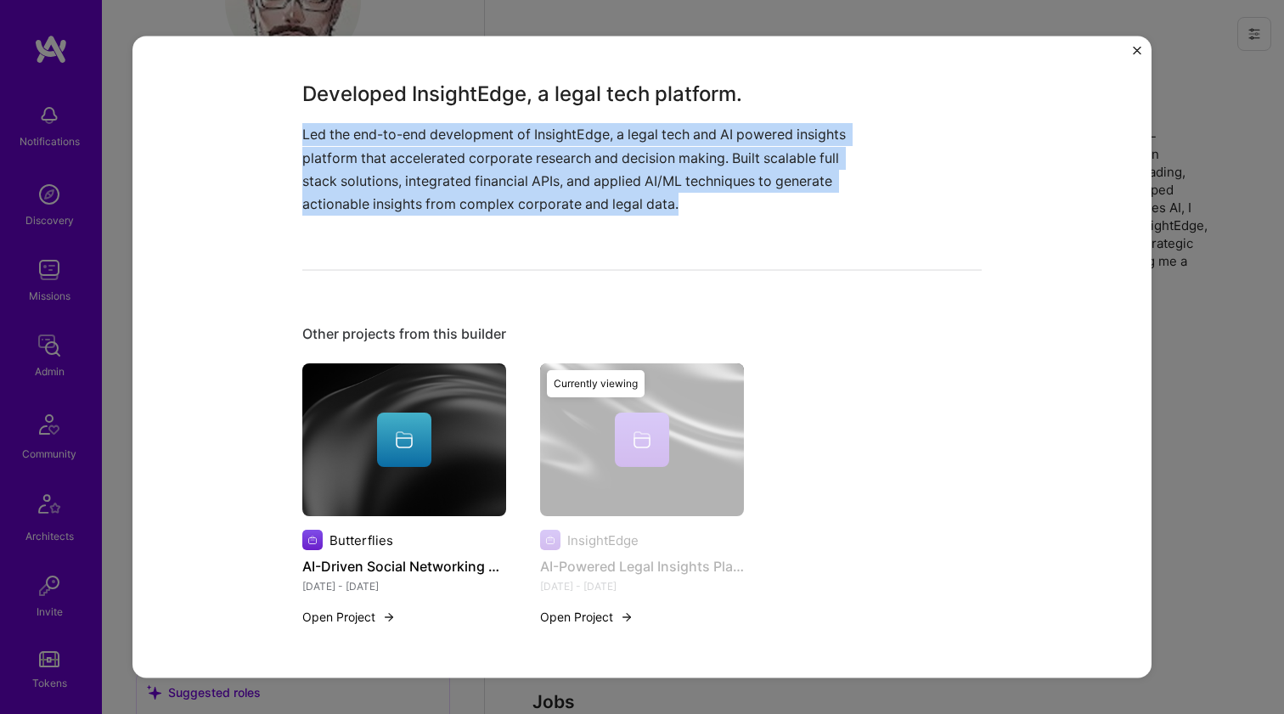
click at [405, 387] on img at bounding box center [404, 439] width 204 height 153
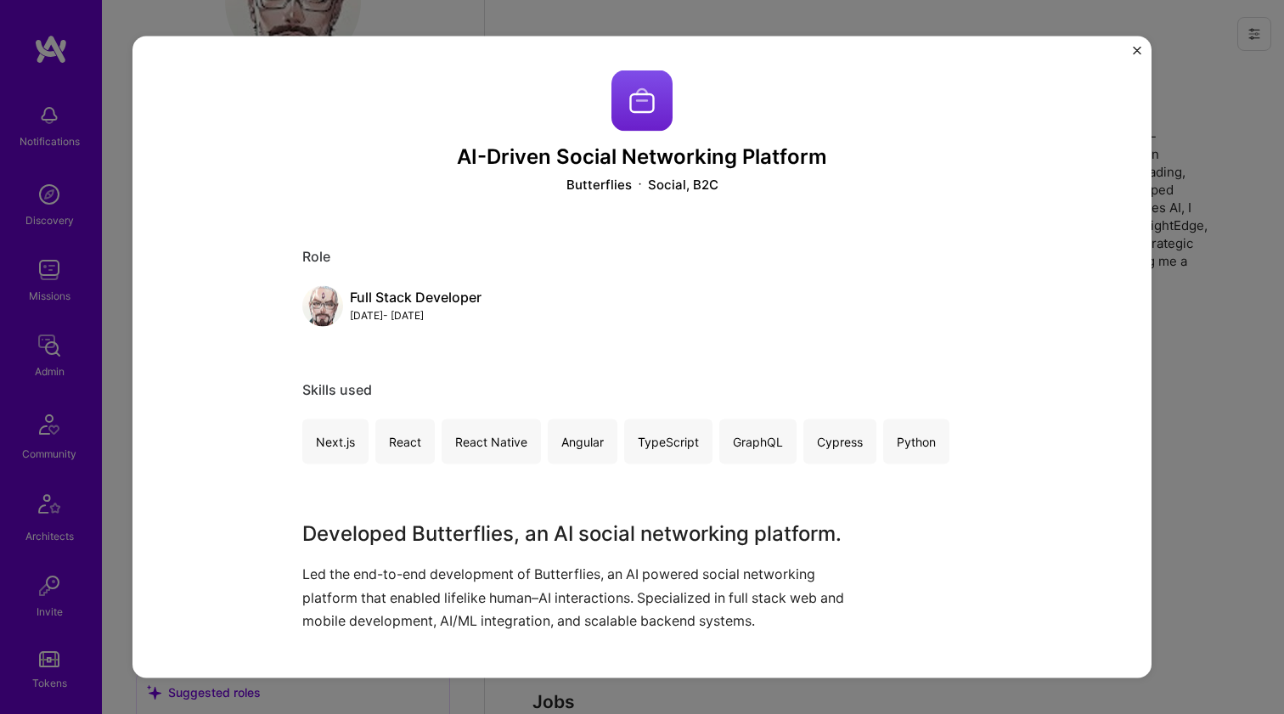
scroll to position [417, 0]
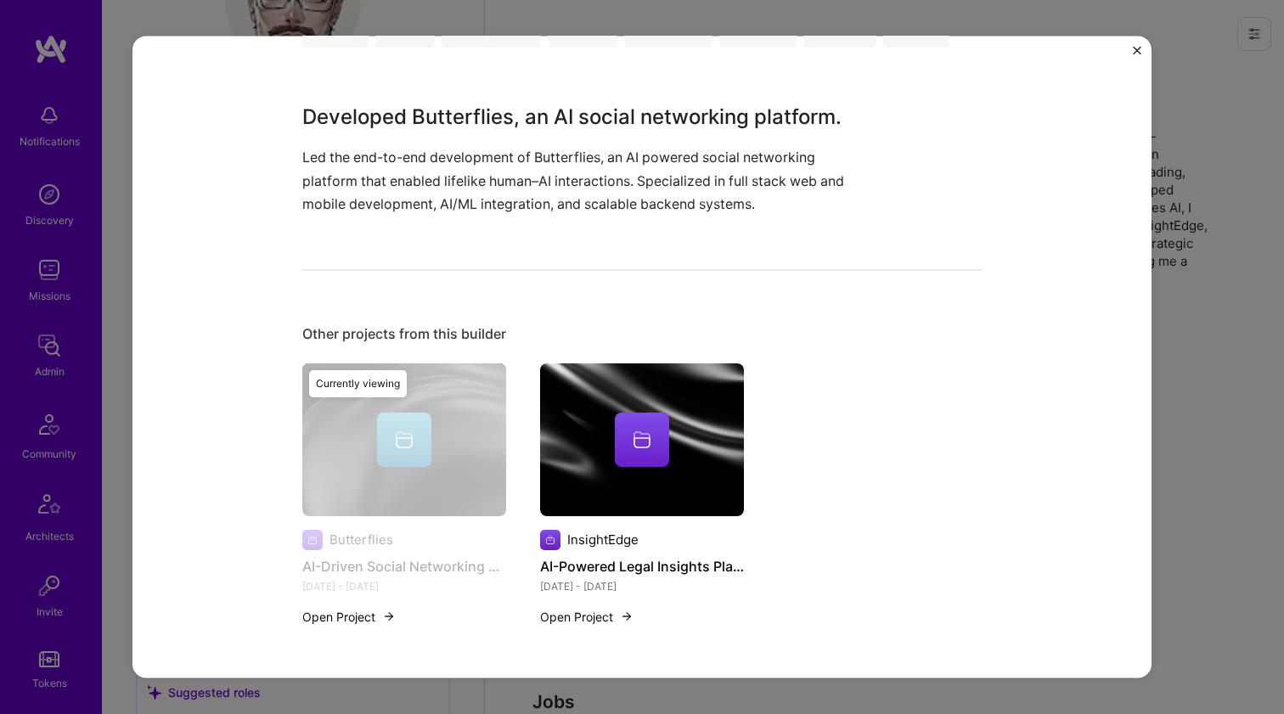
click at [389, 165] on p "Led the end-to-end development of Butterflies, an AI powered social networking …" at bounding box center [578, 181] width 552 height 70
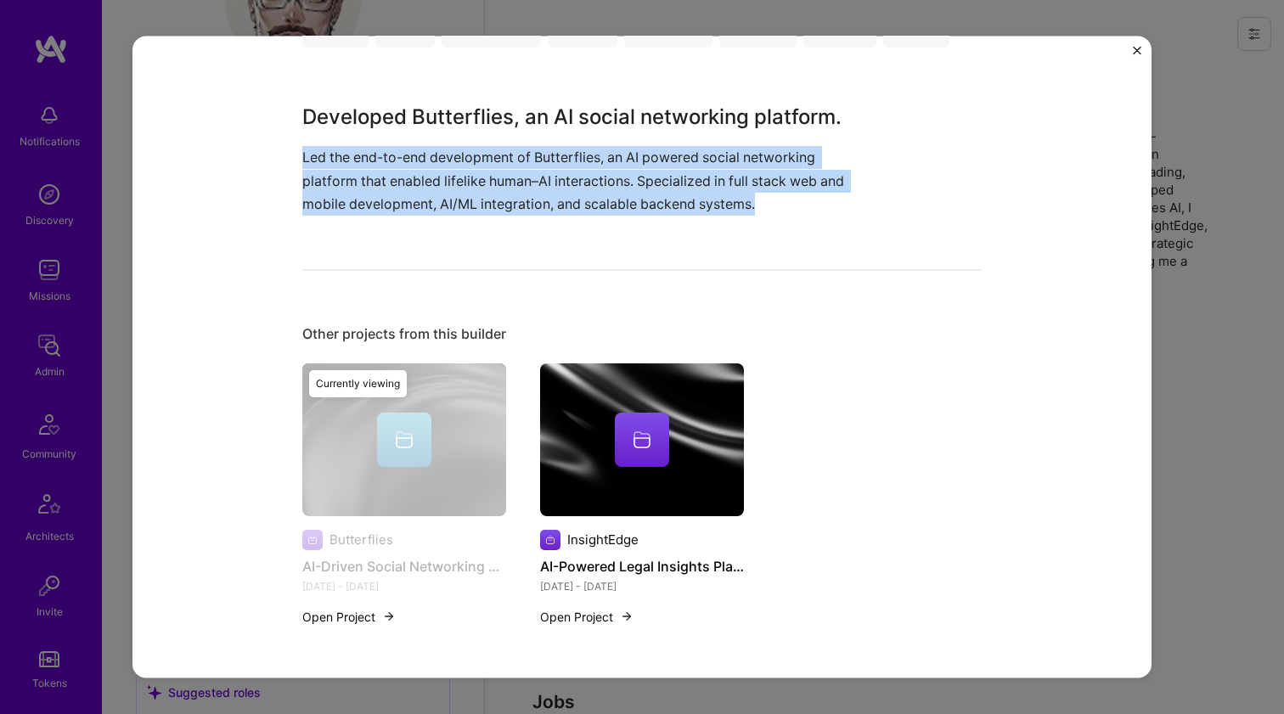
click at [389, 165] on p "Led the end-to-end development of Butterflies, an AI powered social networking …" at bounding box center [578, 181] width 552 height 70
